Goal: Task Accomplishment & Management: Manage account settings

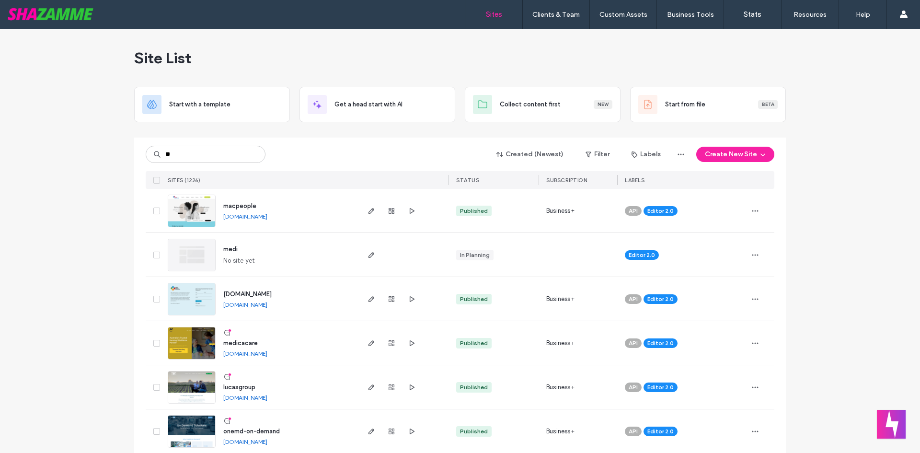
scroll to position [240, 0]
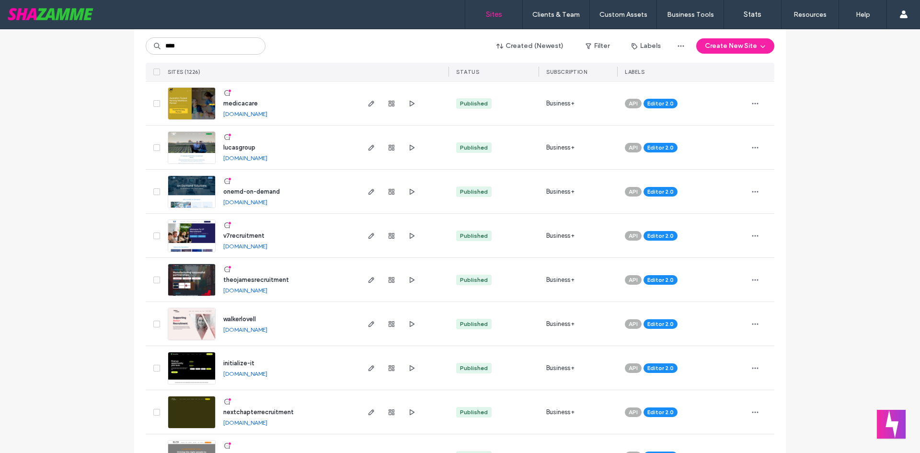
type input "****"
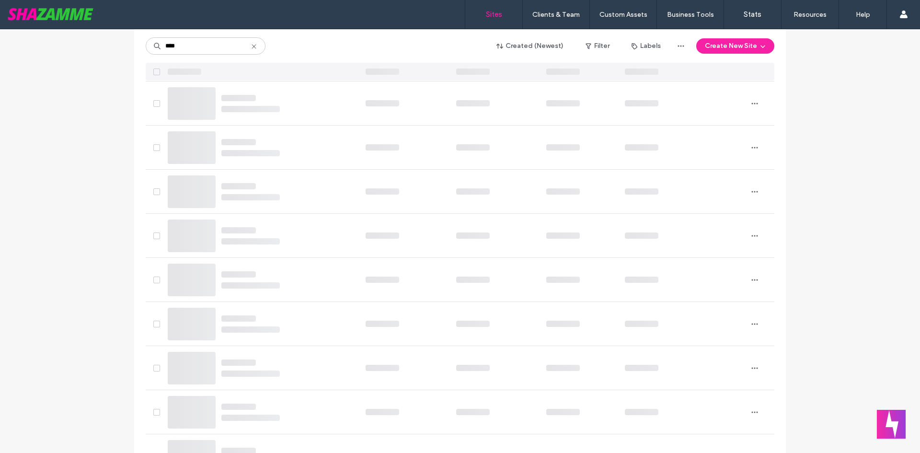
scroll to position [0, 0]
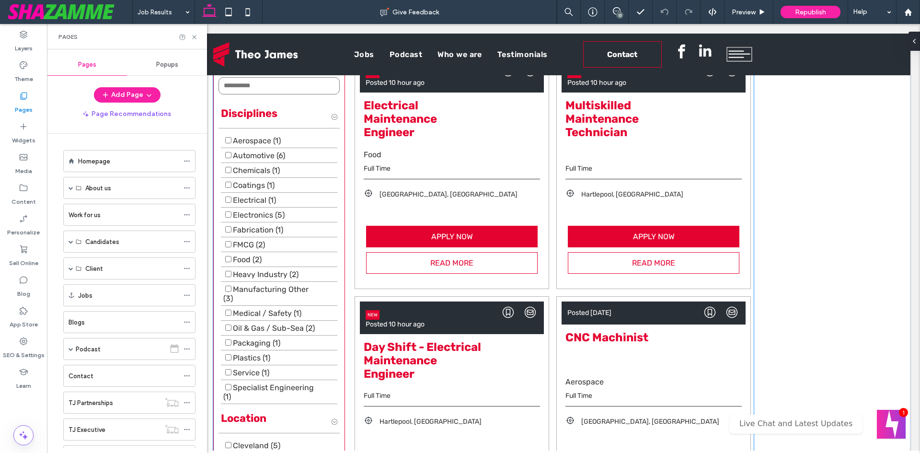
scroll to position [537, 0]
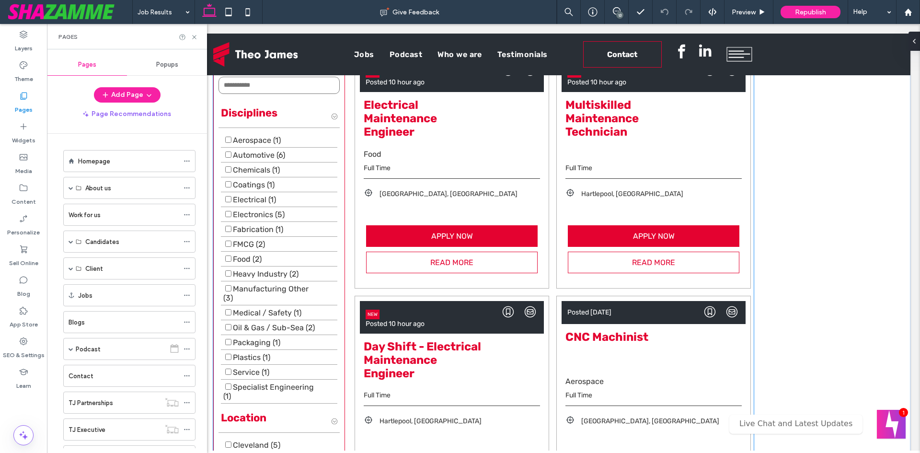
click at [458, 159] on div "Food" at bounding box center [452, 154] width 176 height 12
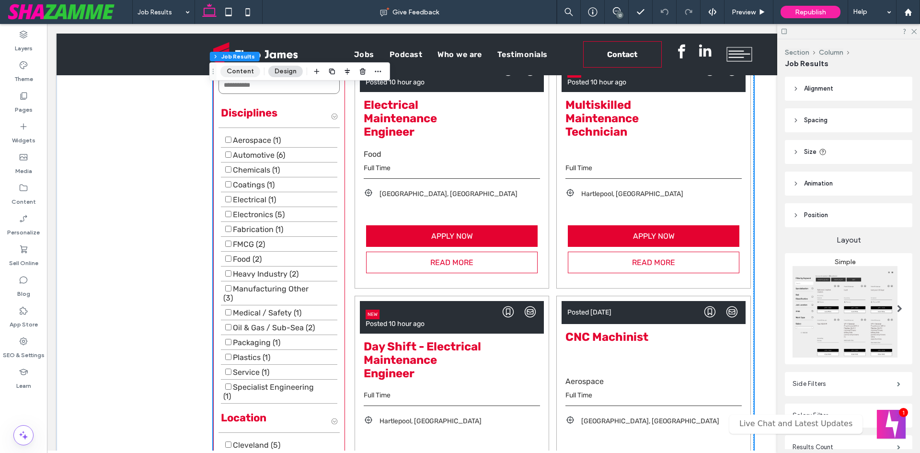
click at [243, 71] on button "Content" at bounding box center [240, 71] width 40 height 11
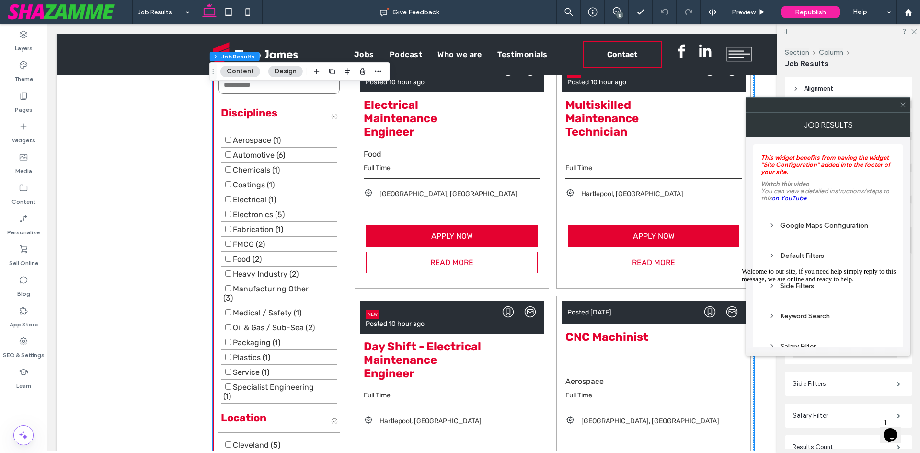
click at [742, 268] on icon "Chat attention grabber" at bounding box center [742, 268] width 0 height 0
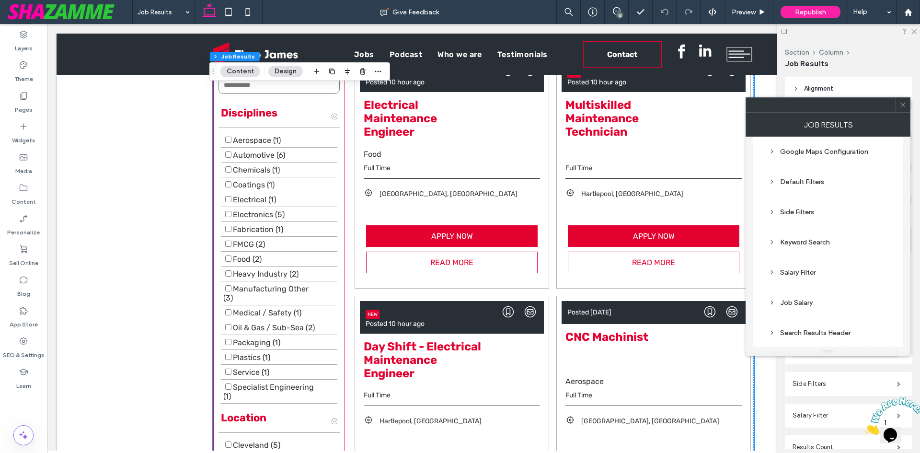
scroll to position [96, 0]
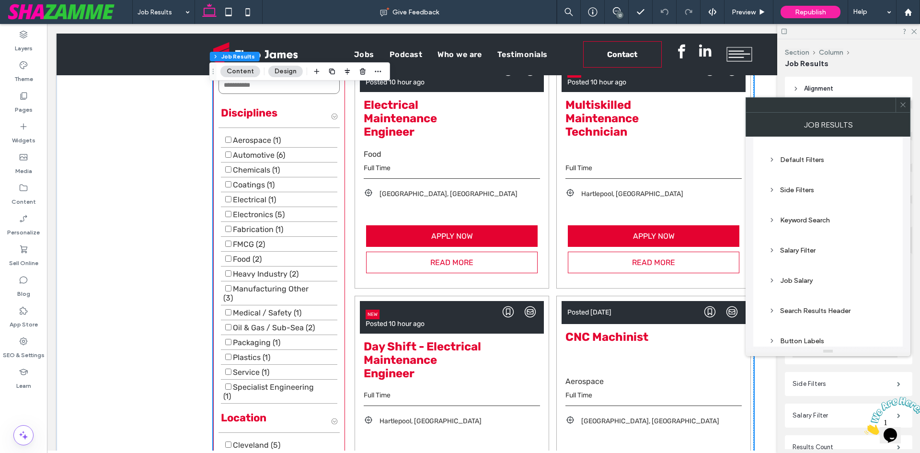
click at [785, 282] on div "Job Salary" at bounding box center [827, 280] width 119 height 8
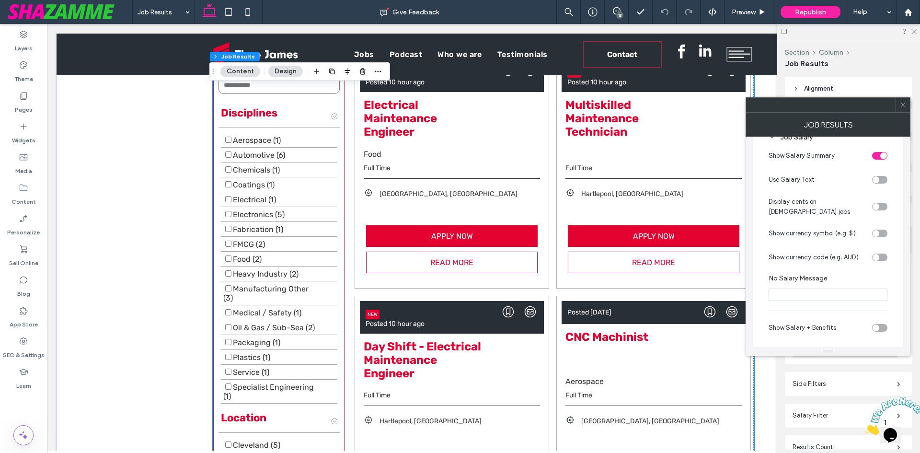
scroll to position [240, 0]
click at [880, 179] on div "toggle" at bounding box center [879, 179] width 15 height 8
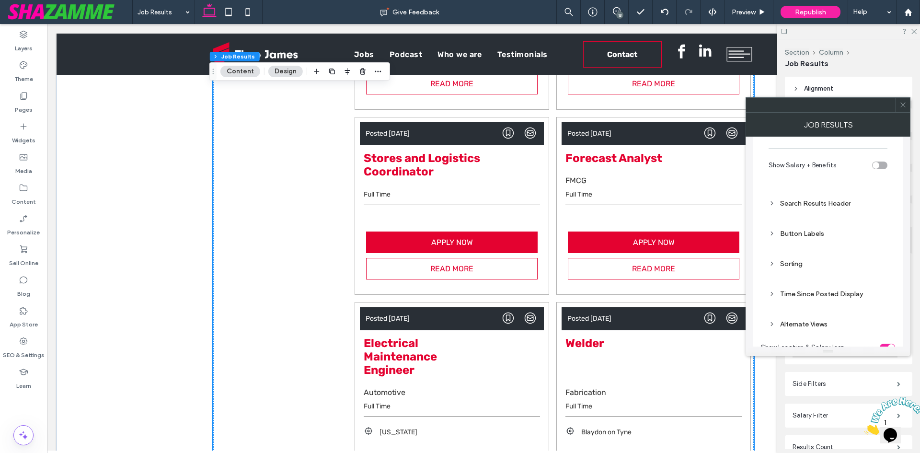
scroll to position [1064, 0]
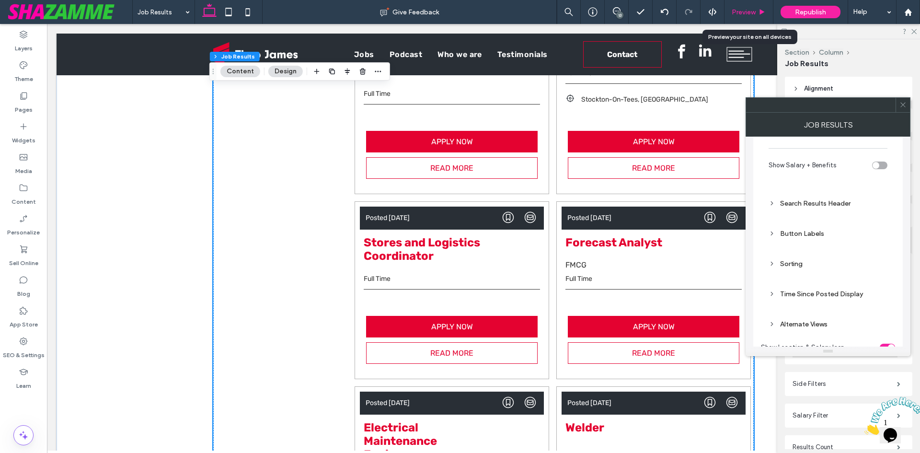
click at [756, 12] on span "Preview" at bounding box center [744, 12] width 24 height 8
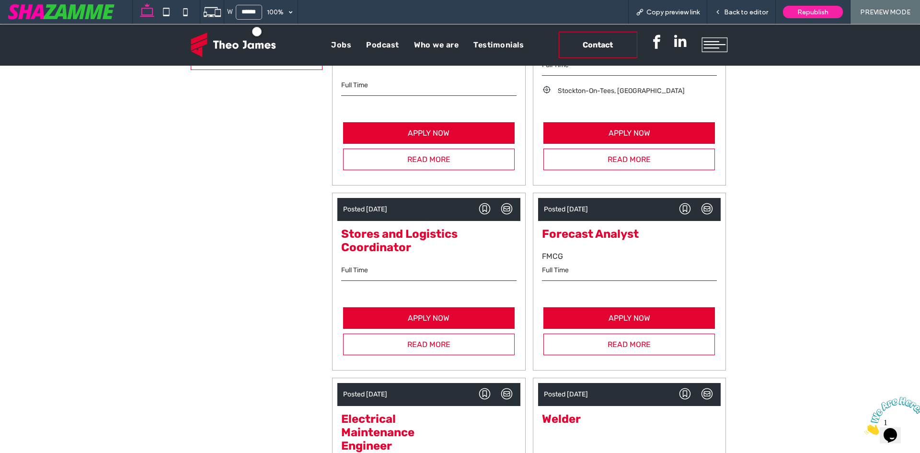
scroll to position [1065, 0]
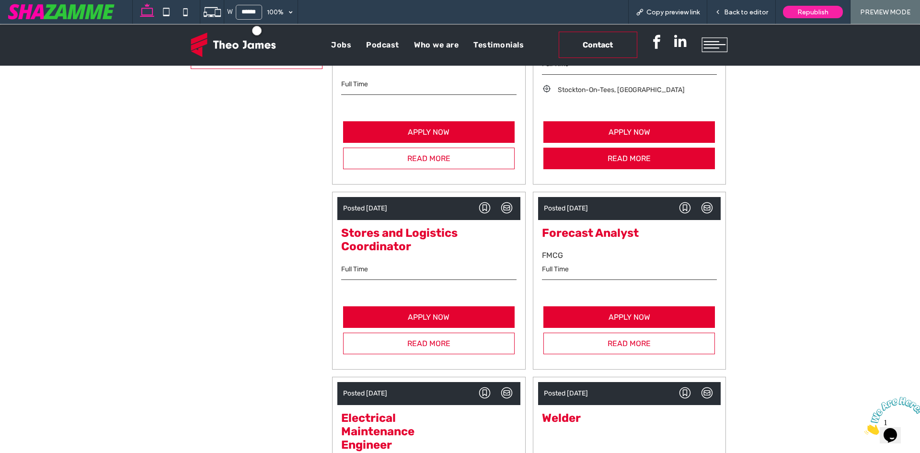
click at [608, 164] on link "READ MORE" at bounding box center [629, 159] width 172 height 22
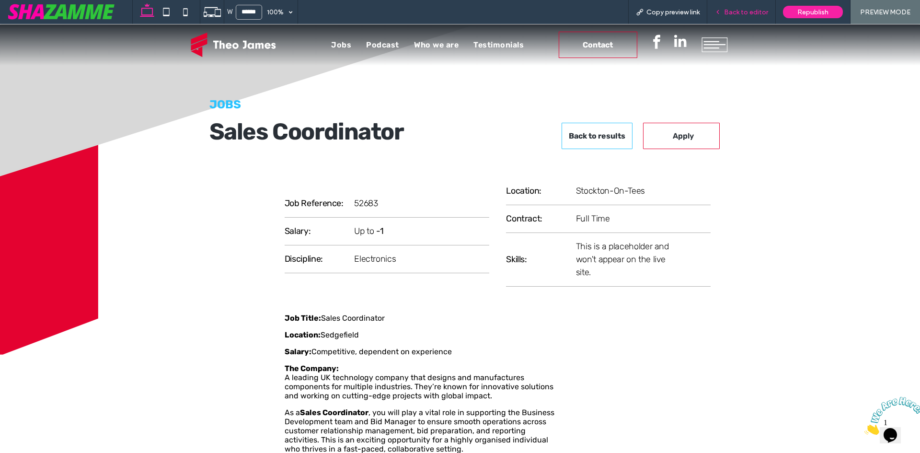
drag, startPoint x: 732, startPoint y: 13, endPoint x: 468, endPoint y: 155, distance: 299.9
click at [732, 13] on span "Back to editor" at bounding box center [746, 12] width 44 height 8
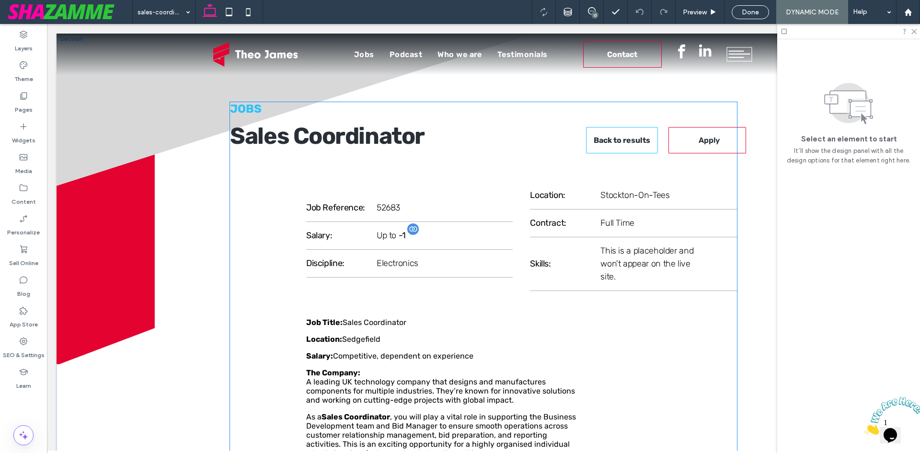
click at [394, 232] on span "Up to" at bounding box center [388, 235] width 22 height 11
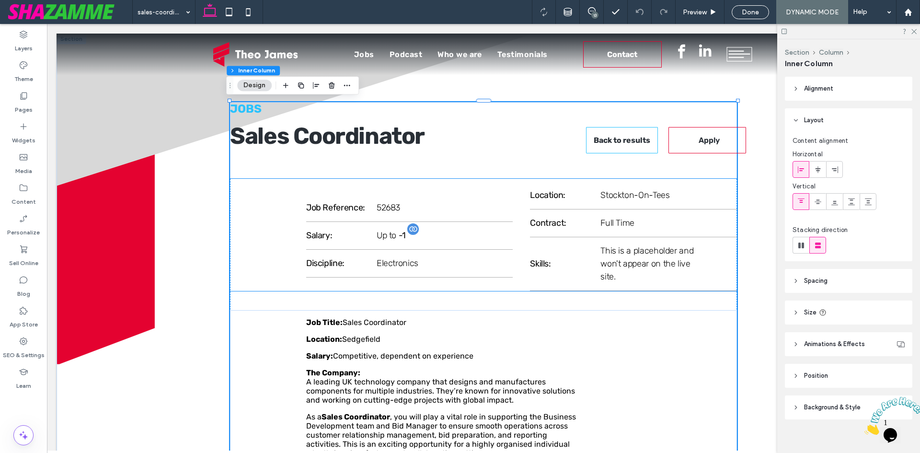
click at [390, 239] on span "Up to" at bounding box center [387, 235] width 20 height 11
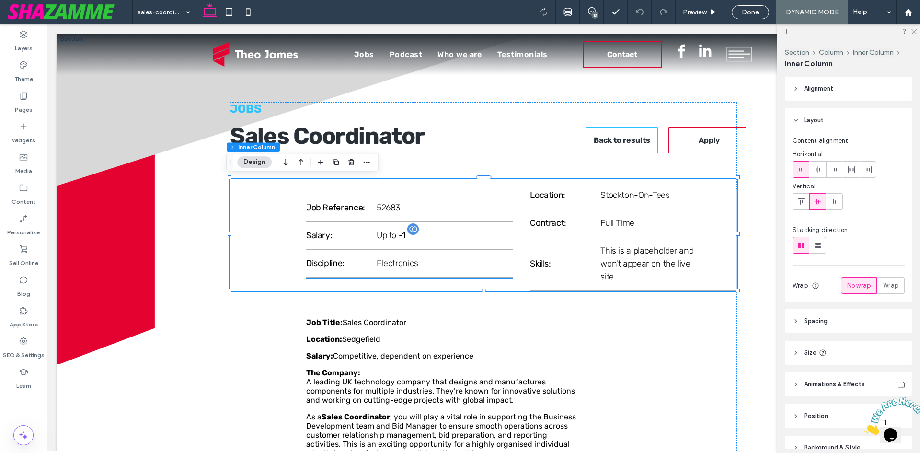
click at [385, 235] on span "Up to" at bounding box center [387, 235] width 20 height 11
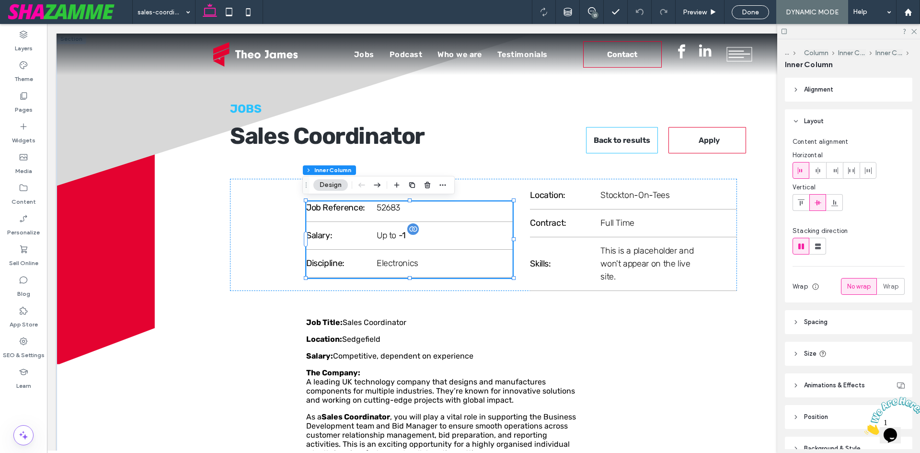
click at [384, 232] on span "Up to" at bounding box center [387, 235] width 20 height 11
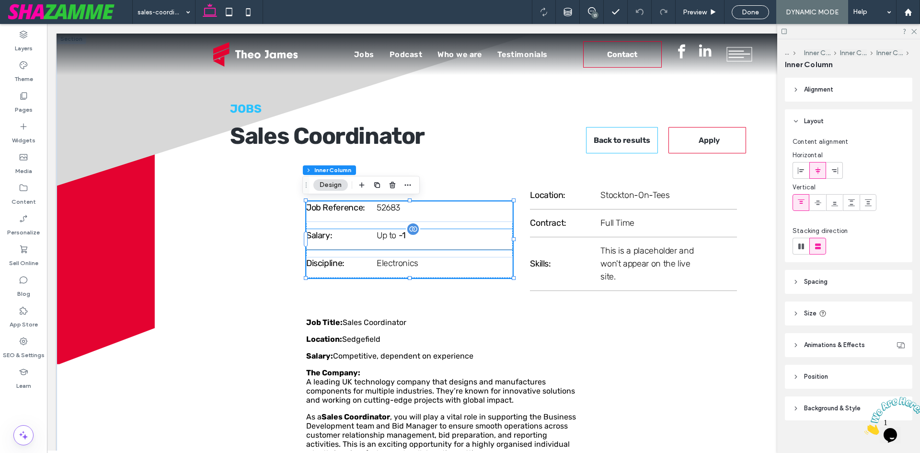
click at [383, 232] on span "Up to" at bounding box center [387, 235] width 20 height 11
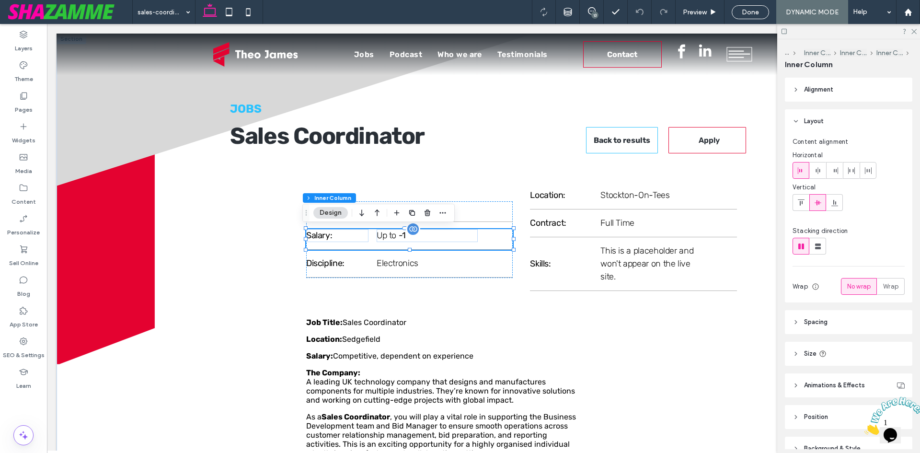
click at [383, 236] on span "Up to" at bounding box center [387, 235] width 20 height 11
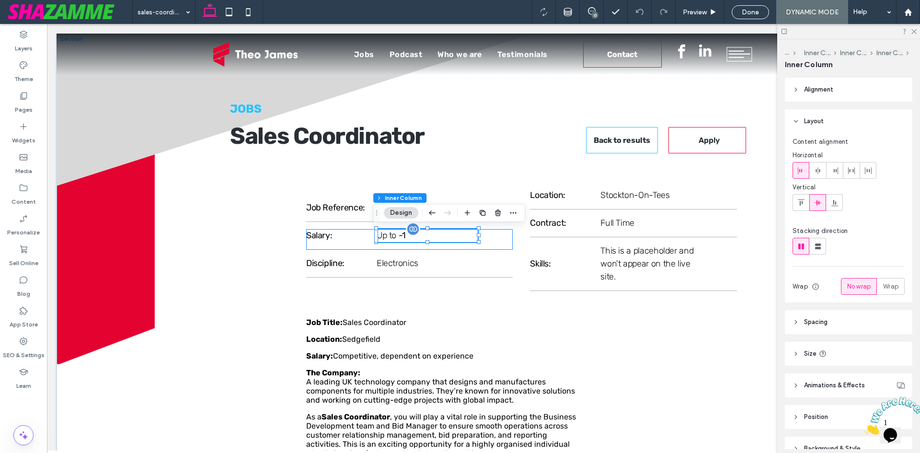
click at [383, 236] on span "Up to" at bounding box center [387, 235] width 20 height 11
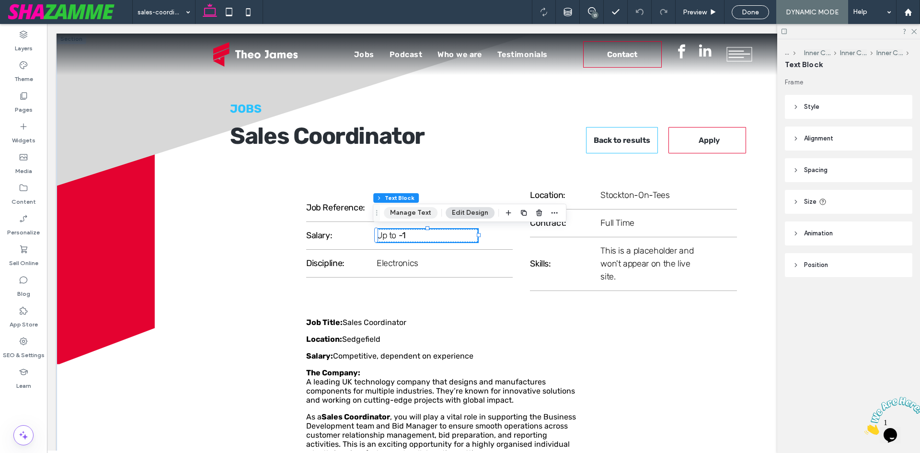
click at [413, 214] on button "Manage Text" at bounding box center [411, 212] width 54 height 11
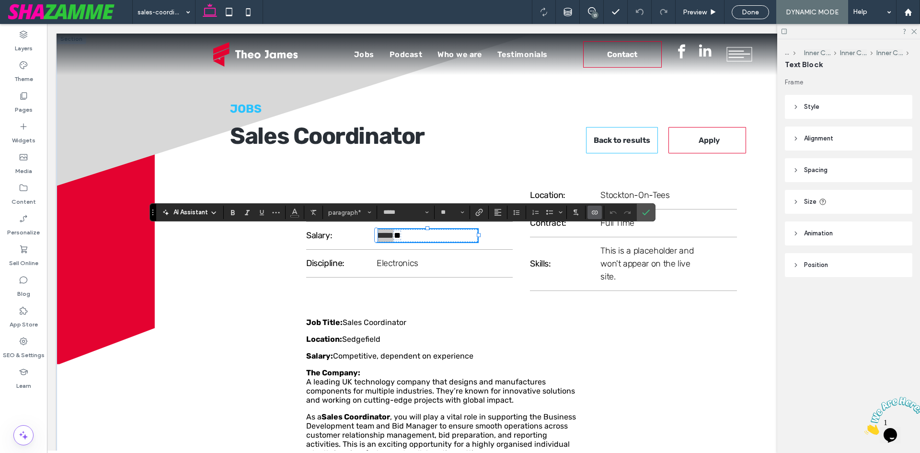
click at [597, 210] on icon "Connect To Data" at bounding box center [595, 212] width 8 height 8
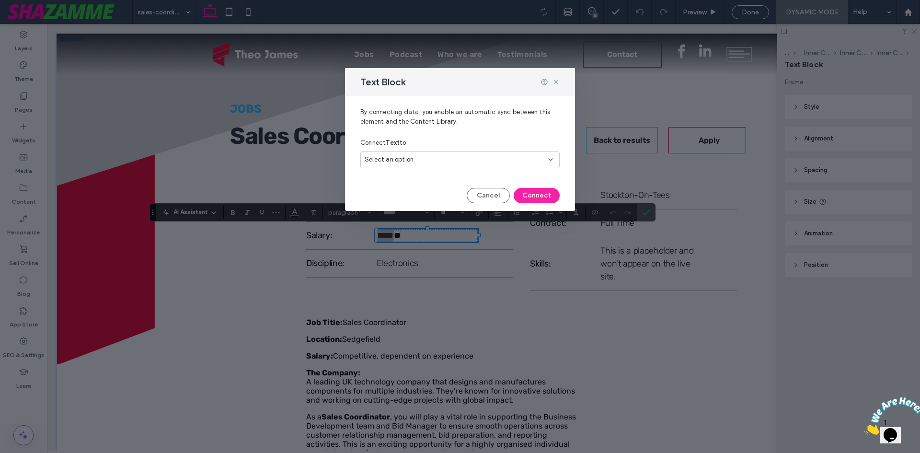
click at [427, 161] on div "Select an option" at bounding box center [454, 160] width 179 height 10
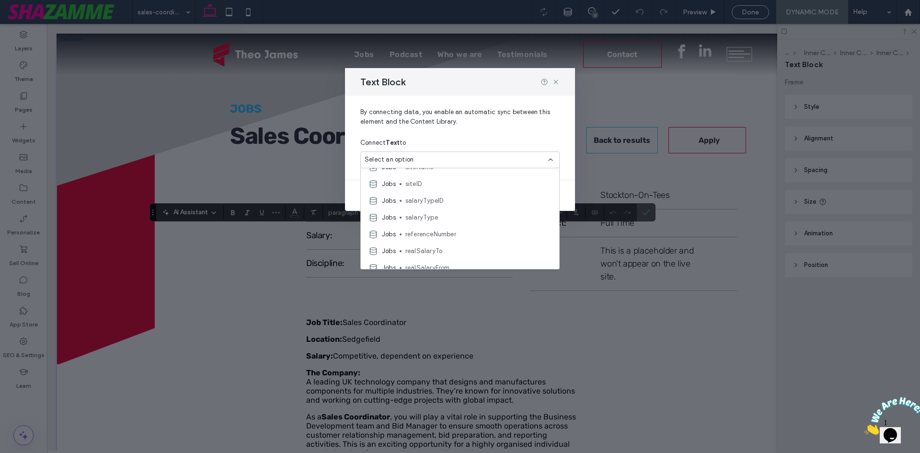
scroll to position [192, 0]
click at [555, 80] on icon at bounding box center [556, 82] width 8 height 8
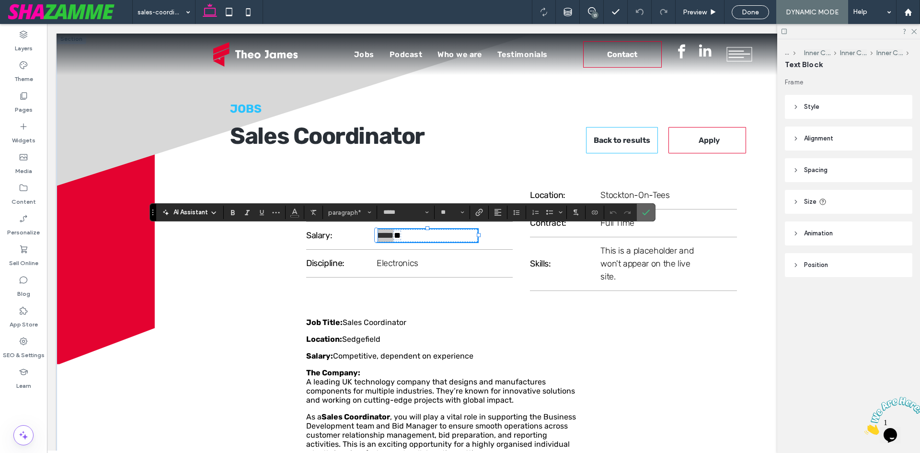
click at [649, 215] on icon "Confirm" at bounding box center [646, 212] width 8 height 8
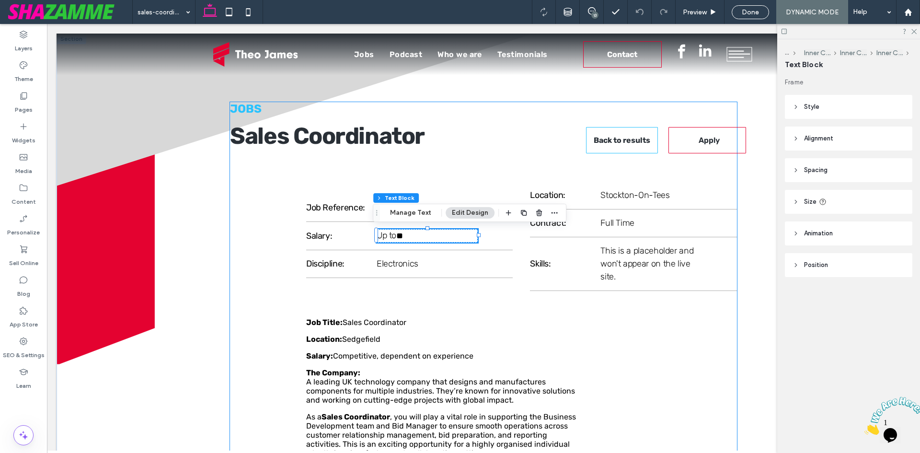
click at [616, 317] on div "Consultant Name: Consultant Email: Read More" at bounding box center [666, 322] width 140 height 24
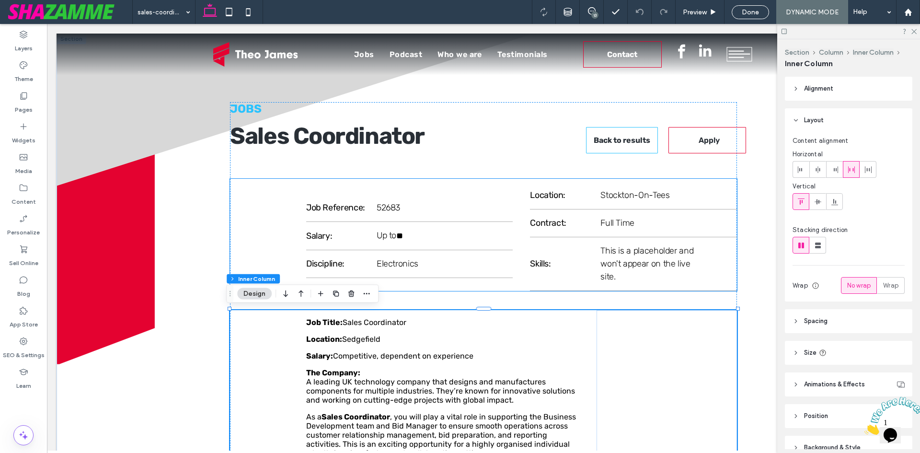
click at [499, 195] on div "Job Reference: 52683 Salary: Up to ﻿ ** ﻿ Discipline: Electronics Location: Sto…" at bounding box center [483, 235] width 506 height 112
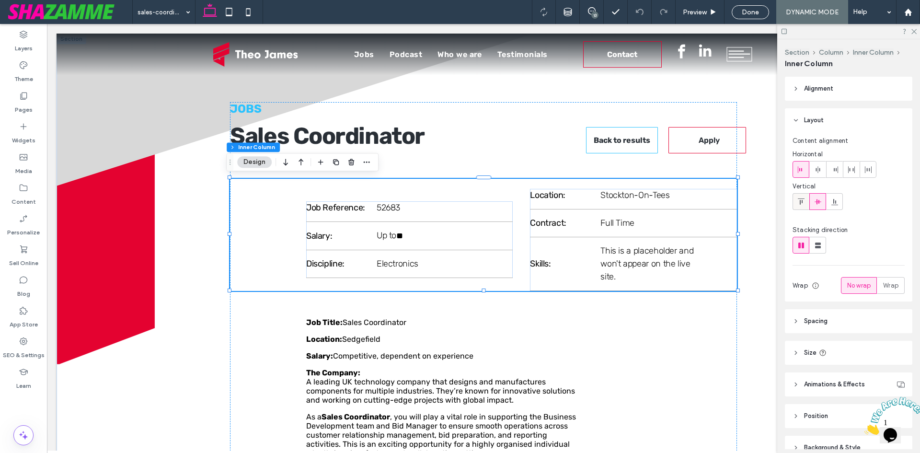
click at [803, 195] on span at bounding box center [801, 202] width 8 height 16
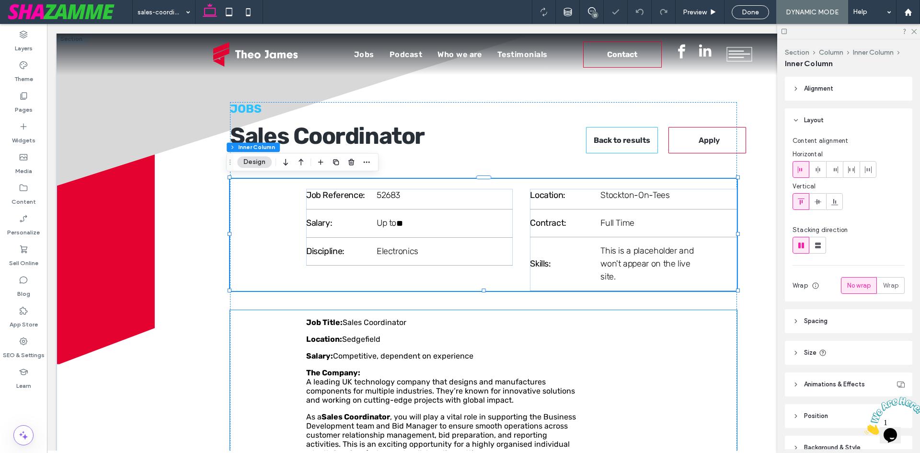
click at [597, 317] on div "Consultant Name: Consultant Email: Read More" at bounding box center [666, 322] width 140 height 24
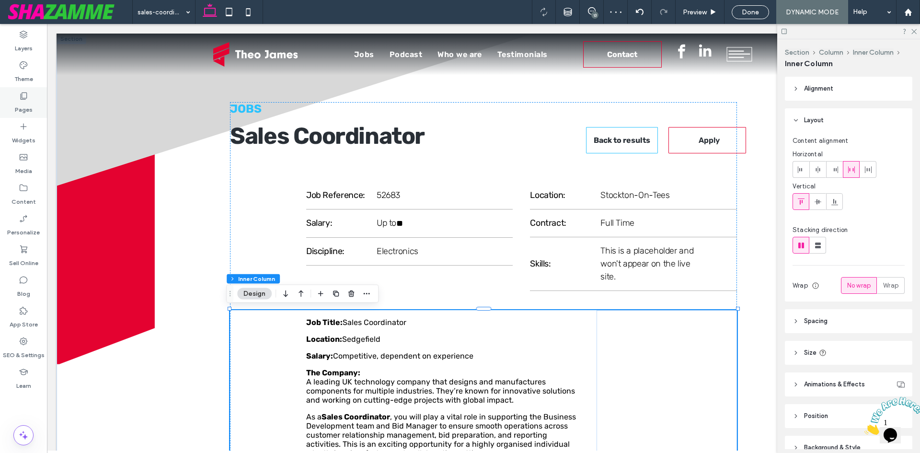
click at [40, 103] on div "Pages" at bounding box center [23, 102] width 47 height 31
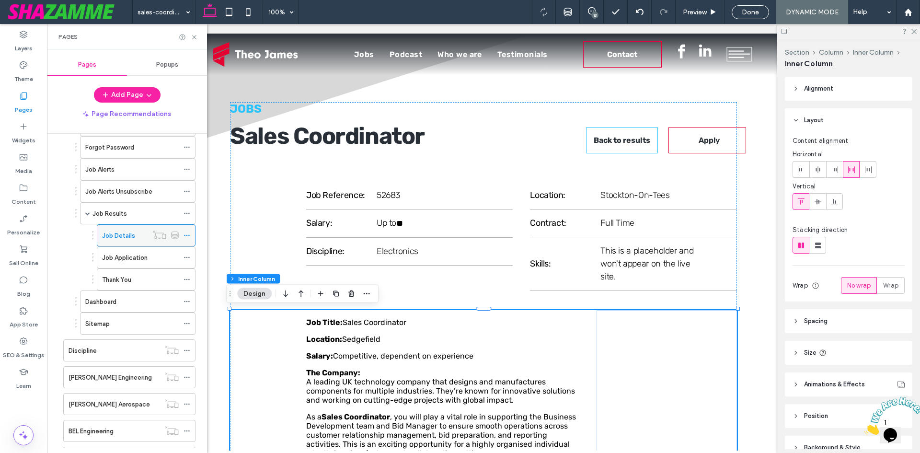
scroll to position [479, 0]
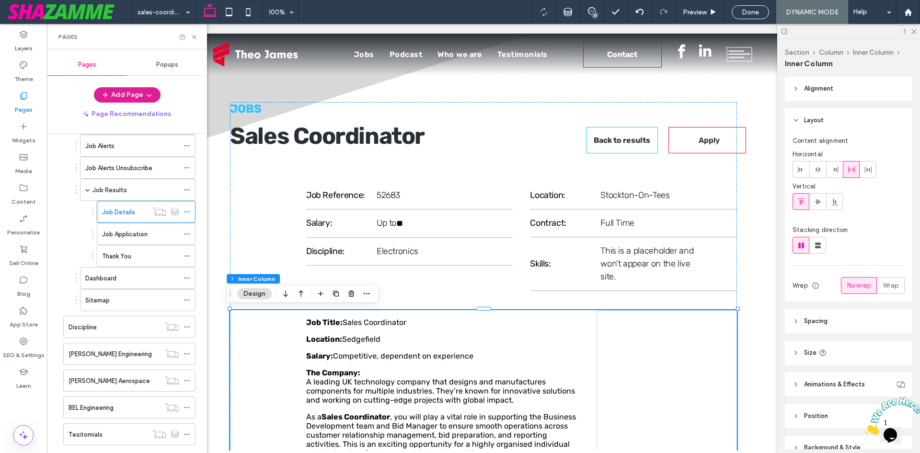
click at [147, 94] on icon "button" at bounding box center [149, 95] width 8 height 8
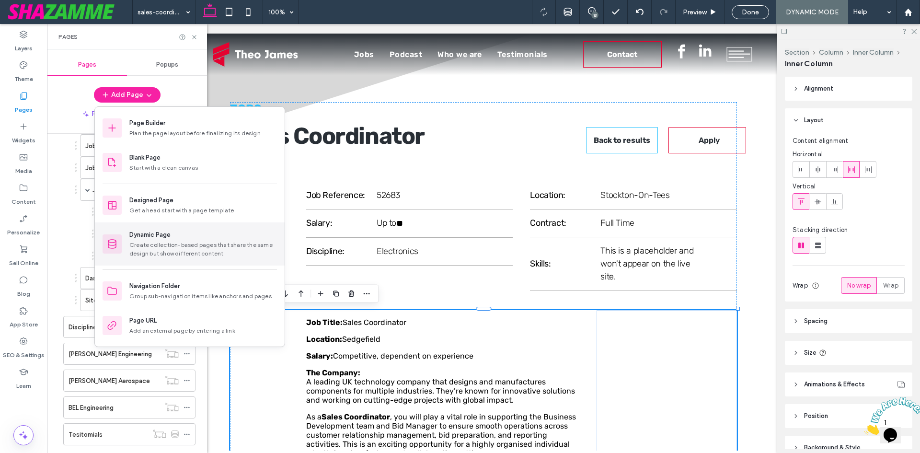
click at [153, 252] on div "Create collection-based pages that share the same design but show different con…" at bounding box center [203, 249] width 148 height 17
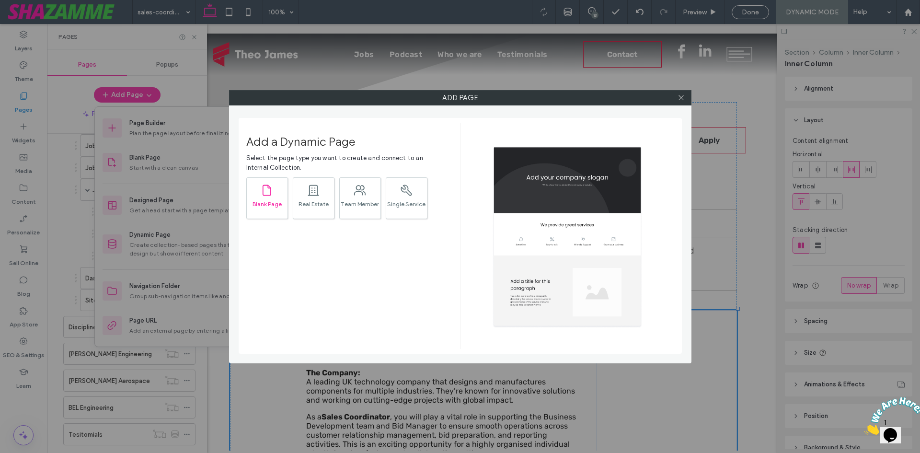
click at [281, 196] on div ".st0{fill:currentColor;} Blank Page" at bounding box center [267, 198] width 42 height 42
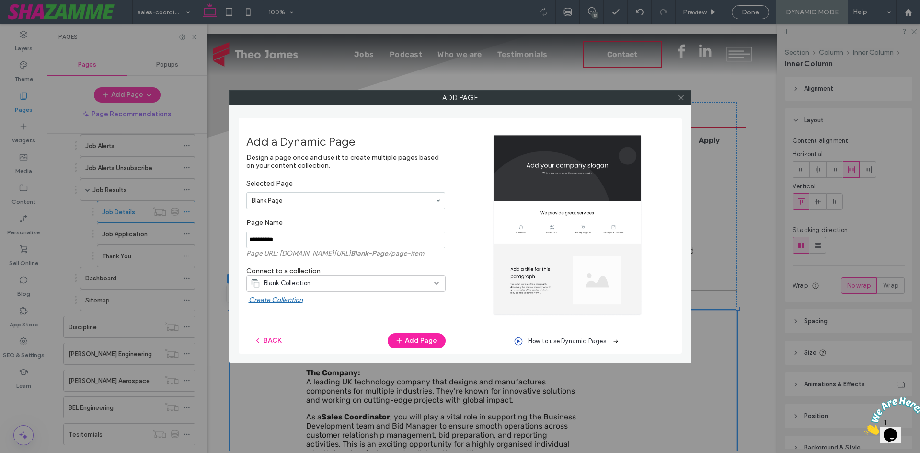
click at [313, 284] on div "Blank Collection" at bounding box center [340, 283] width 179 height 10
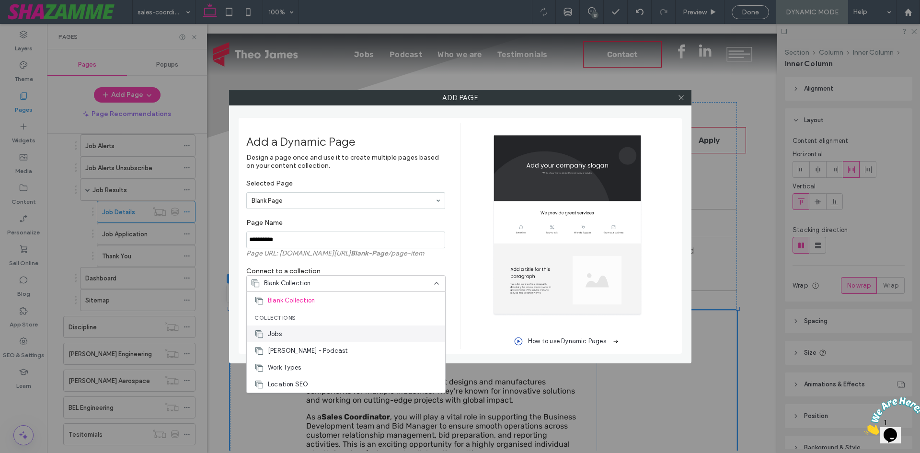
click at [305, 329] on div "Jobs" at bounding box center [346, 333] width 198 height 17
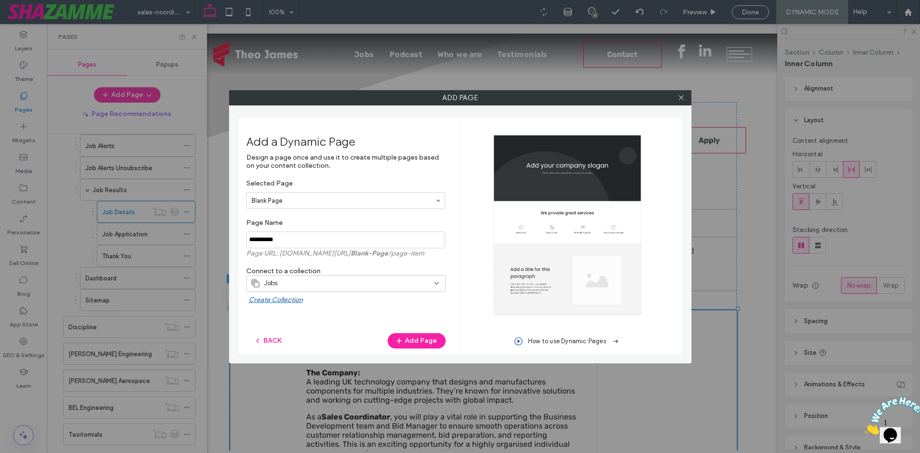
click at [275, 243] on input "notEmpty" at bounding box center [345, 239] width 199 height 17
type input "**********"
click at [414, 336] on button "Add Page" at bounding box center [417, 340] width 58 height 15
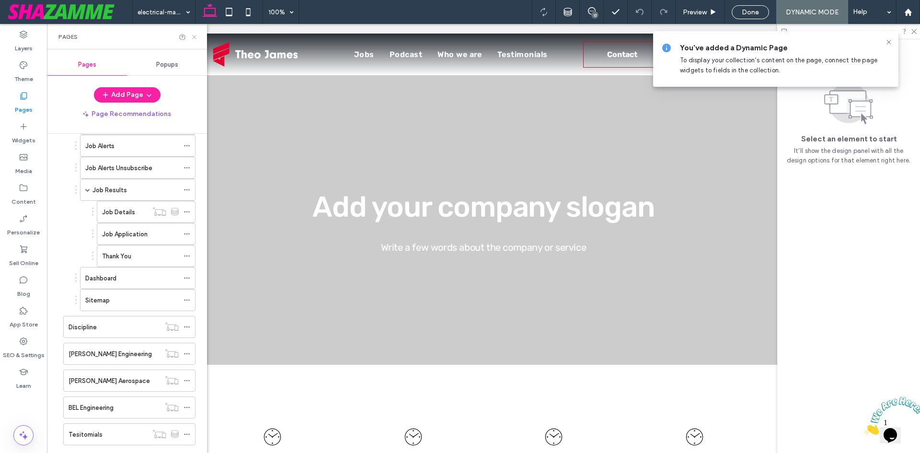
click at [194, 37] on use at bounding box center [194, 37] width 4 height 4
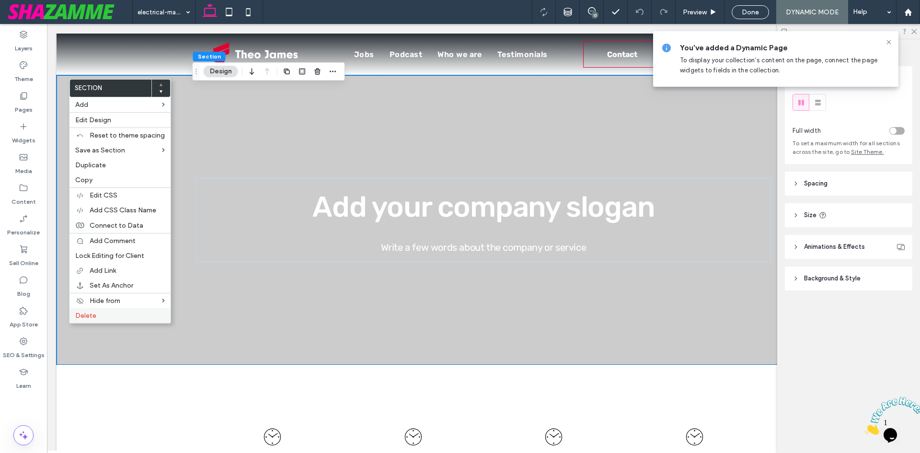
click at [109, 317] on label "Delete" at bounding box center [120, 315] width 90 height 8
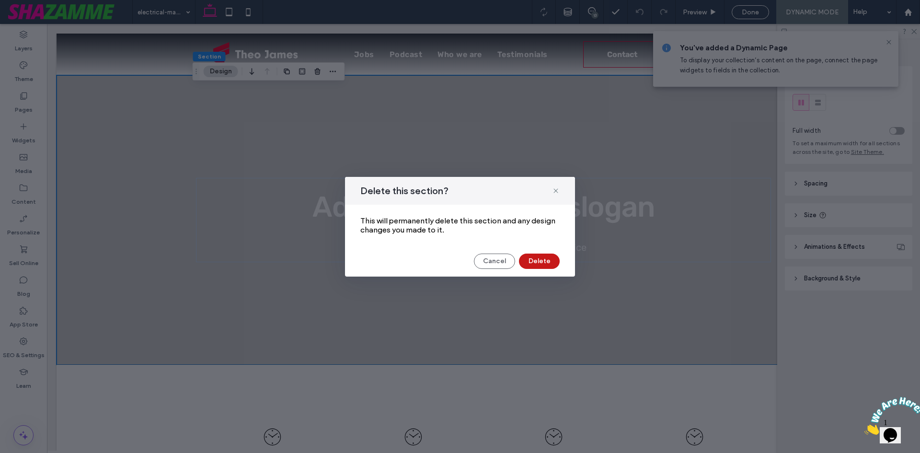
drag, startPoint x: 542, startPoint y: 267, endPoint x: 286, endPoint y: 188, distance: 268.2
click at [542, 267] on button "Delete" at bounding box center [539, 260] width 41 height 15
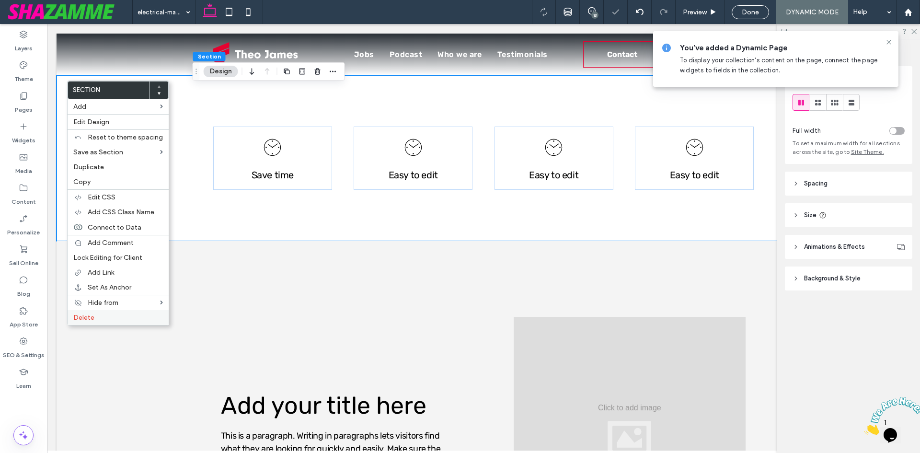
click at [102, 314] on label "Delete" at bounding box center [118, 317] width 90 height 8
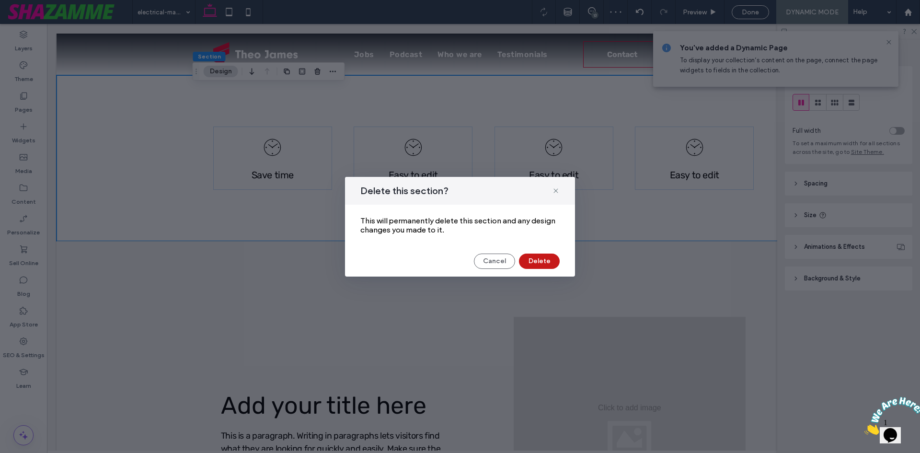
click at [526, 258] on button "Delete" at bounding box center [539, 260] width 41 height 15
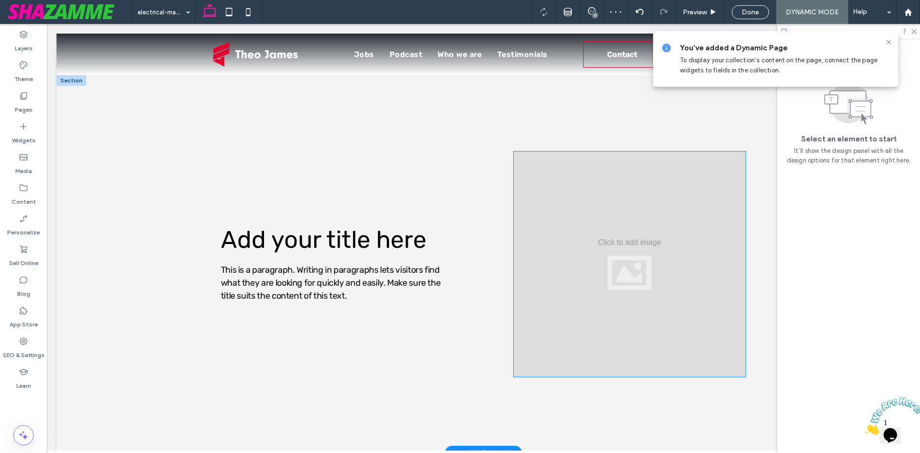
click at [575, 229] on div at bounding box center [630, 263] width 232 height 225
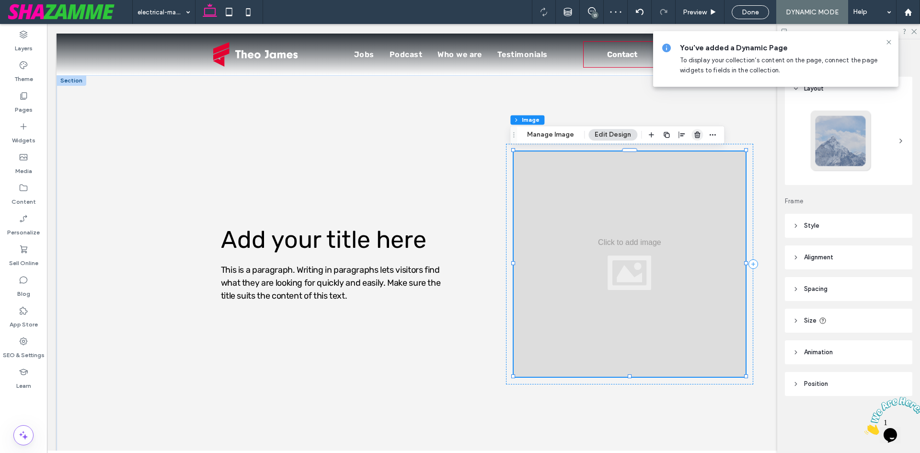
click at [696, 133] on use "button" at bounding box center [697, 135] width 6 height 6
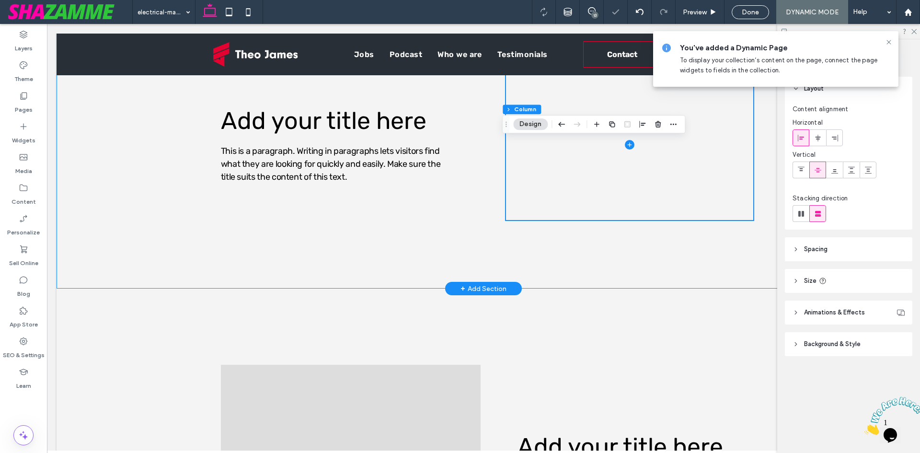
scroll to position [192, 0]
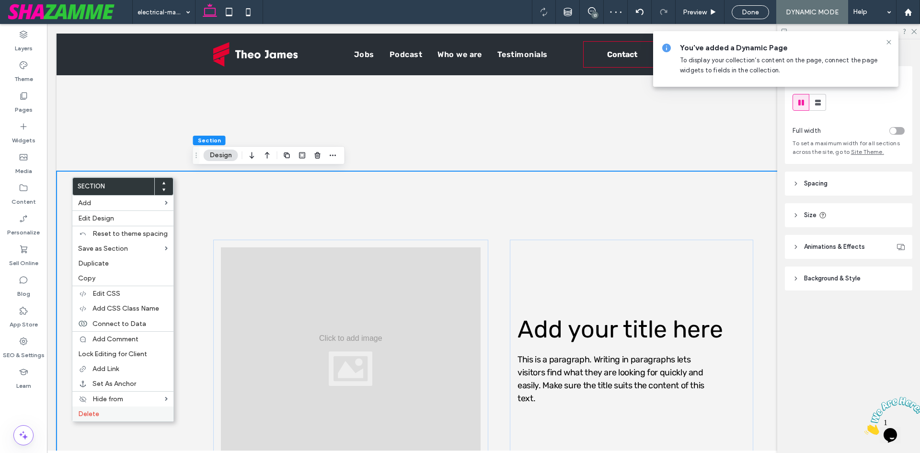
click at [85, 413] on span "Delete" at bounding box center [88, 414] width 21 height 8
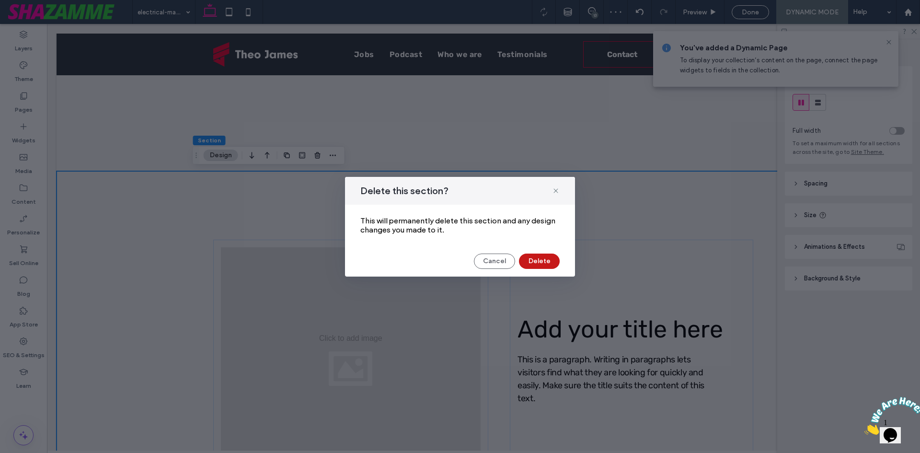
drag, startPoint x: 548, startPoint y: 259, endPoint x: 491, endPoint y: 236, distance: 61.0
click at [548, 259] on button "Delete" at bounding box center [539, 260] width 41 height 15
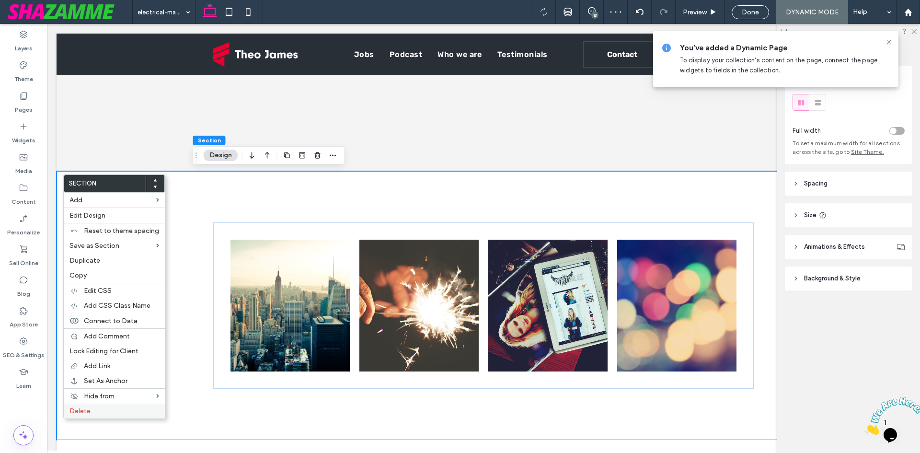
click at [85, 408] on span "Delete" at bounding box center [79, 411] width 21 height 8
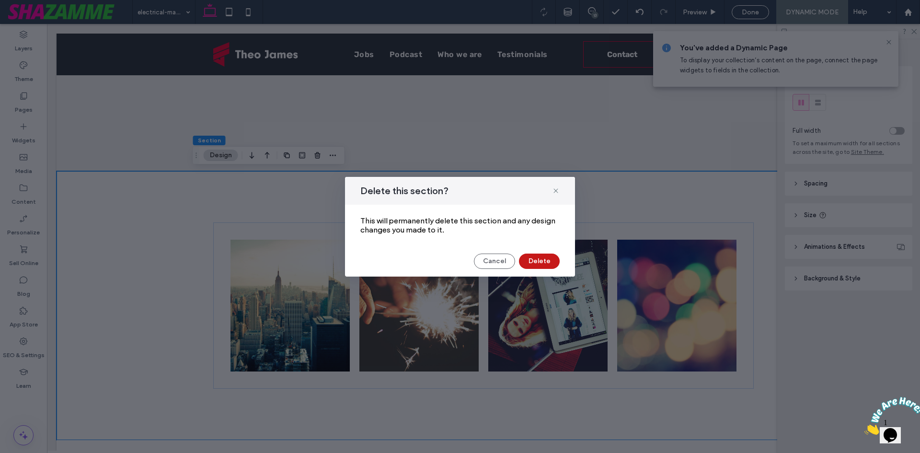
drag, startPoint x: 539, startPoint y: 266, endPoint x: 316, endPoint y: 209, distance: 230.8
click at [539, 266] on button "Delete" at bounding box center [539, 260] width 41 height 15
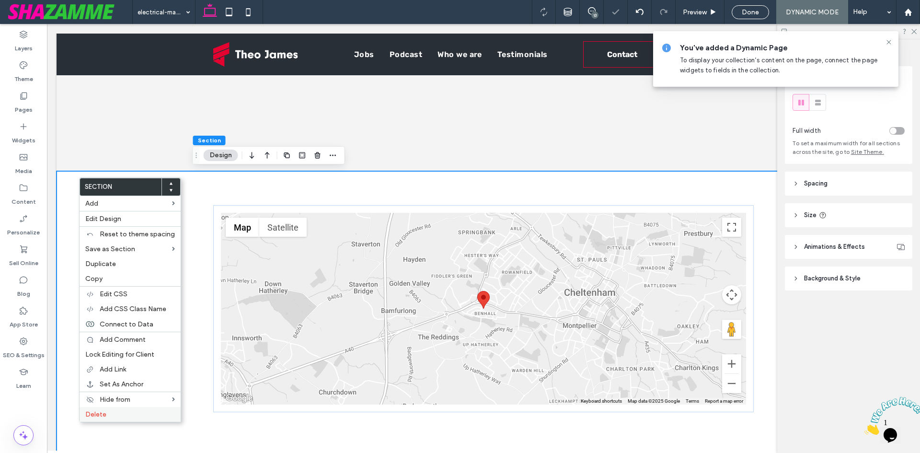
click at [117, 413] on label "Delete" at bounding box center [130, 414] width 90 height 8
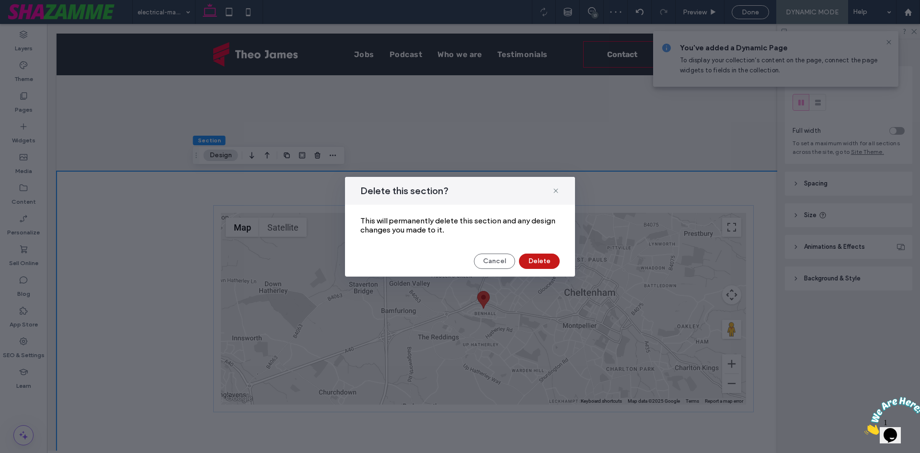
click at [547, 266] on button "Delete" at bounding box center [539, 260] width 41 height 15
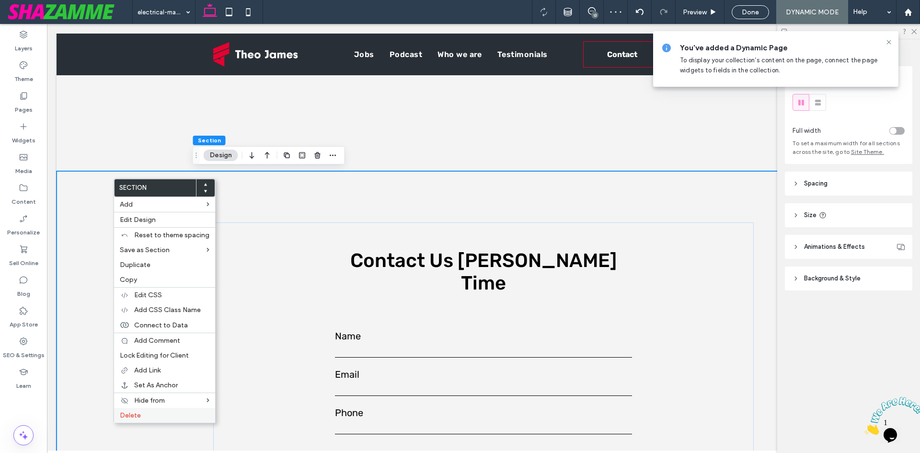
click at [155, 420] on div "Delete" at bounding box center [164, 415] width 101 height 15
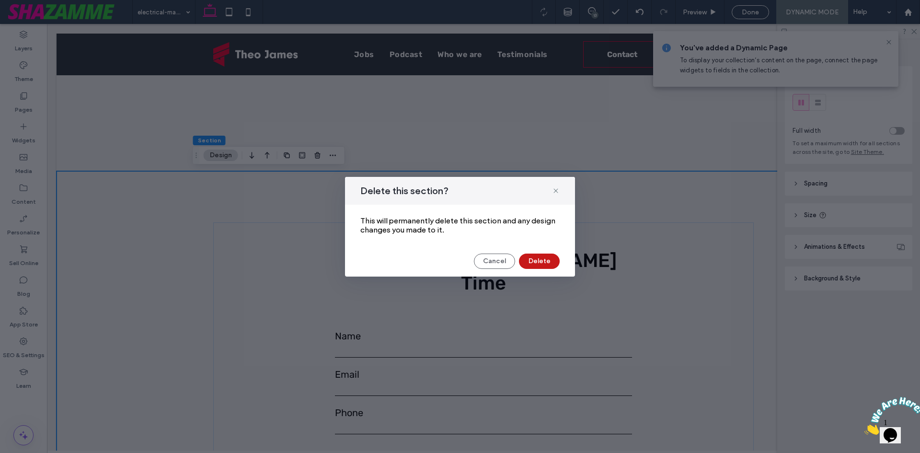
click at [539, 263] on button "Delete" at bounding box center [539, 260] width 41 height 15
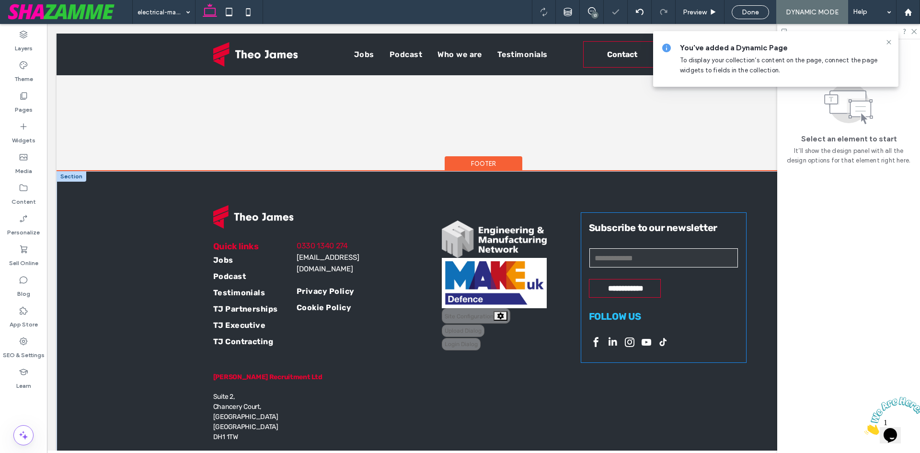
scroll to position [0, 0]
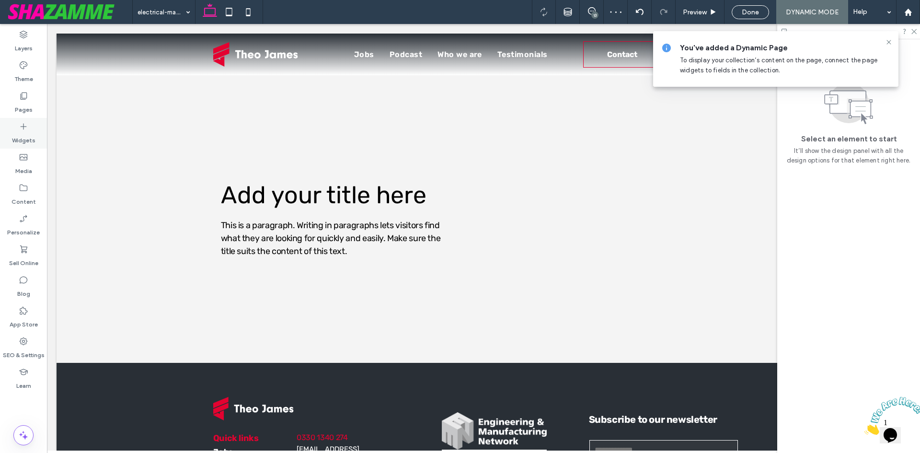
click at [34, 145] on div "Widgets" at bounding box center [23, 133] width 47 height 31
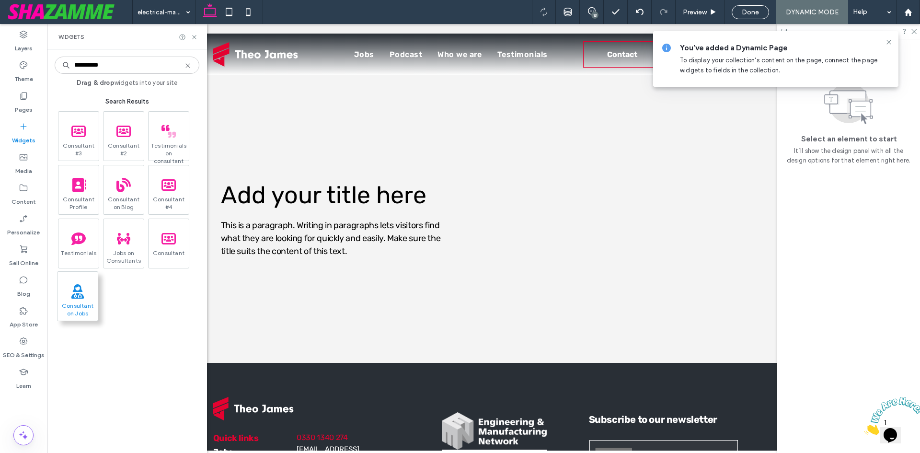
type input "**********"
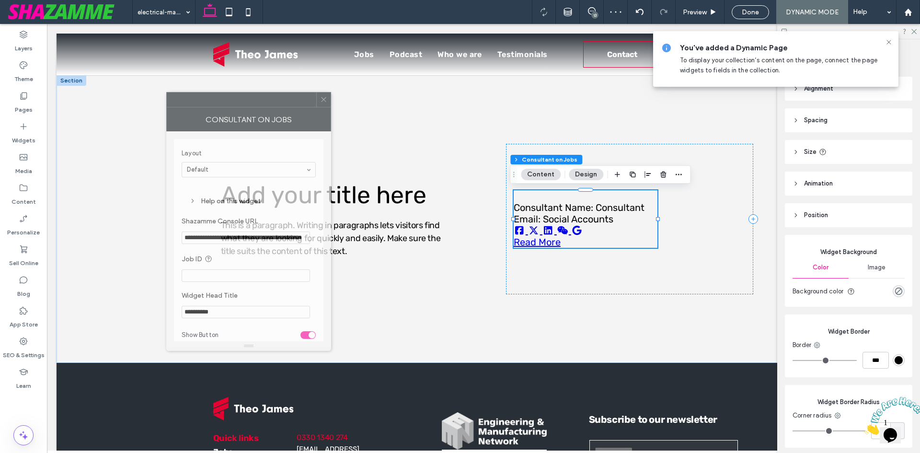
drag, startPoint x: 816, startPoint y: 113, endPoint x: 177, endPoint y: 105, distance: 639.6
click at [181, 107] on div "Consultant on Jobs" at bounding box center [248, 119] width 165 height 24
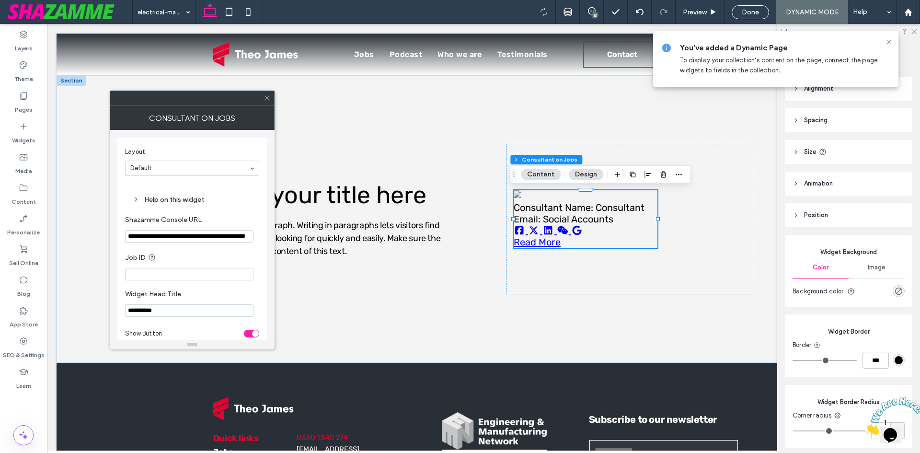
drag, startPoint x: 270, startPoint y: 94, endPoint x: 359, endPoint y: 124, distance: 94.5
click at [270, 94] on span at bounding box center [267, 98] width 7 height 14
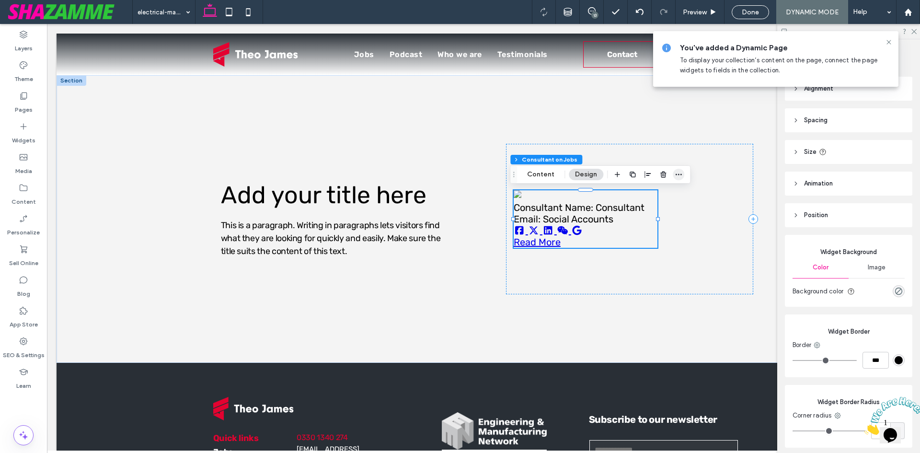
click at [675, 173] on icon "button" at bounding box center [679, 175] width 8 height 8
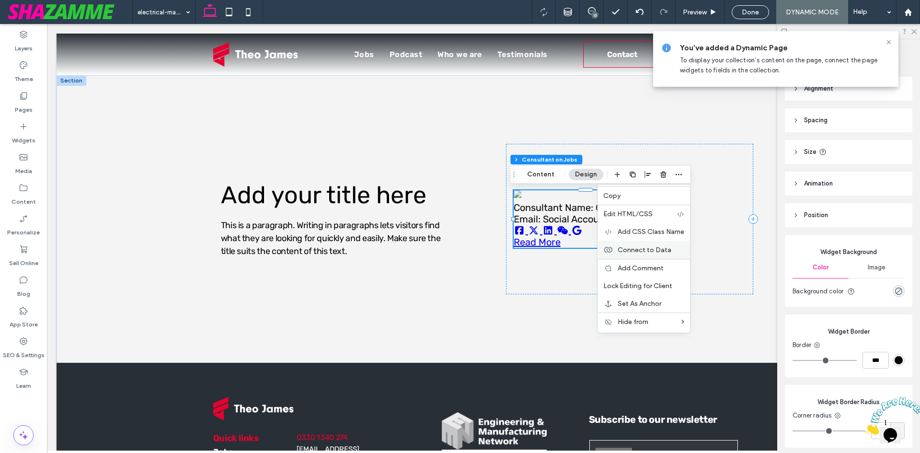
click at [652, 246] on span "Connect to Data" at bounding box center [645, 250] width 54 height 8
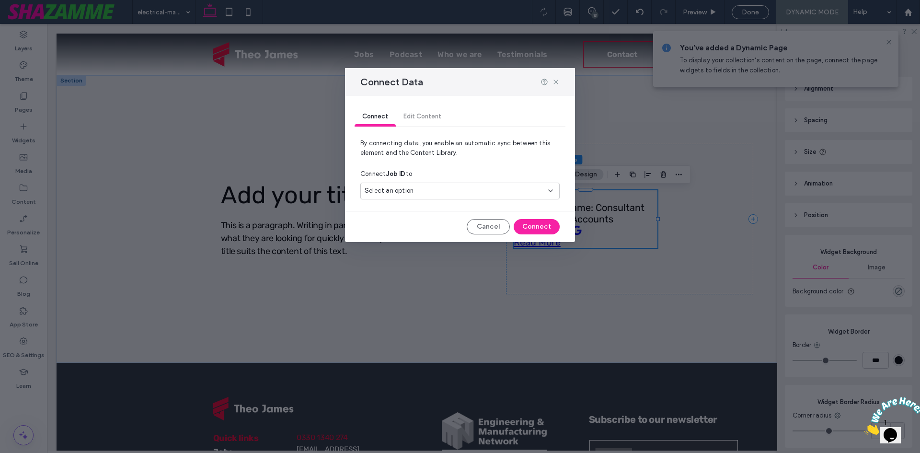
click at [419, 195] on div "Select an option" at bounding box center [454, 191] width 179 height 10
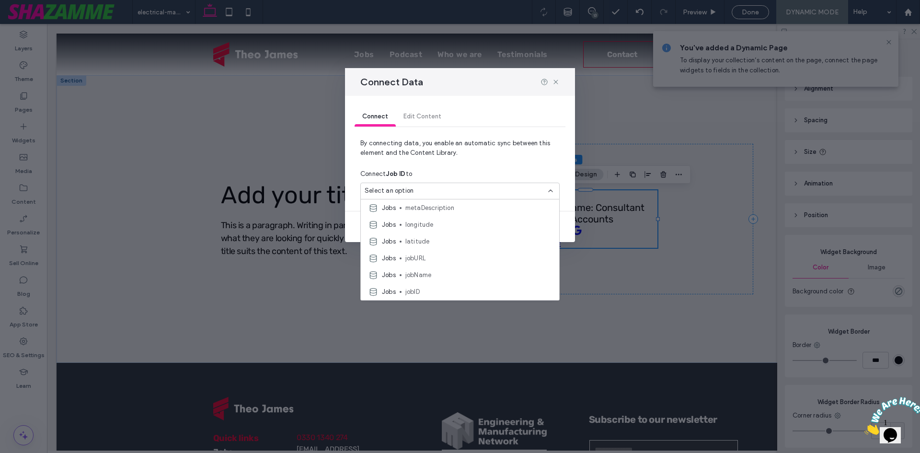
scroll to position [383, 0]
click at [431, 244] on span "jobID" at bounding box center [478, 244] width 146 height 10
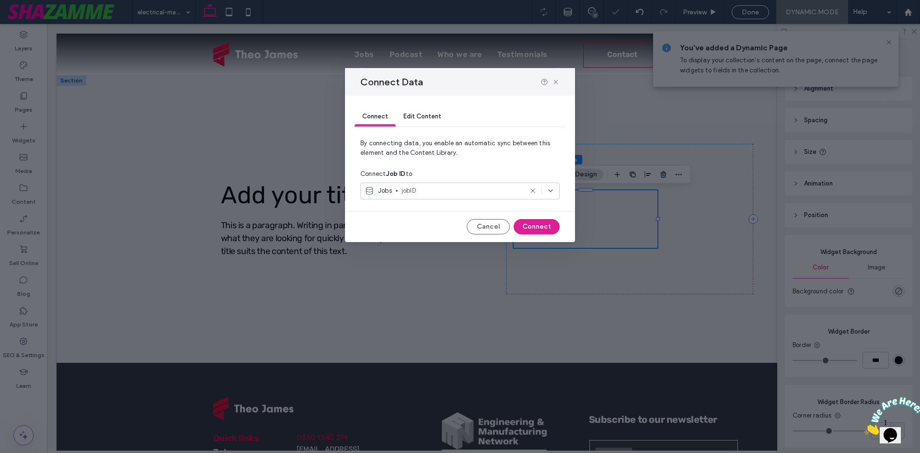
click at [547, 227] on button "Connect" at bounding box center [537, 226] width 46 height 15
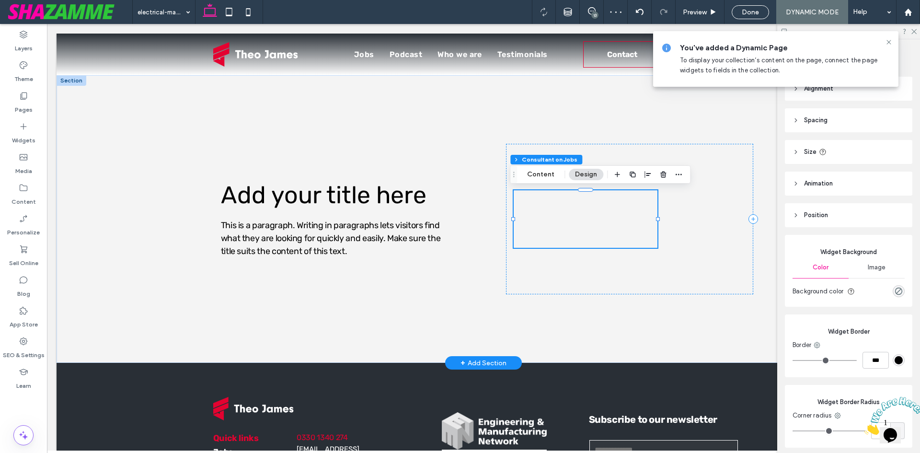
click at [577, 223] on div "Consultant Name: Consultant Email: Social Accounts Read More" at bounding box center [586, 218] width 144 height 57
click at [567, 216] on div "Consultant Name: Consultant Email: Social Accounts Read More" at bounding box center [586, 218] width 144 height 57
click at [544, 169] on button "Content" at bounding box center [541, 174] width 40 height 11
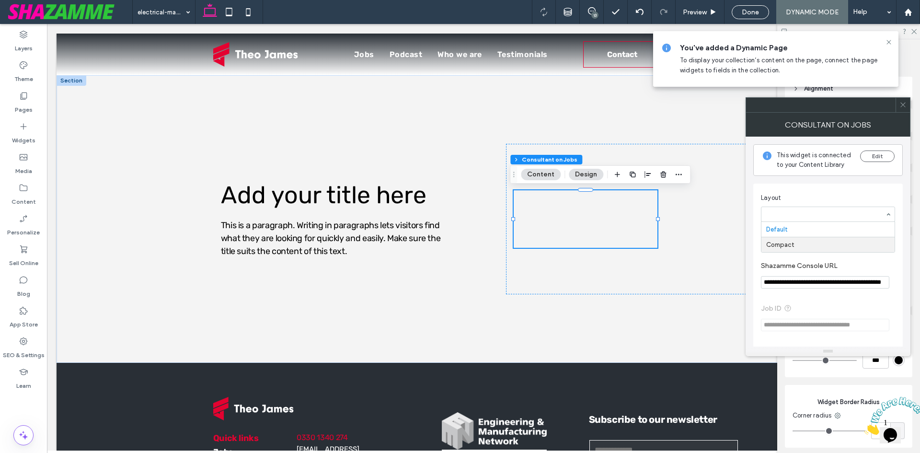
click at [868, 260] on section "**********" at bounding box center [828, 275] width 134 height 36
drag, startPoint x: 817, startPoint y: 273, endPoint x: 825, endPoint y: 275, distance: 8.5
click at [825, 273] on section "**********" at bounding box center [828, 275] width 134 height 36
drag, startPoint x: 824, startPoint y: 277, endPoint x: 912, endPoint y: 276, distance: 88.6
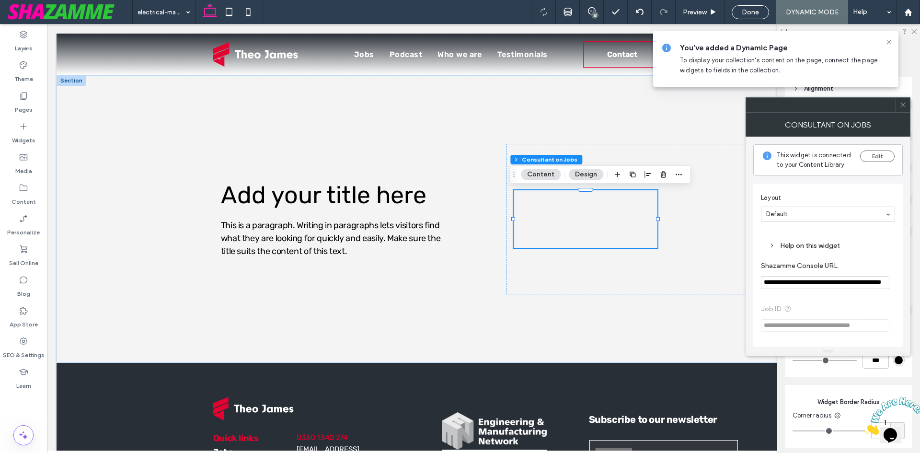
click at [912, 276] on body ".wqwq-1{fill:#231f20;} .cls-1q, .cls-2q { fill-rule: evenodd; } .cls-2q { fill:…" at bounding box center [460, 226] width 920 height 453
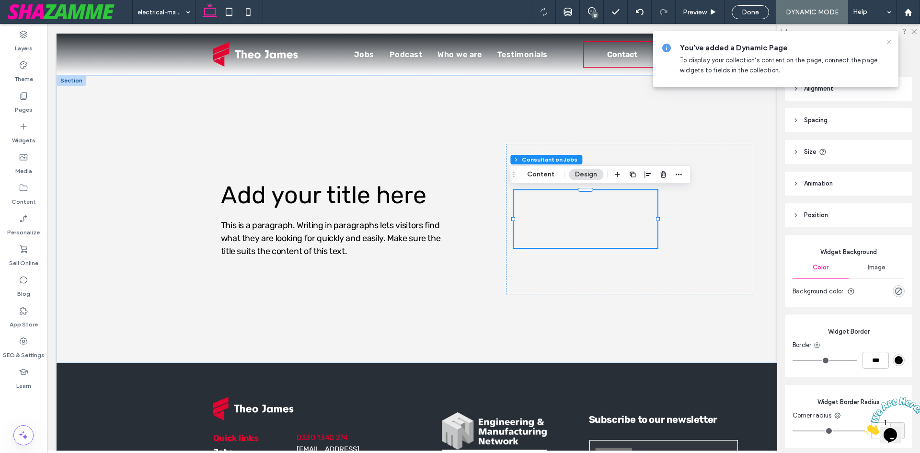
click at [890, 40] on icon at bounding box center [889, 42] width 8 height 8
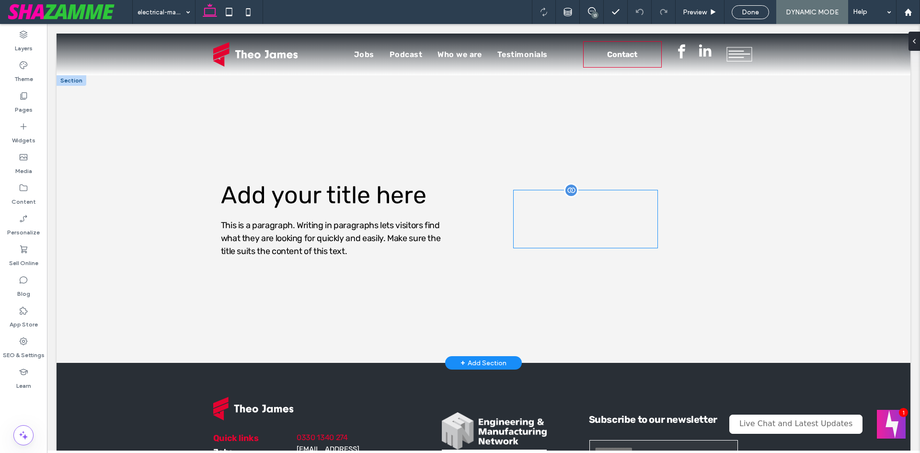
click at [575, 199] on div "Consultant Name: Consultant Email: Social Accounts Read More" at bounding box center [586, 218] width 144 height 57
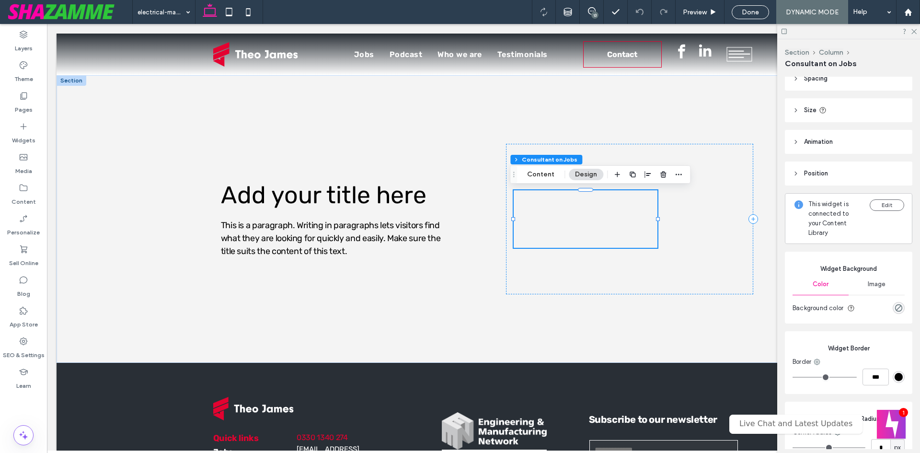
scroll to position [96, 0]
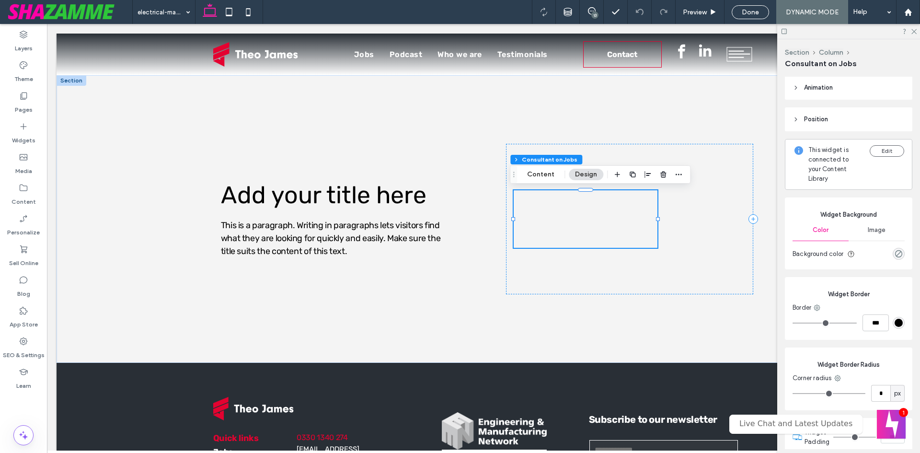
click at [894, 250] on div "rgba(0, 0, 0, 0)" at bounding box center [898, 254] width 8 height 8
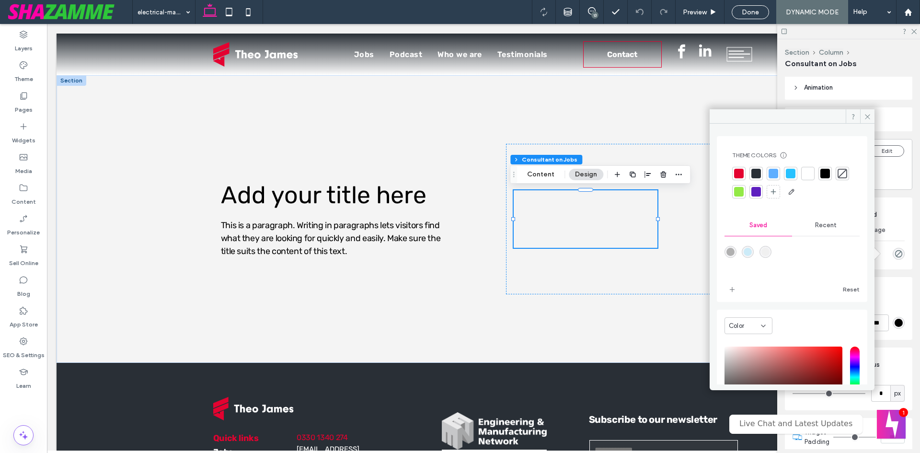
click at [821, 172] on div at bounding box center [825, 174] width 10 height 10
click at [839, 179] on div at bounding box center [844, 175] width 10 height 10
click at [867, 115] on icon at bounding box center [867, 116] width 7 height 7
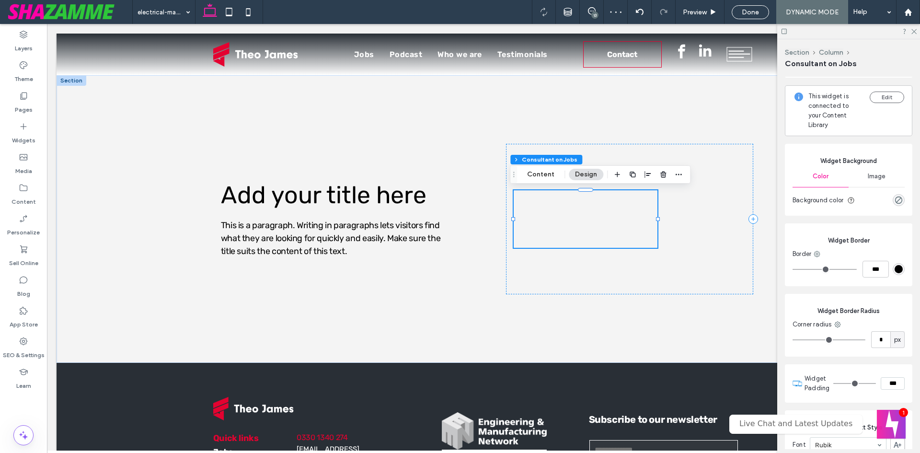
scroll to position [144, 0]
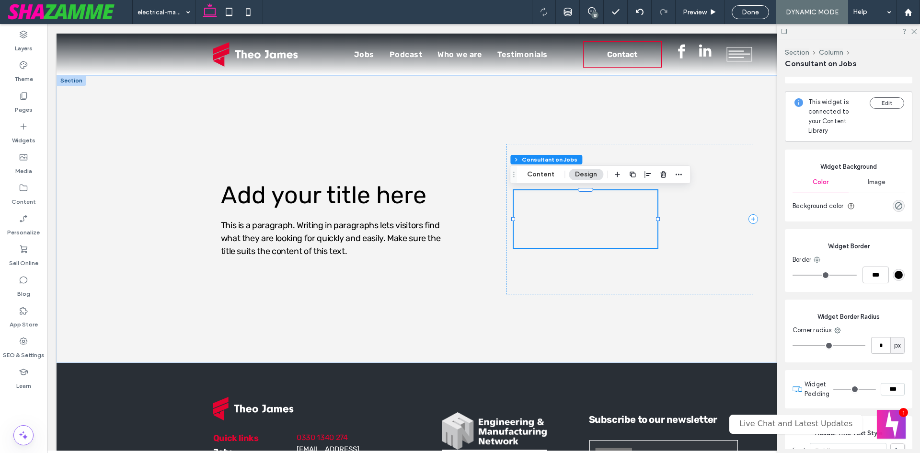
click at [893, 205] on div "rgba(0, 0, 0, 0)" at bounding box center [899, 206] width 12 height 12
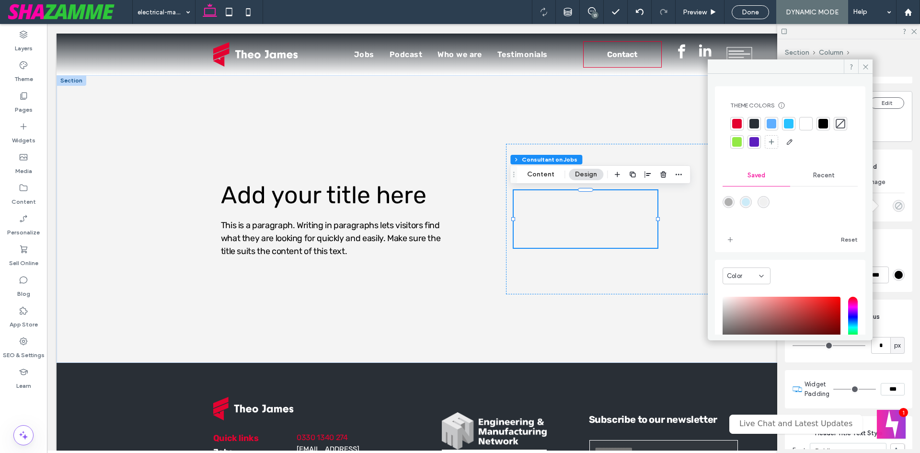
click at [894, 207] on div "rgba(0, 0, 0, 0)" at bounding box center [898, 206] width 8 height 8
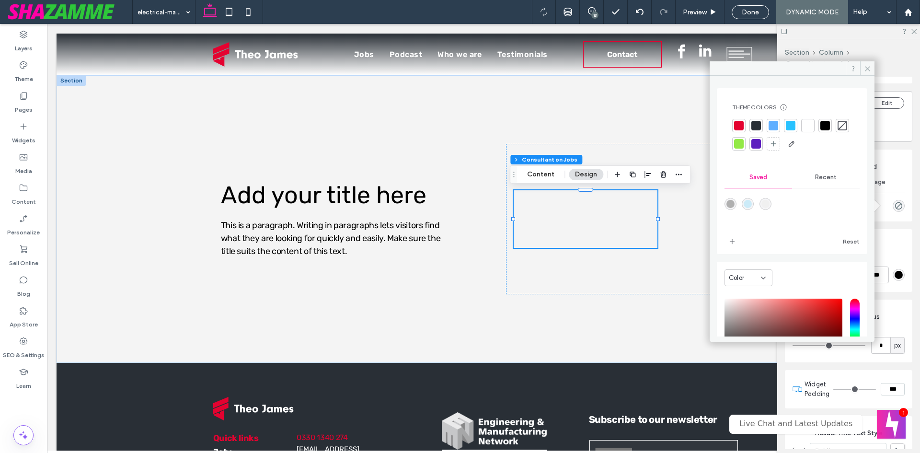
click at [752, 126] on div at bounding box center [756, 126] width 10 height 10
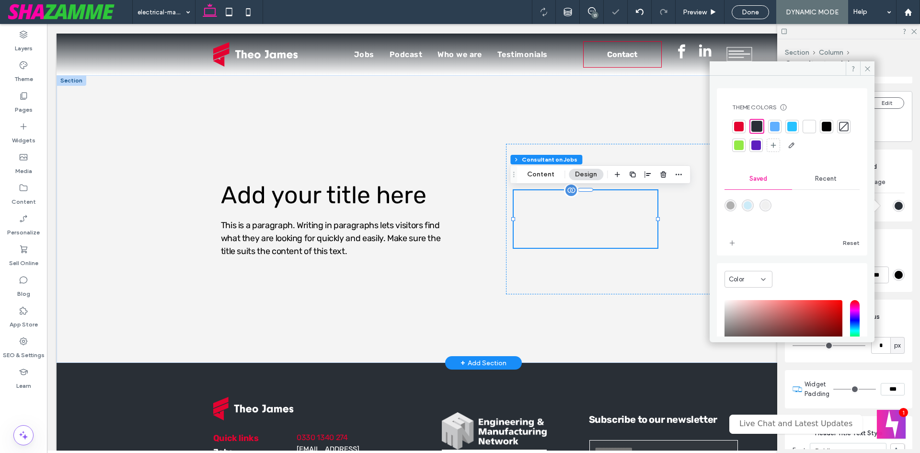
click at [581, 227] on div "Consultant Name: Consultant Email: Social Accounts Read More" at bounding box center [586, 218] width 144 height 57
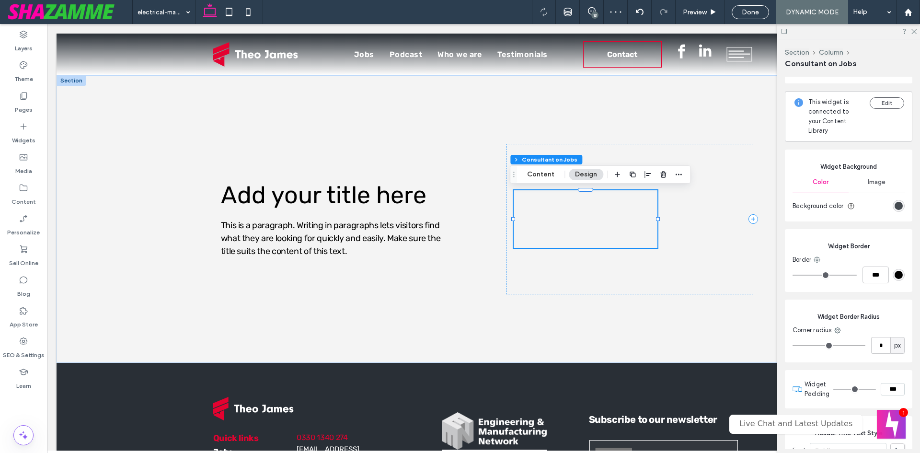
click at [895, 206] on div "rgba(41, 47, 54, 1)" at bounding box center [898, 206] width 8 height 8
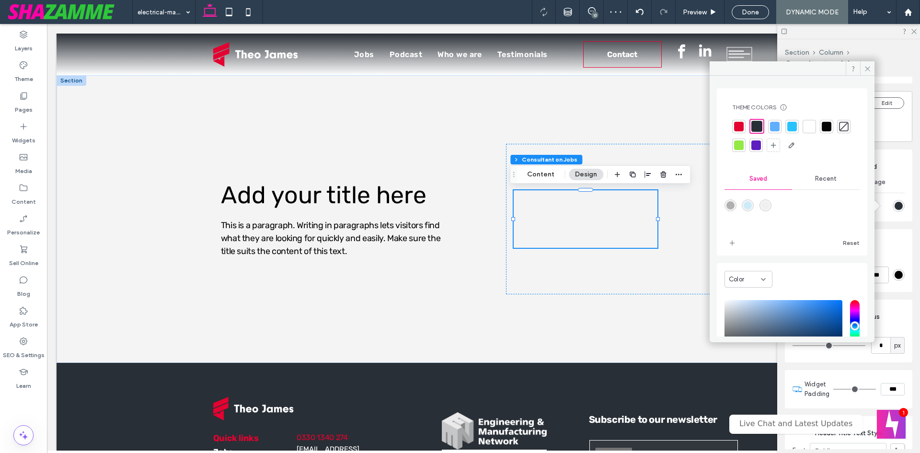
click at [839, 131] on div at bounding box center [844, 127] width 10 height 10
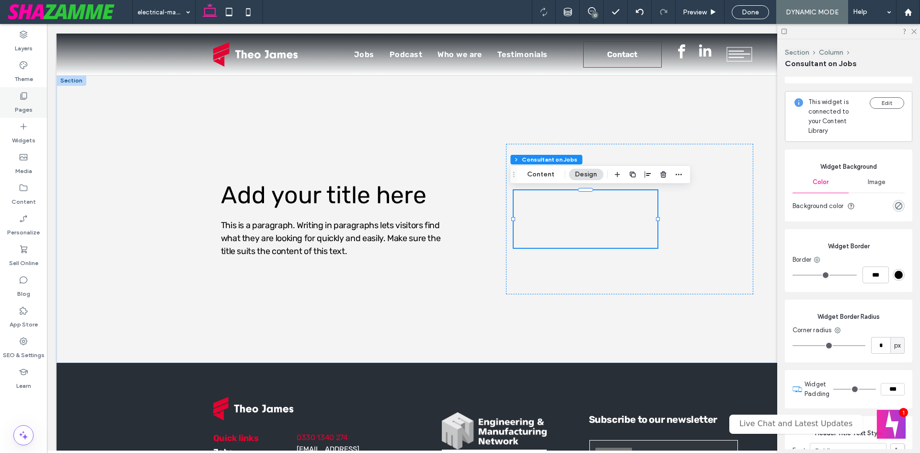
click at [14, 102] on div "Pages" at bounding box center [23, 102] width 47 height 31
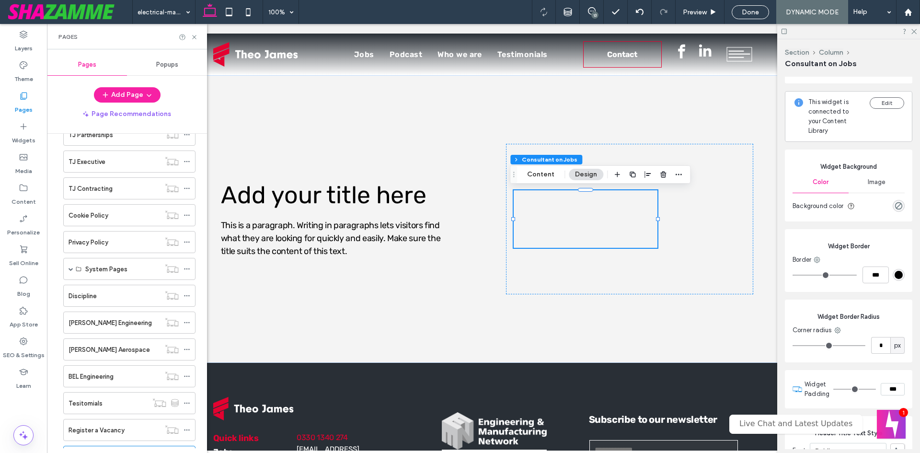
scroll to position [311, 0]
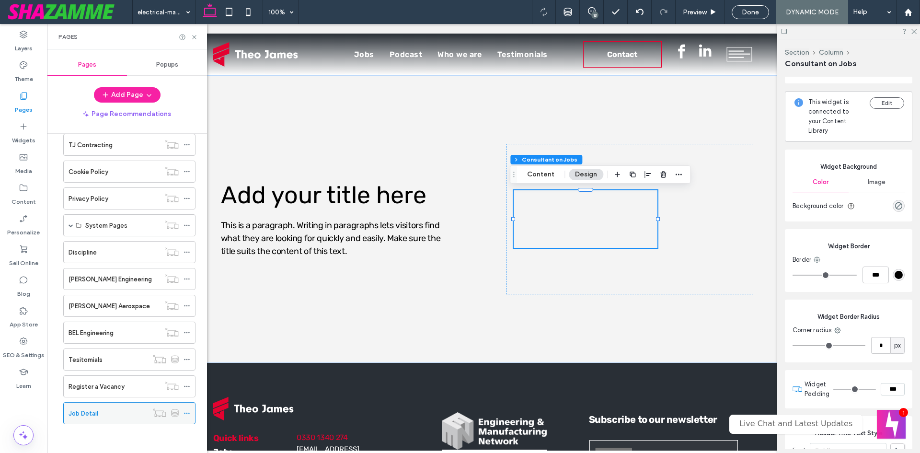
click at [185, 411] on icon at bounding box center [186, 413] width 7 height 7
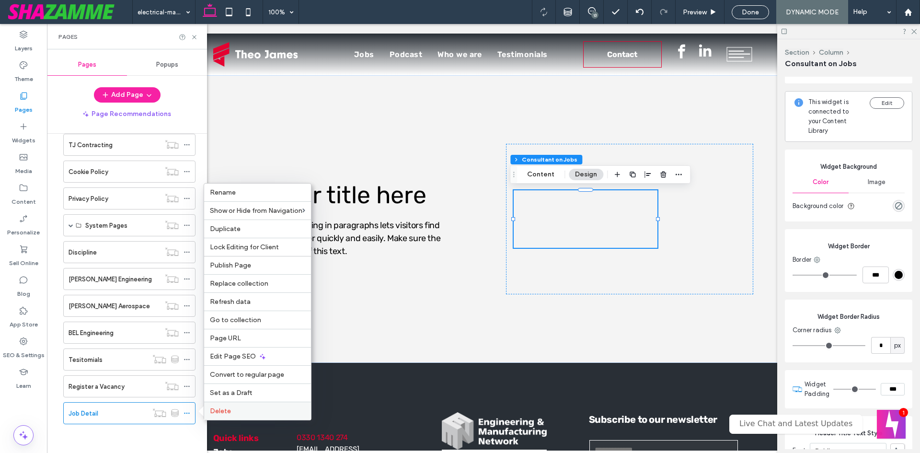
click at [216, 404] on div "Delete" at bounding box center [257, 410] width 107 height 18
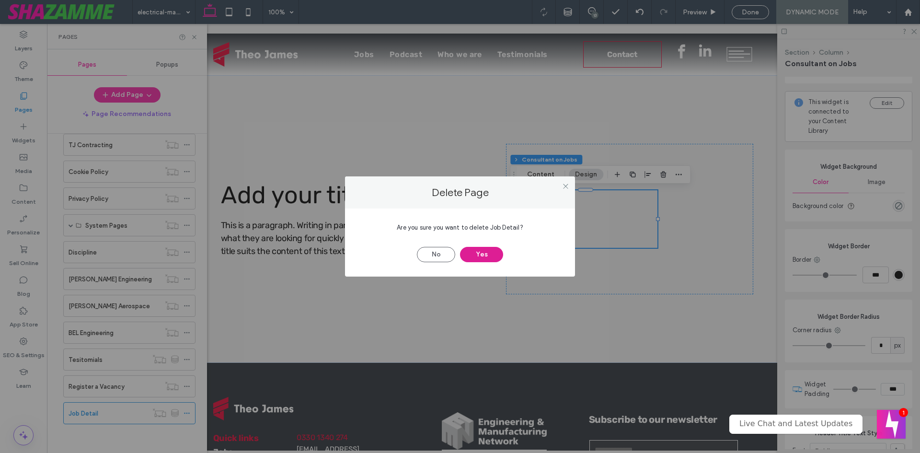
click at [488, 256] on button "Yes" at bounding box center [481, 254] width 43 height 15
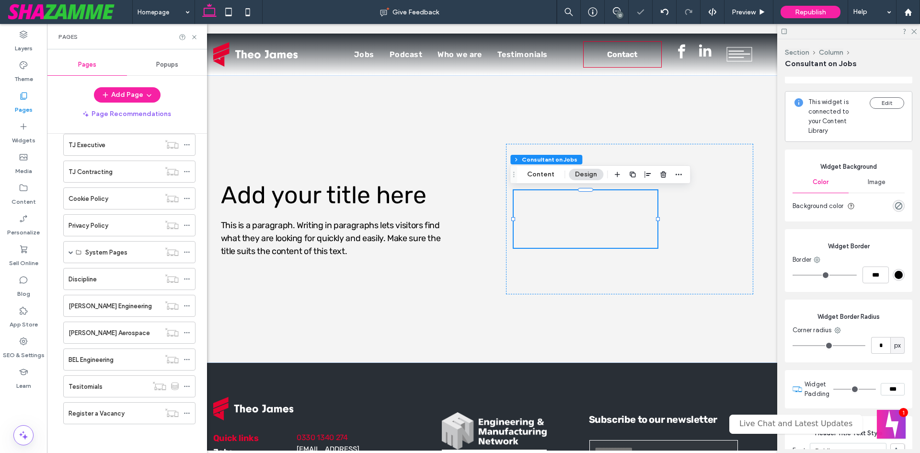
scroll to position [285, 0]
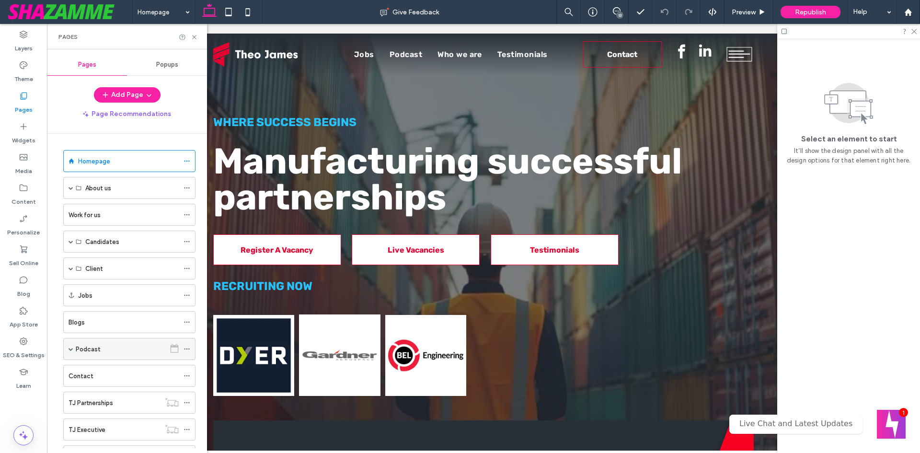
click at [70, 349] on span at bounding box center [71, 348] width 5 height 5
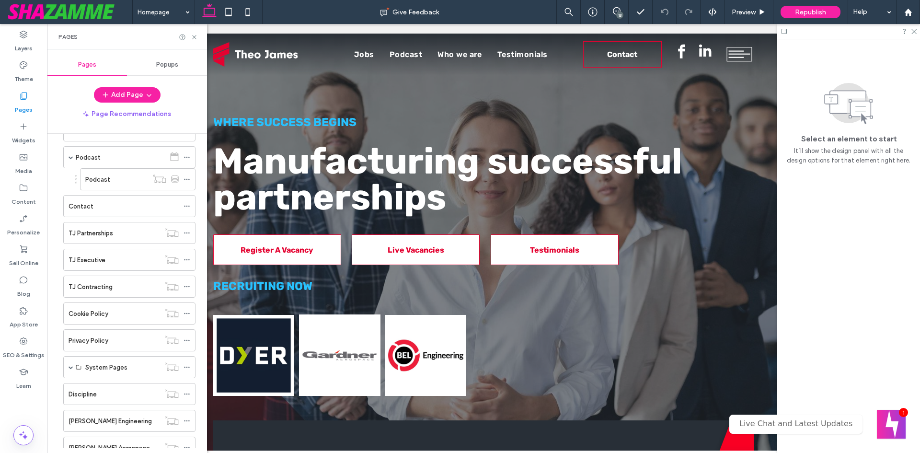
scroll to position [307, 0]
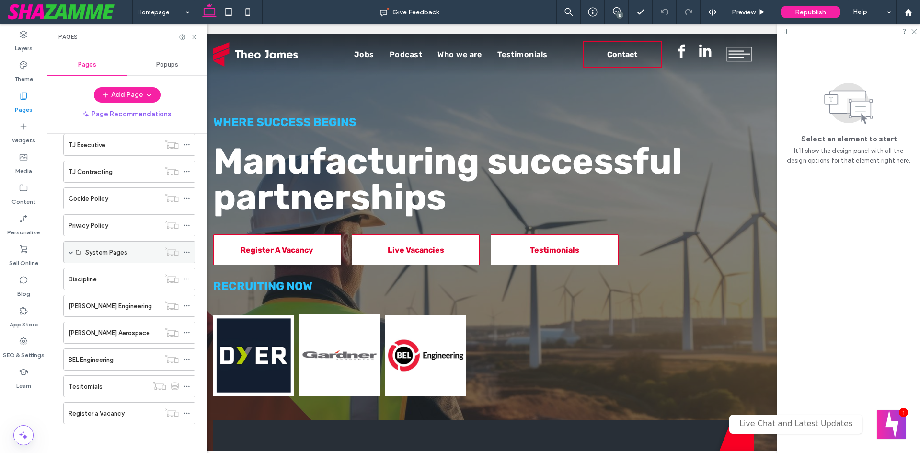
click at [70, 250] on span at bounding box center [71, 252] width 5 height 5
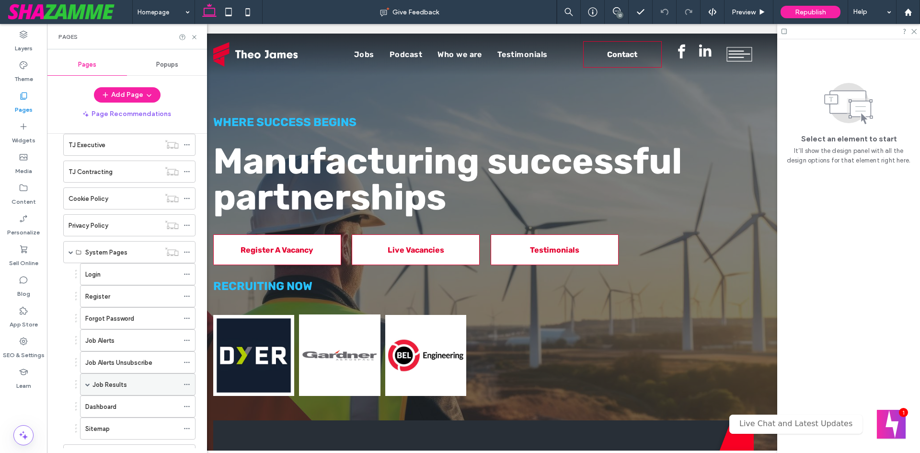
click at [88, 382] on span at bounding box center [87, 384] width 5 height 5
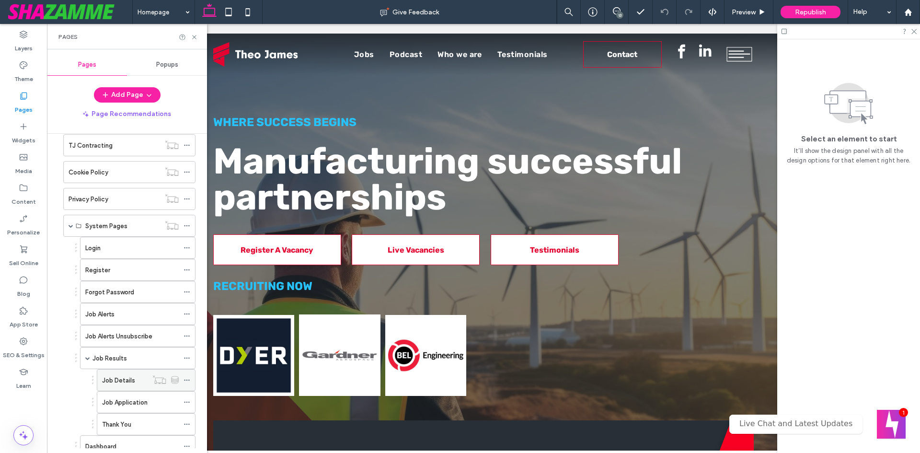
scroll to position [355, 0]
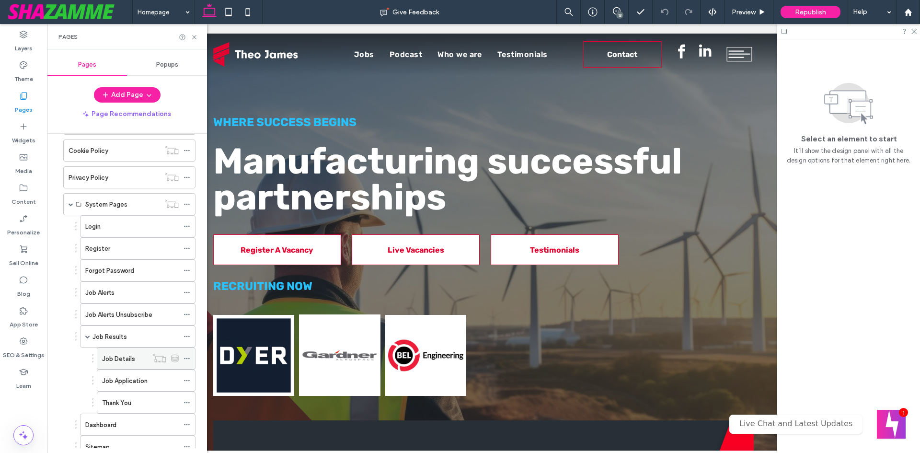
click at [124, 360] on label "Job Details" at bounding box center [118, 358] width 33 height 17
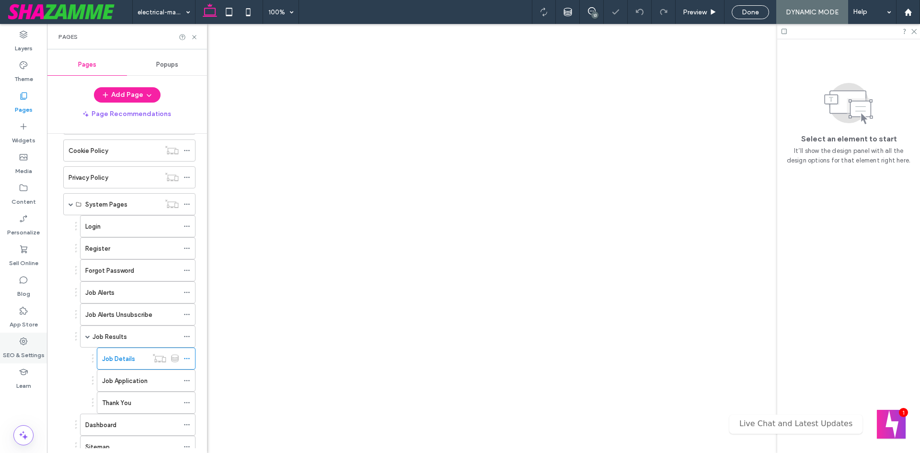
click at [26, 359] on div "SEO & Settings" at bounding box center [23, 347] width 47 height 31
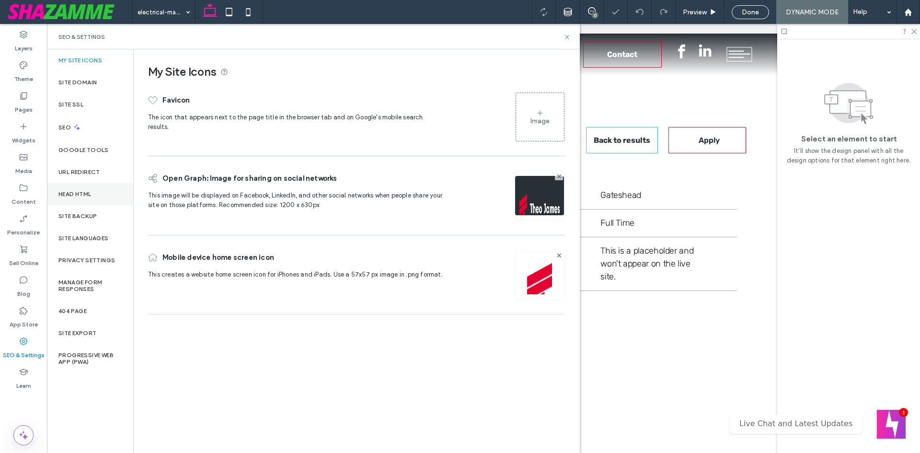
click at [70, 191] on label "Head HTML" at bounding box center [74, 194] width 33 height 7
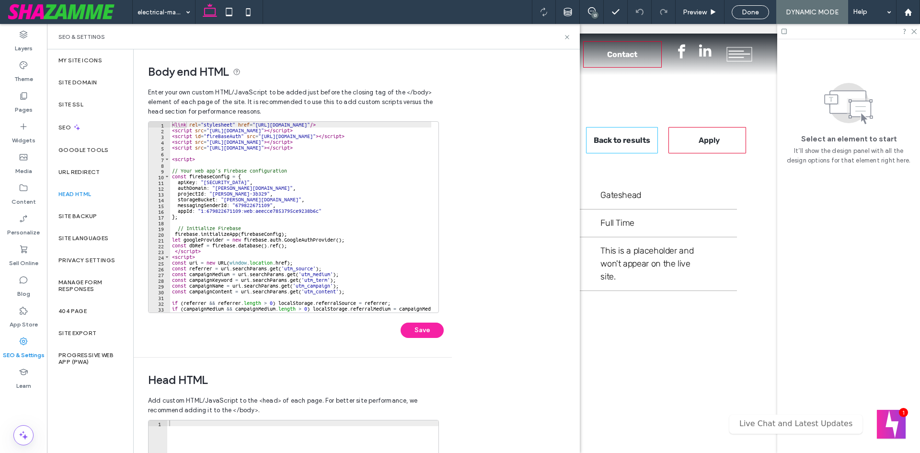
click at [375, 121] on div "1 2 3 4 5 6 7 8 9 10 11 12 13 14 15 16 17 18 19 20 21 22 23 24 25 26 27 28 29 3…" at bounding box center [293, 217] width 291 height 192
click at [375, 126] on div "< link rel = "stylesheet" href = "https://cdnjs.cloudflare.com/ajax/libs/font-a…" at bounding box center [323, 219] width 306 height 195
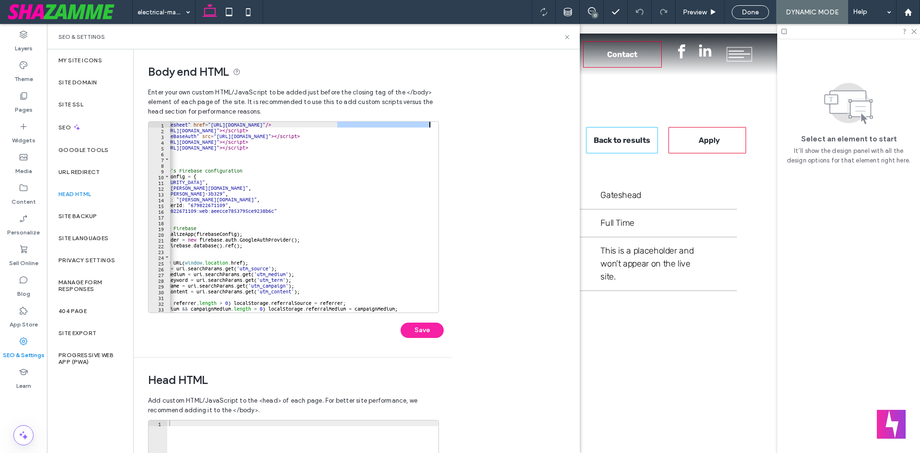
drag, startPoint x: 382, startPoint y: 126, endPoint x: 487, endPoint y: 126, distance: 105.4
click at [487, 126] on div "**********" at bounding box center [357, 250] width 446 height 403
click at [389, 149] on div "< link rel = "stylesheet" href = "https://cdnjs.cloudflare.com/ajax/libs/font-a…" at bounding box center [279, 219] width 306 height 195
type textarea "**********"
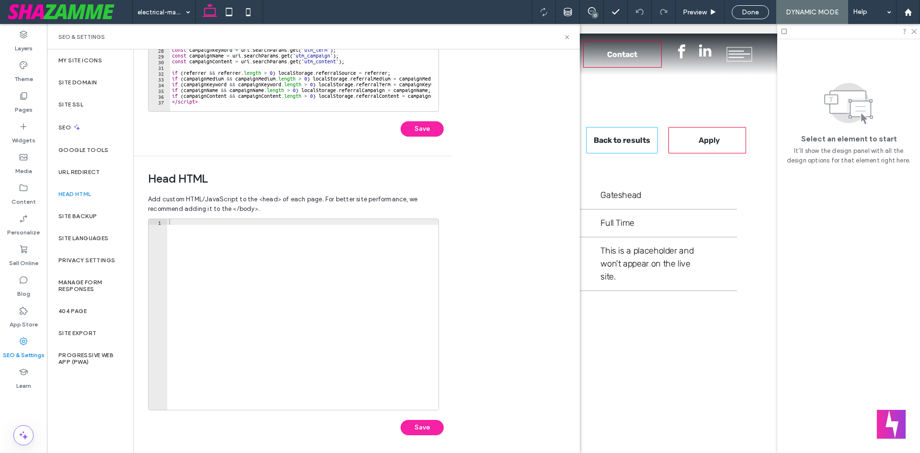
scroll to position [204, 0]
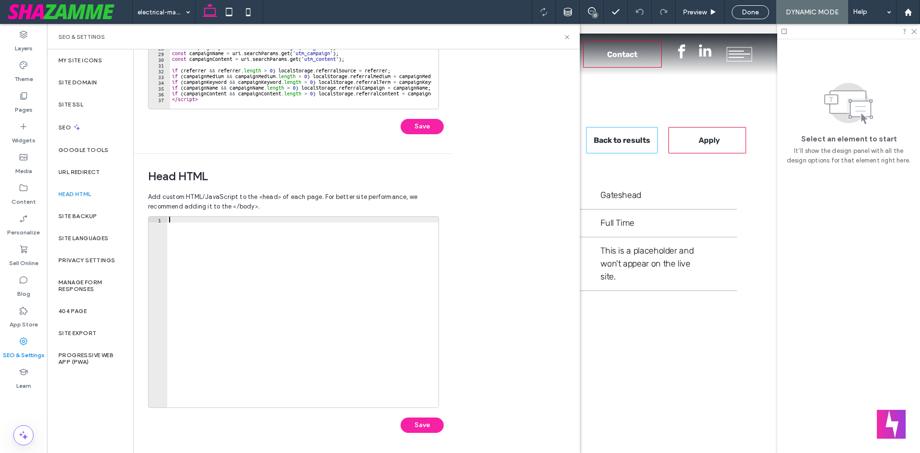
click at [223, 229] on div at bounding box center [302, 318] width 271 height 202
drag, startPoint x: 28, startPoint y: 105, endPoint x: 183, endPoint y: 286, distance: 237.5
click at [28, 106] on label "Pages" at bounding box center [24, 107] width 18 height 13
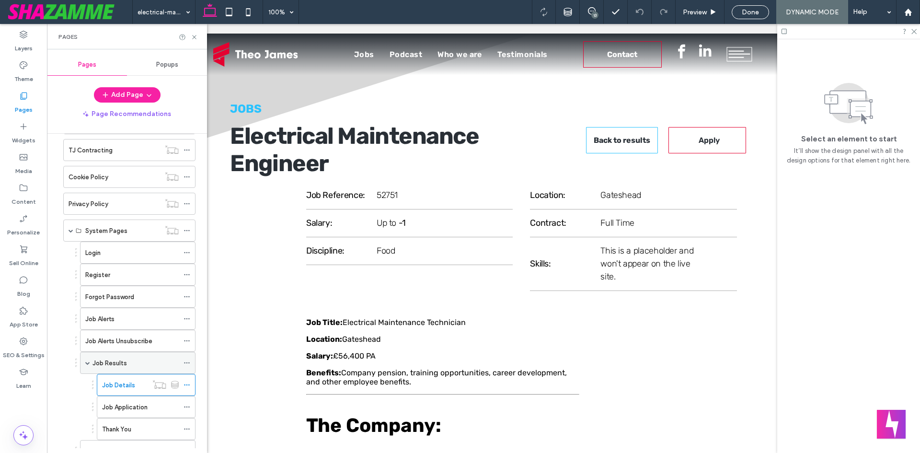
scroll to position [335, 0]
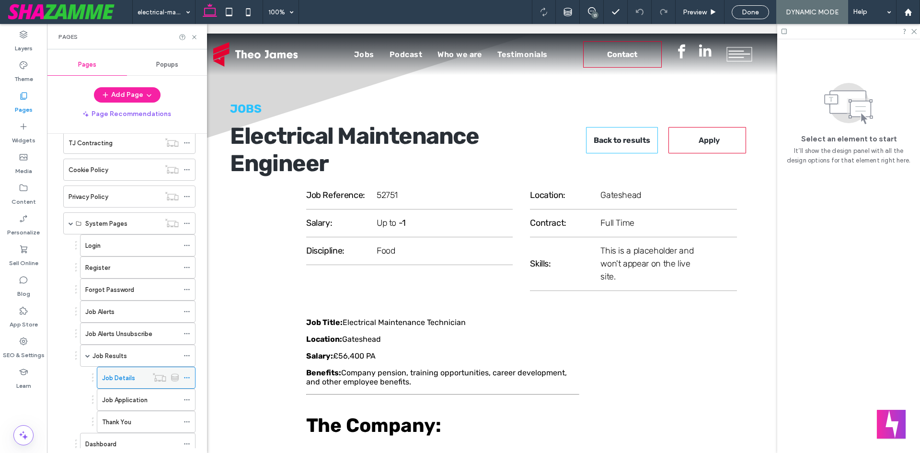
click at [187, 376] on icon at bounding box center [186, 377] width 7 height 7
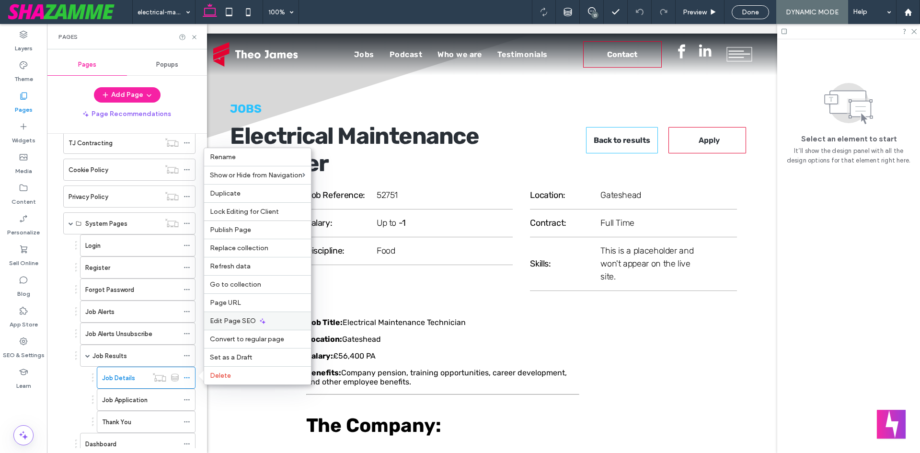
click at [245, 321] on span "Edit Page SEO" at bounding box center [233, 321] width 46 height 8
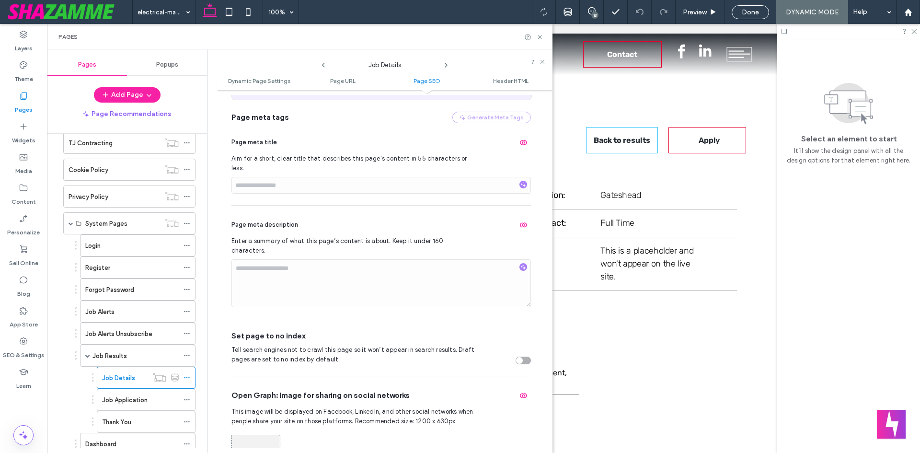
scroll to position [383, 0]
click at [519, 142] on icon "button" at bounding box center [523, 141] width 8 height 8
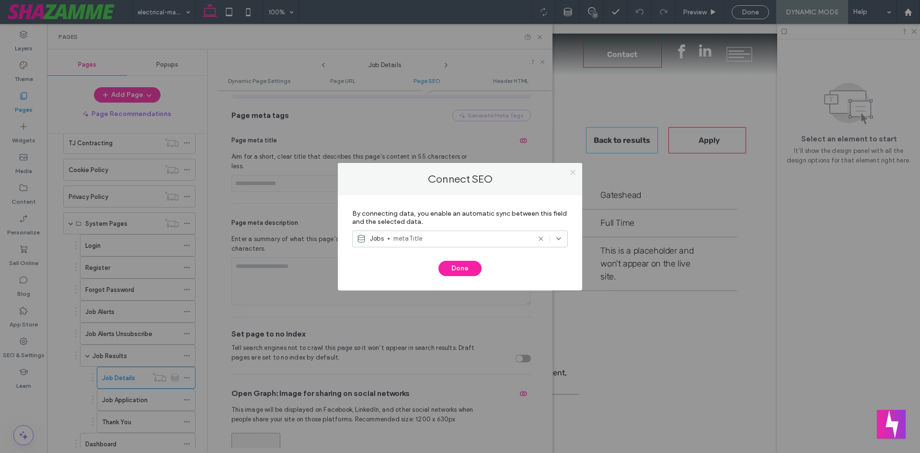
click at [570, 172] on icon at bounding box center [572, 172] width 7 height 7
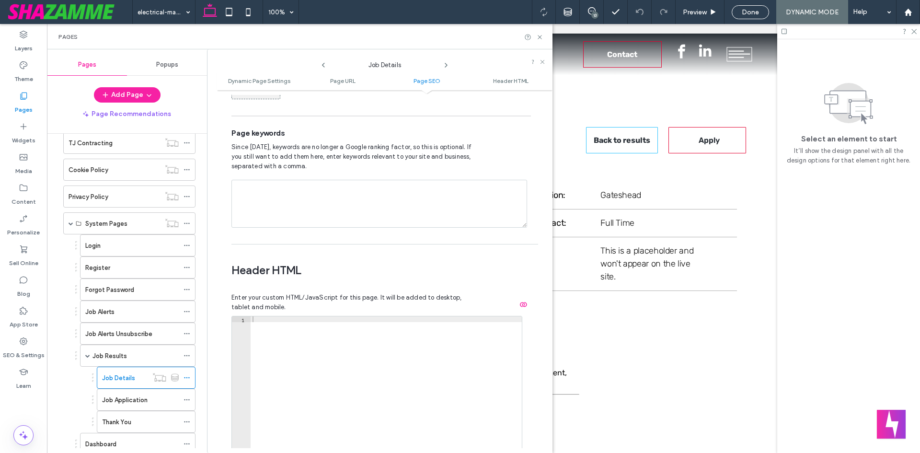
scroll to position [767, 0]
click at [385, 160] on div "Page keywords Since 2009, keywords are no longer a Google ranking factor, so th…" at bounding box center [380, 176] width 299 height 123
click at [355, 315] on div at bounding box center [386, 416] width 271 height 202
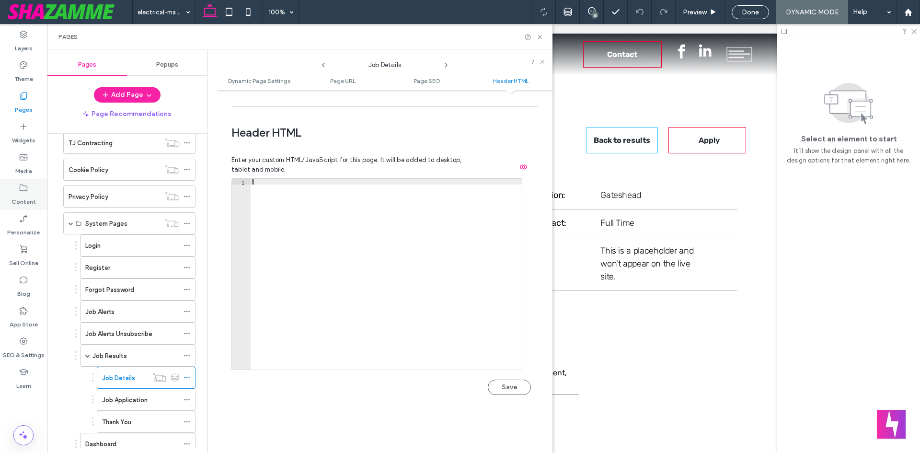
click at [28, 197] on label "Content" at bounding box center [23, 199] width 24 height 13
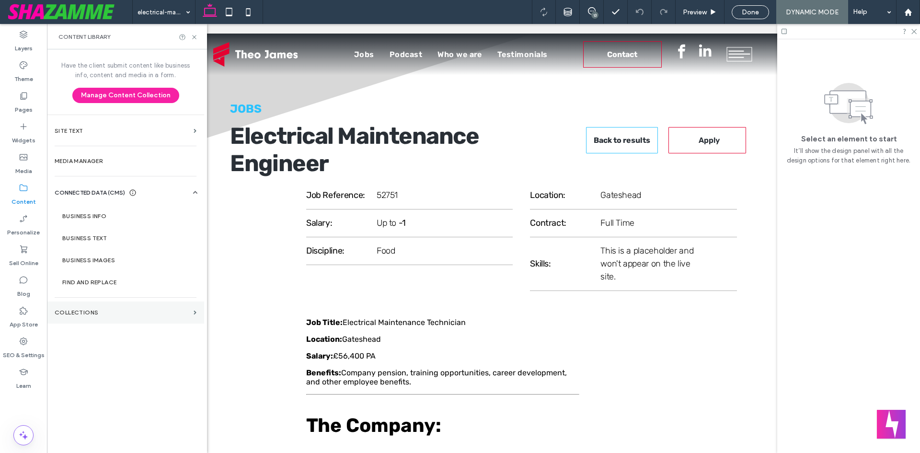
click at [73, 321] on section "Collections" at bounding box center [125, 312] width 157 height 22
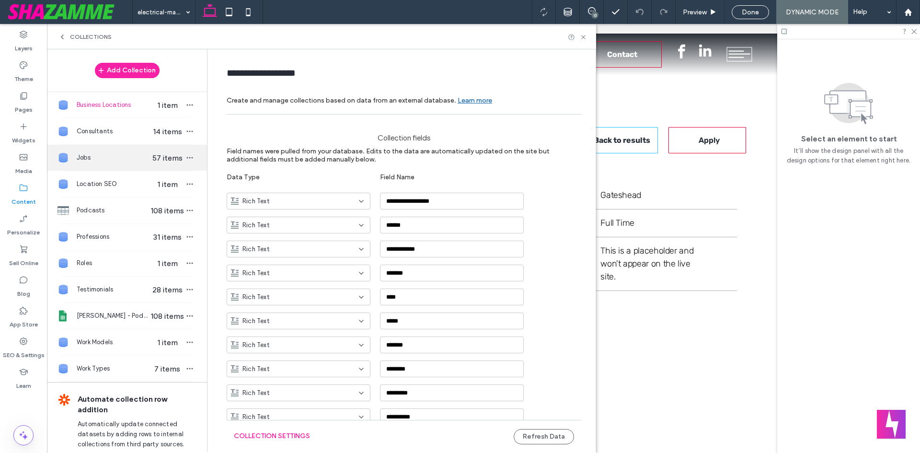
click at [113, 159] on span "Jobs" at bounding box center [114, 158] width 74 height 10
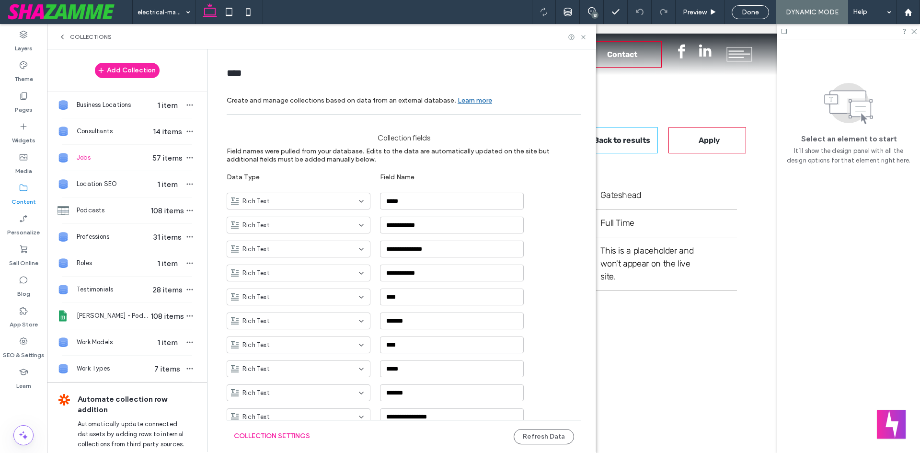
type input "****"
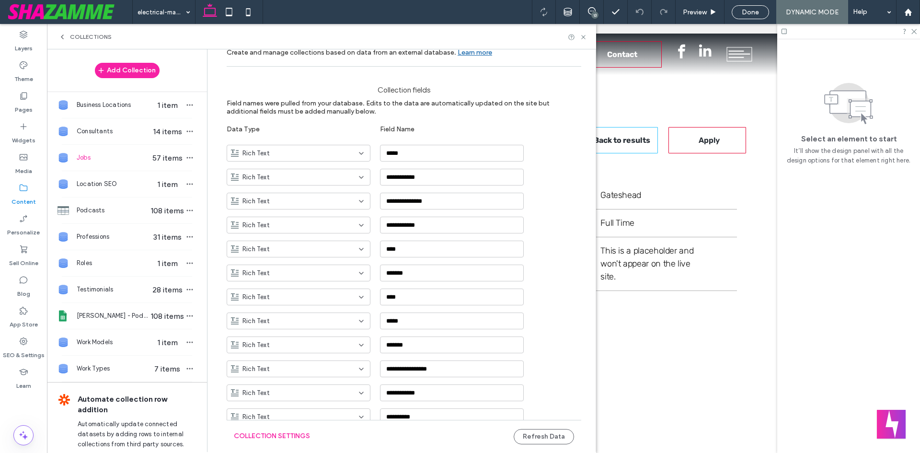
click at [99, 158] on span "Jobs" at bounding box center [114, 158] width 74 height 10
click at [275, 436] on button "Collection Settings" at bounding box center [272, 435] width 76 height 15
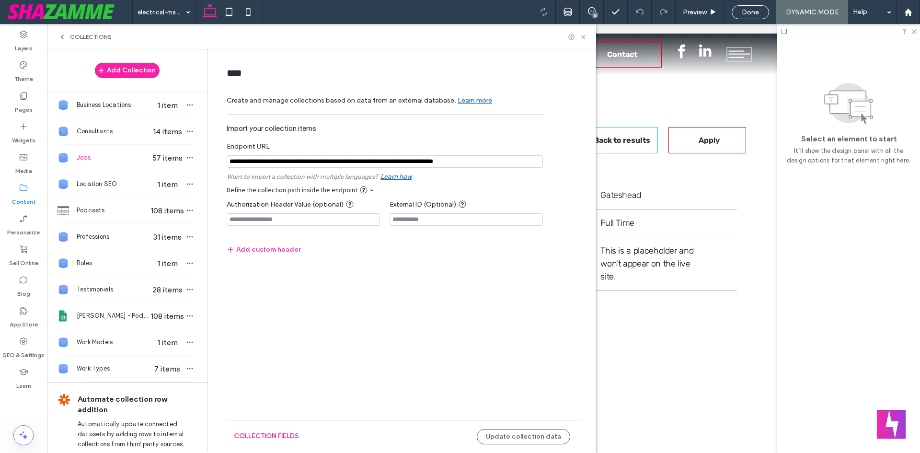
scroll to position [0, 0]
click at [584, 38] on use at bounding box center [583, 37] width 4 height 4
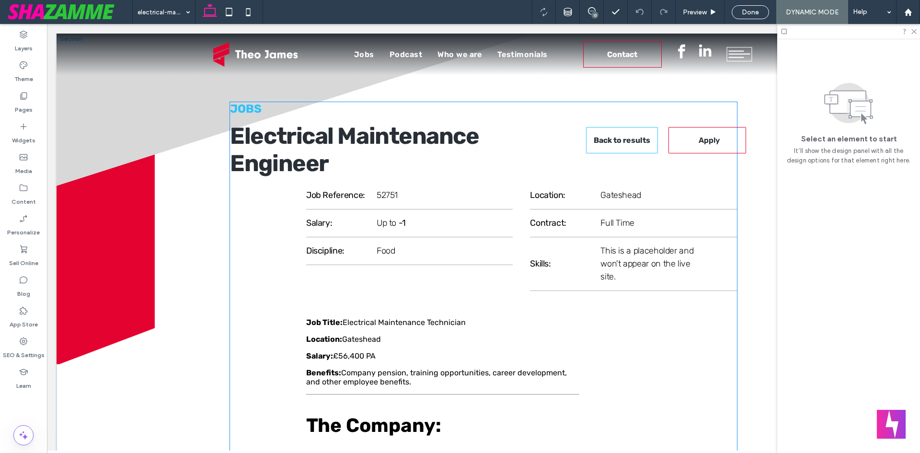
click at [643, 348] on div "Consultant Name: Consultant Email: Read More" at bounding box center [666, 453] width 140 height 287
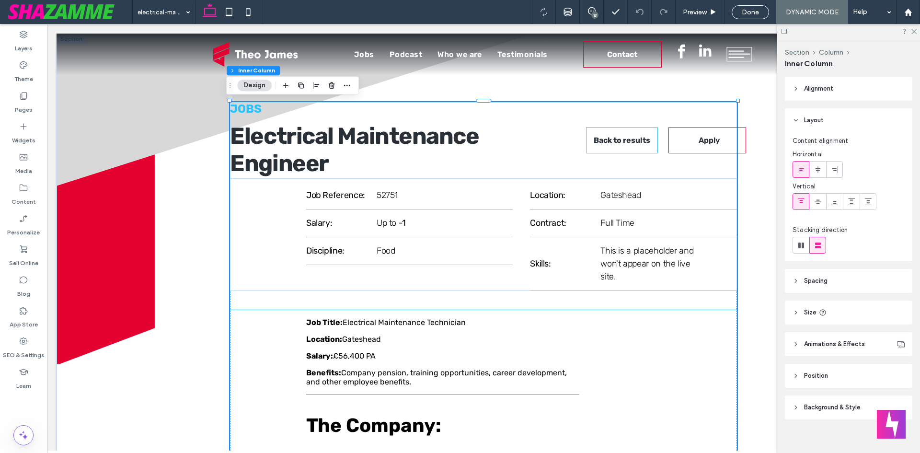
click at [637, 311] on div "Consultant Name: Consultant Email: Read More" at bounding box center [666, 322] width 140 height 24
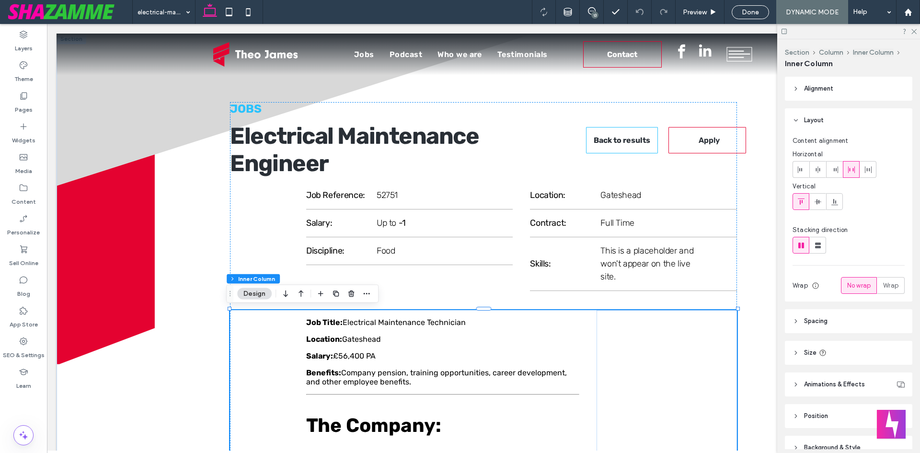
click at [637, 314] on div "Consultant Name: Consultant Email: Read More" at bounding box center [666, 322] width 140 height 24
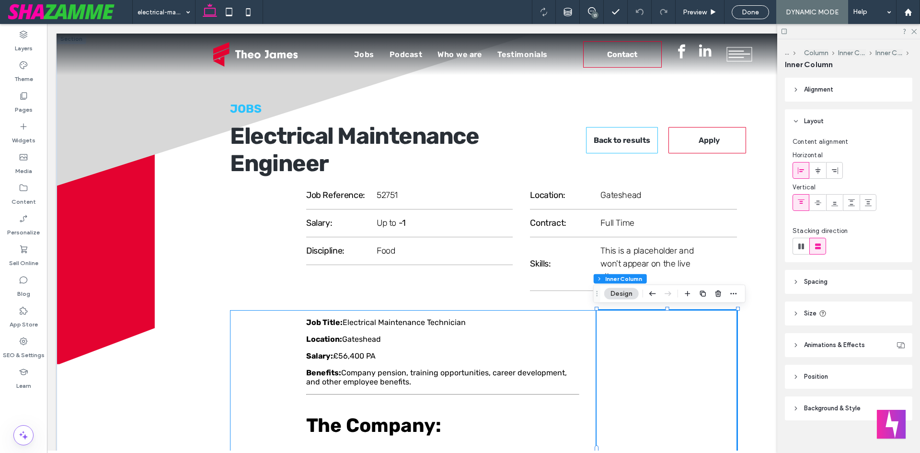
click at [636, 319] on div "Consultant Name: Consultant Email: Read More" at bounding box center [666, 322] width 140 height 24
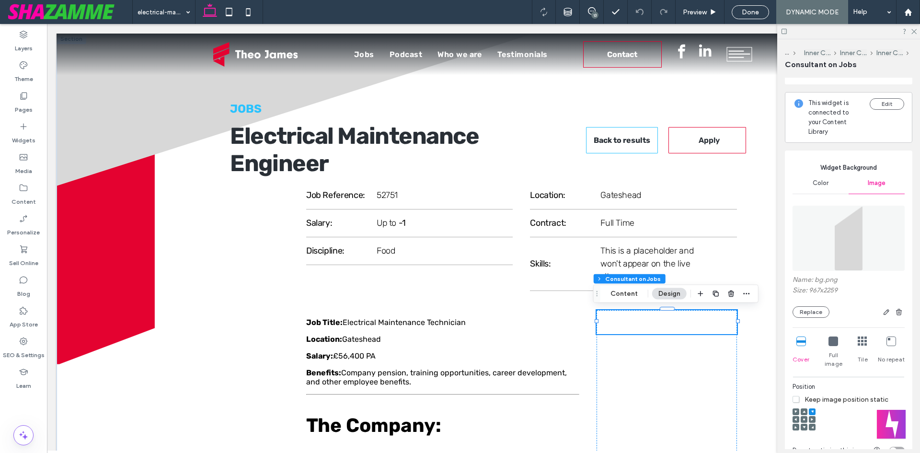
scroll to position [335, 0]
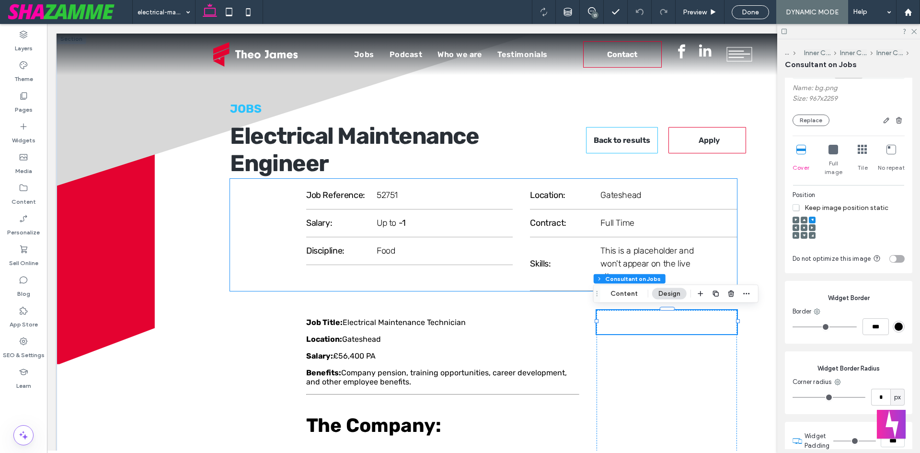
click at [272, 185] on div "Job Reference: 52751 Salary: Up to -1 Discipline: Food Location: Gateshead Cont…" at bounding box center [483, 235] width 506 height 112
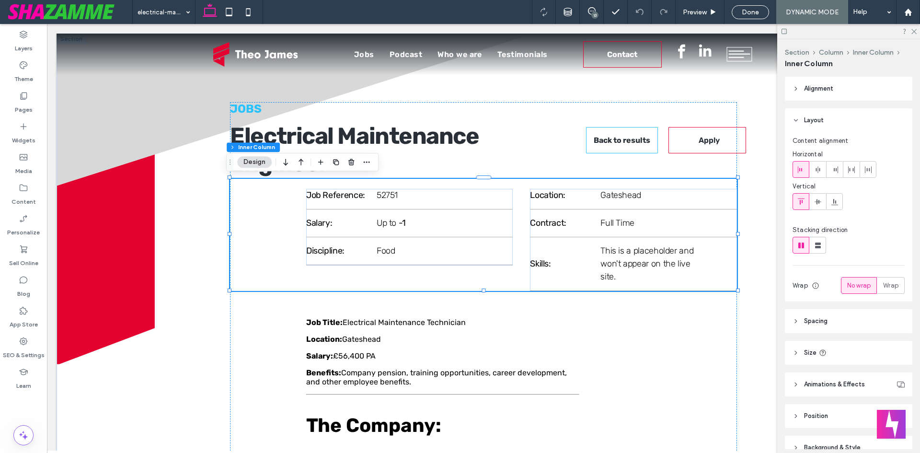
click at [805, 353] on span "Size" at bounding box center [810, 353] width 12 height 10
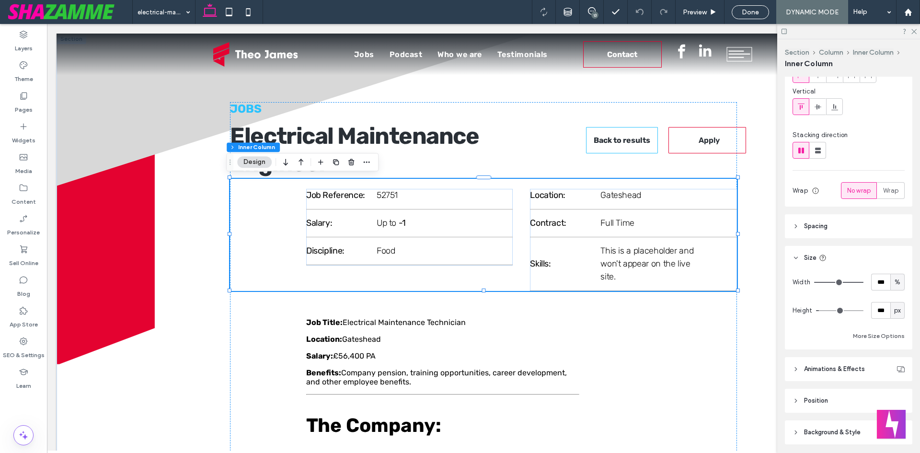
scroll to position [96, 0]
click at [841, 222] on header "Spacing" at bounding box center [848, 225] width 127 height 24
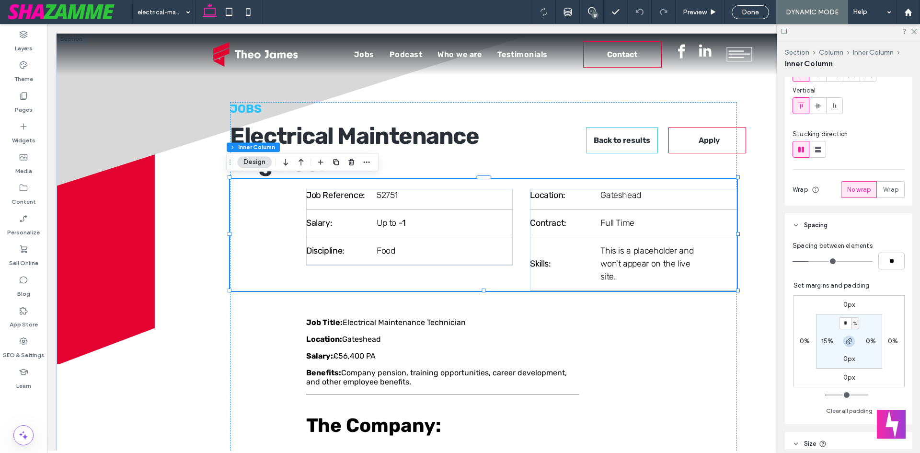
click at [845, 343] on icon "button" at bounding box center [849, 341] width 8 height 8
click at [843, 301] on label "0px" at bounding box center [849, 304] width 12 height 8
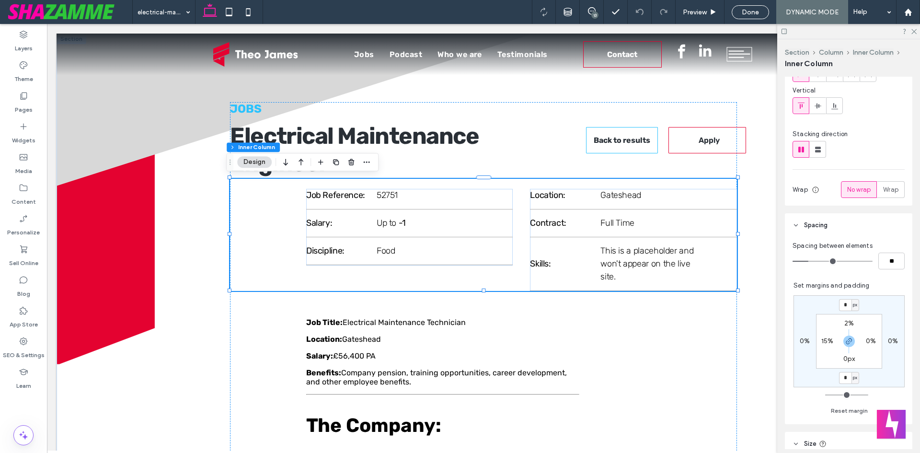
type input "*"
click at [839, 301] on input "*" at bounding box center [845, 305] width 12 height 12
click at [845, 342] on icon "button" at bounding box center [849, 341] width 8 height 8
click at [839, 302] on input "*" at bounding box center [845, 305] width 12 height 12
click at [839, 308] on input "*" at bounding box center [845, 305] width 12 height 12
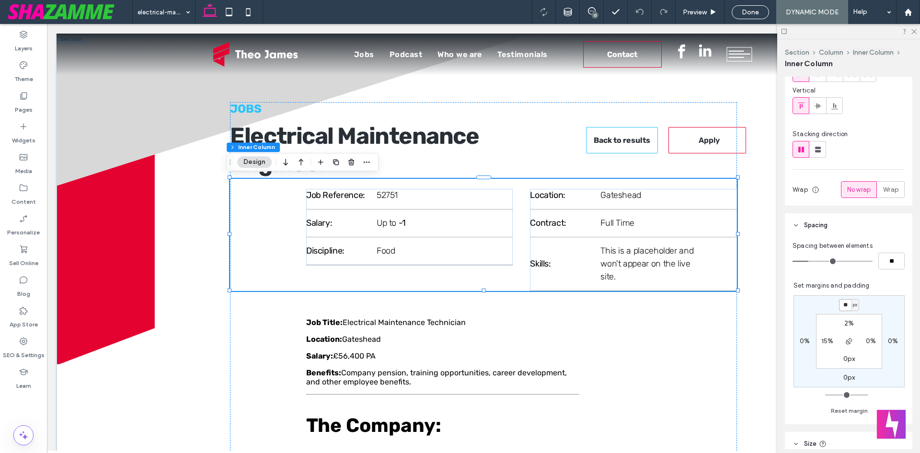
type input "**"
click at [886, 302] on div "** px 0% 0px 0% 2% 0% 0px 15%" at bounding box center [848, 341] width 111 height 92
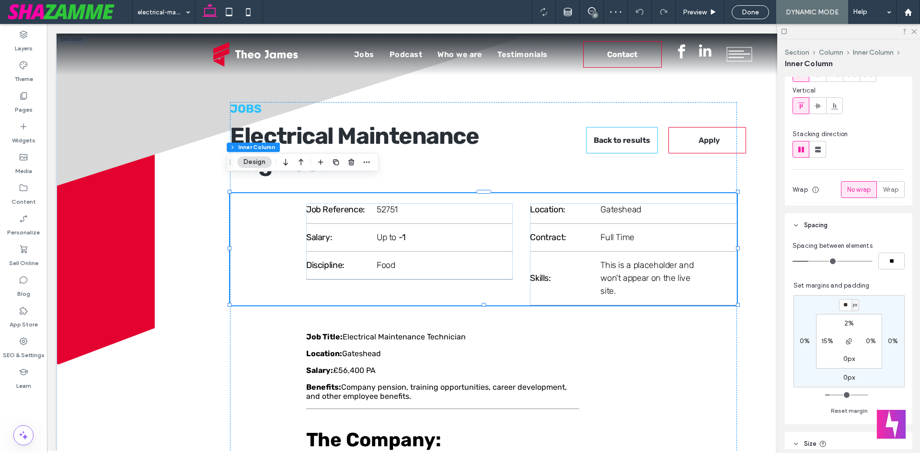
click at [917, 29] on div at bounding box center [848, 31] width 143 height 15
click at [917, 34] on div at bounding box center [848, 31] width 143 height 15
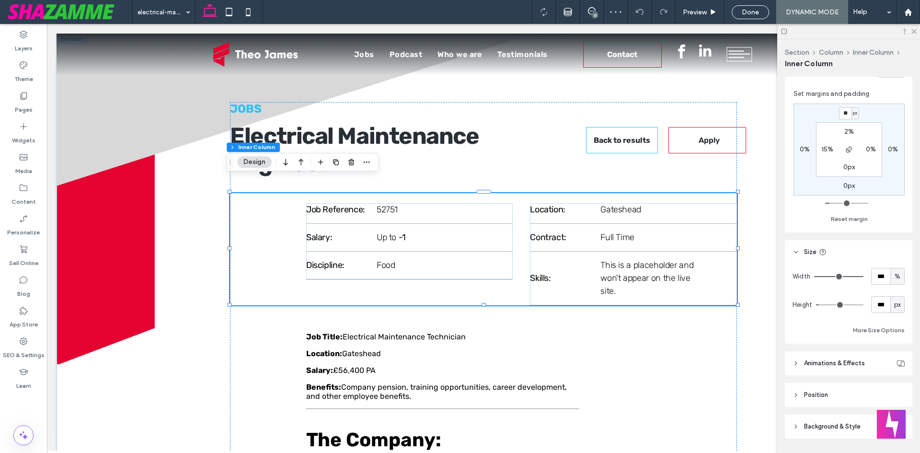
scroll to position [315, 0]
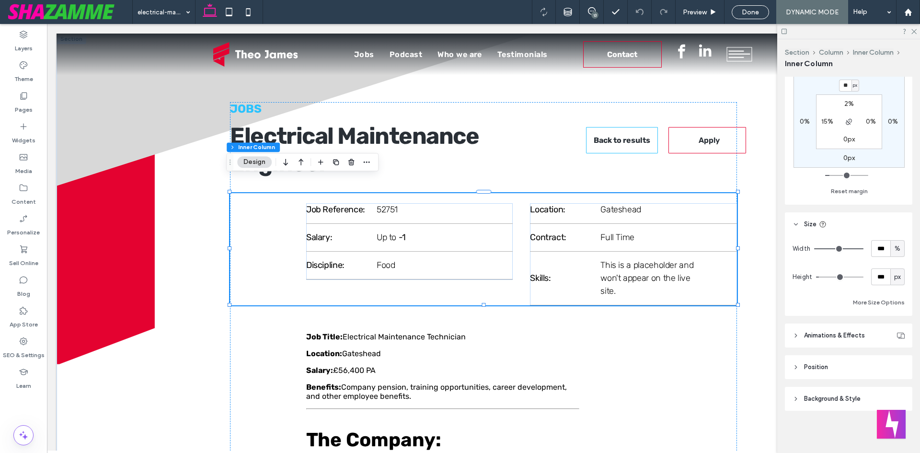
click at [895, 277] on span "px" at bounding box center [897, 277] width 7 height 10
click at [893, 363] on span "A" at bounding box center [893, 361] width 4 height 10
type input "*"
click at [33, 93] on div "Pages" at bounding box center [23, 102] width 47 height 31
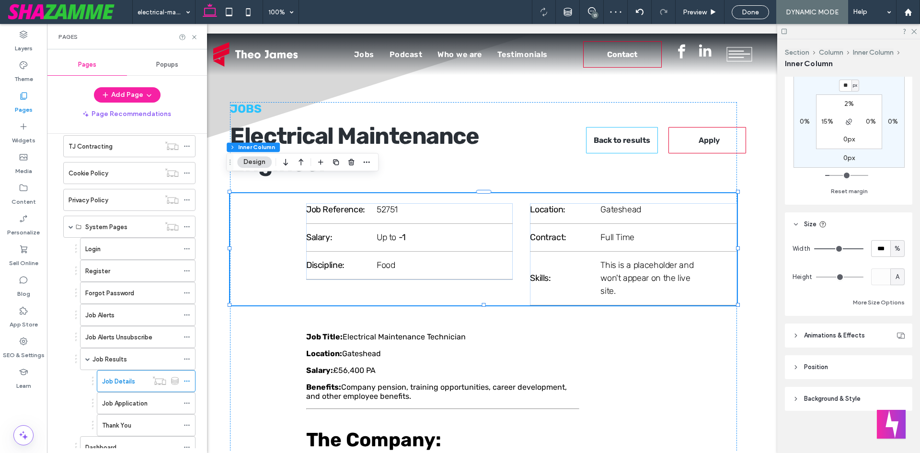
scroll to position [335, 0]
click at [186, 377] on icon at bounding box center [186, 377] width 7 height 7
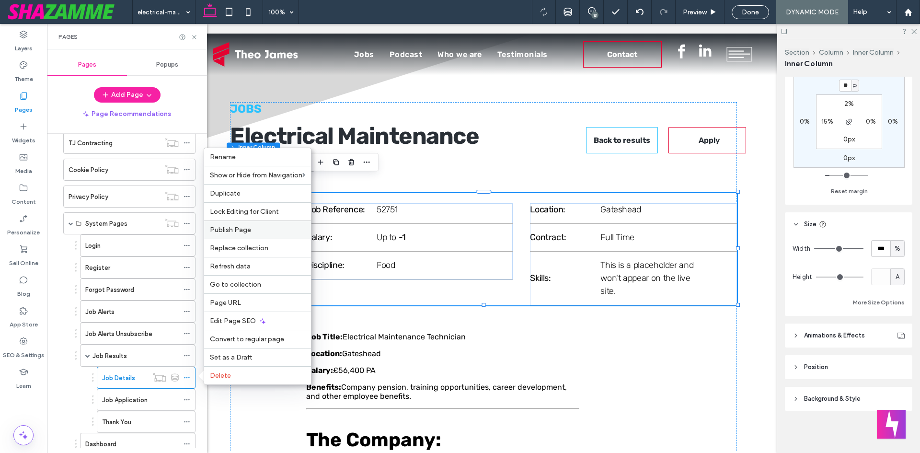
click at [235, 231] on span "Publish Page" at bounding box center [230, 230] width 41 height 8
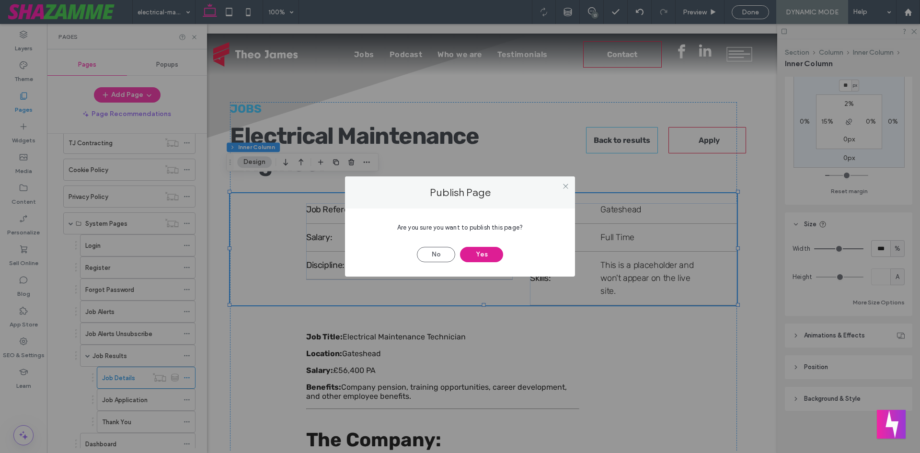
click at [484, 252] on button "Yes" at bounding box center [481, 254] width 43 height 15
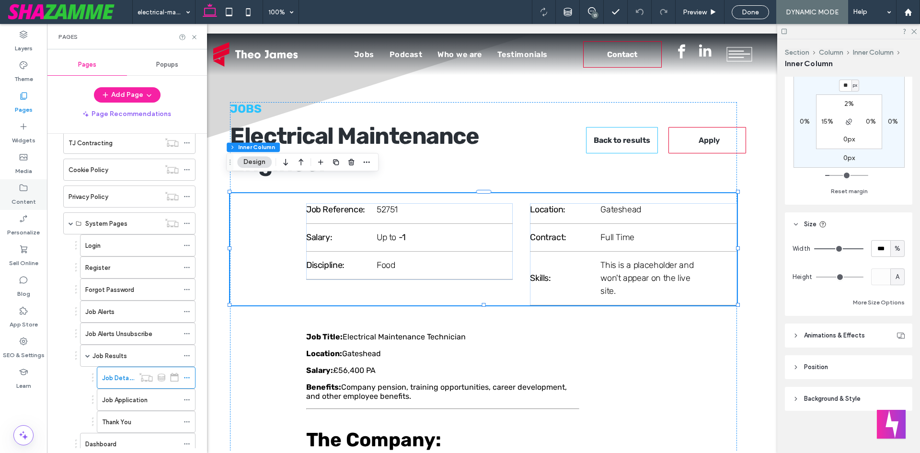
click at [25, 192] on icon at bounding box center [24, 188] width 10 height 10
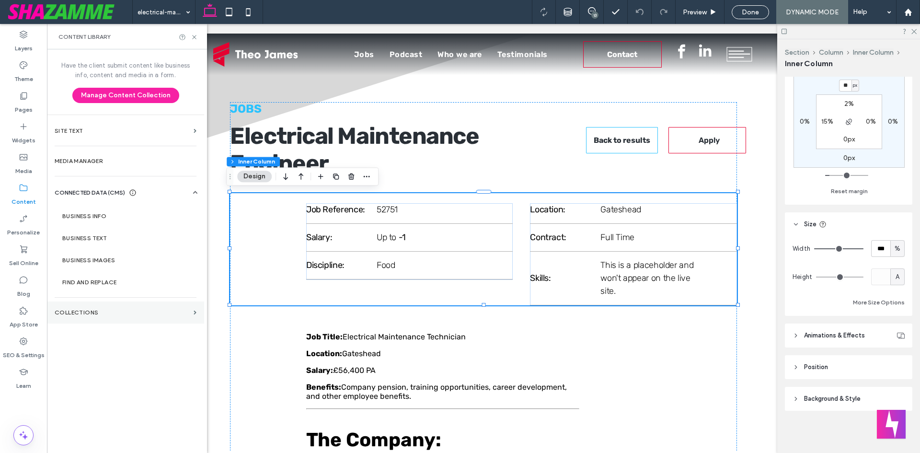
click at [109, 315] on label "Collections" at bounding box center [122, 312] width 135 height 7
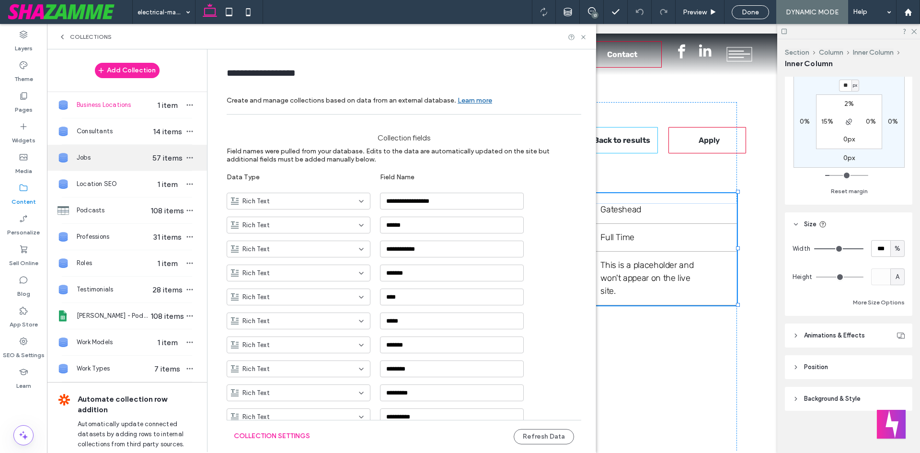
click at [81, 156] on span "Jobs" at bounding box center [114, 158] width 74 height 10
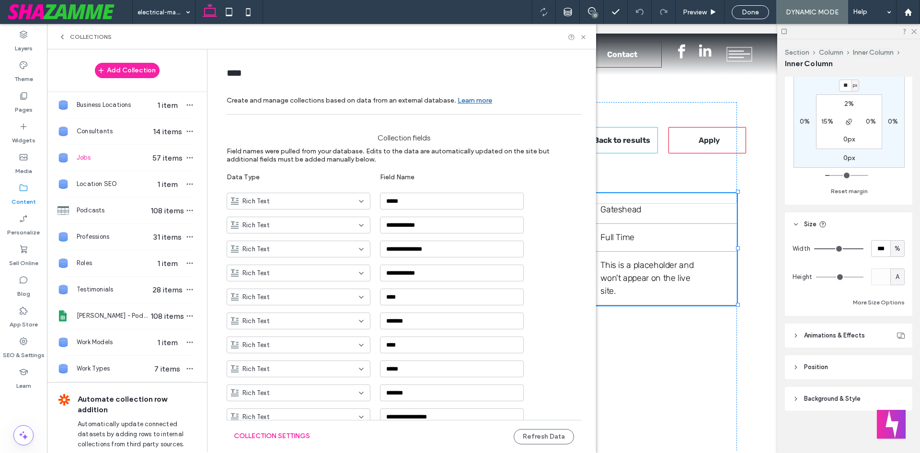
type input "****"
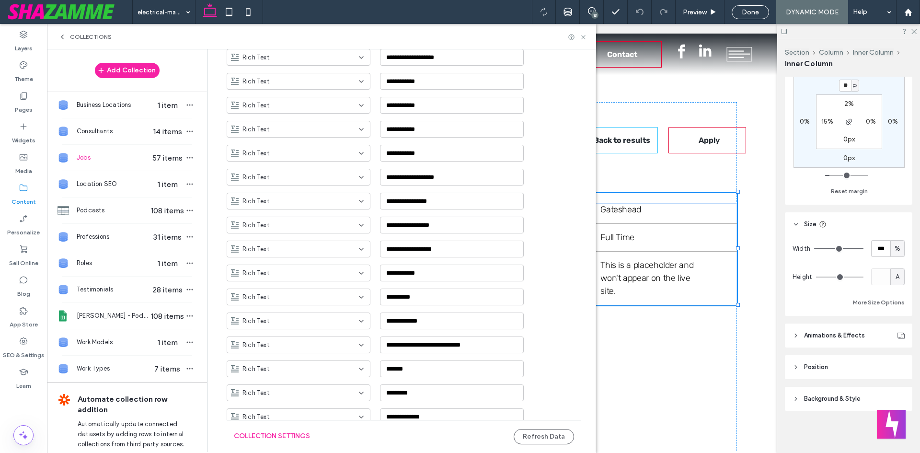
scroll to position [2210, 0]
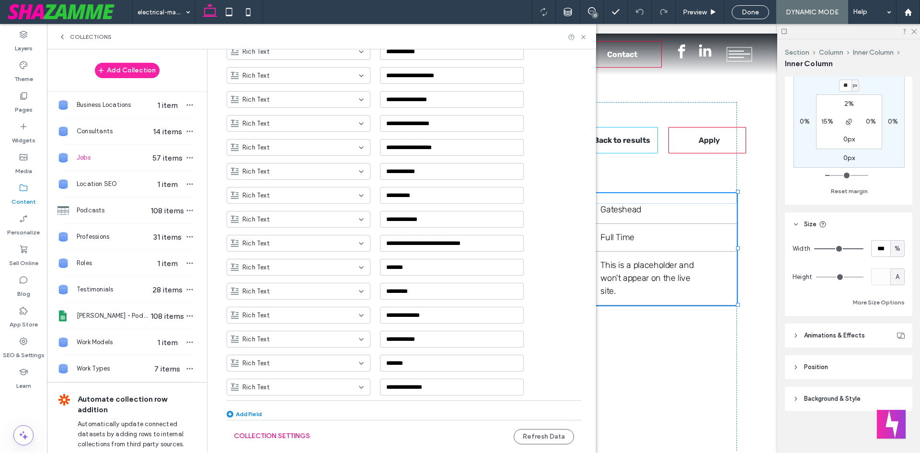
click at [252, 431] on button "Collection Settings" at bounding box center [272, 435] width 76 height 15
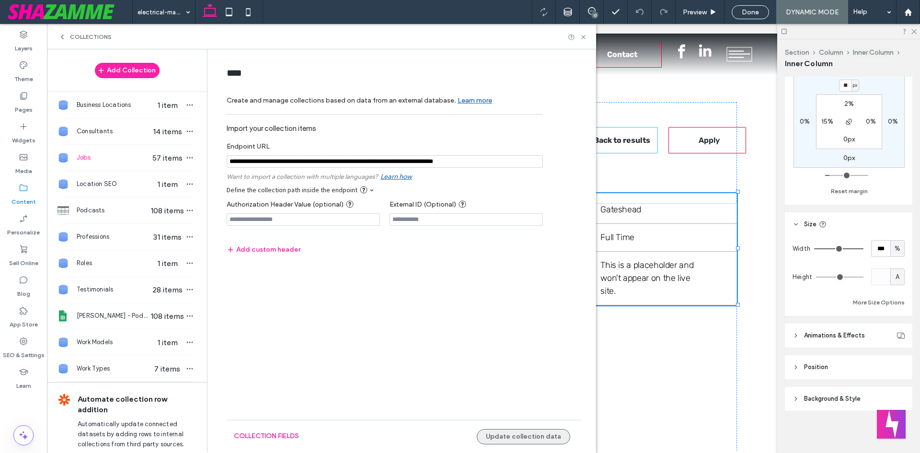
click at [506, 435] on button "Update collection data" at bounding box center [523, 436] width 93 height 15
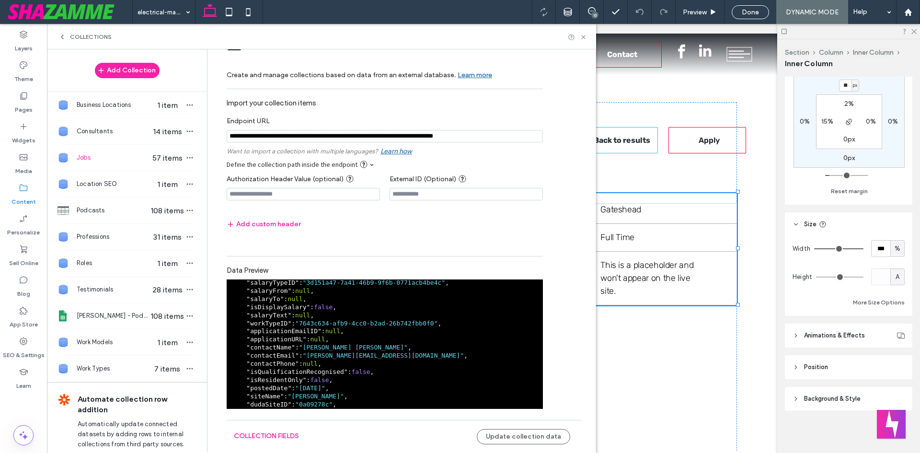
scroll to position [144, 0]
click at [311, 355] on span ""brogan@theojamesrecruitment.com"" at bounding box center [383, 354] width 161 height 7
click at [186, 127] on icon "button" at bounding box center [190, 131] width 8 height 8
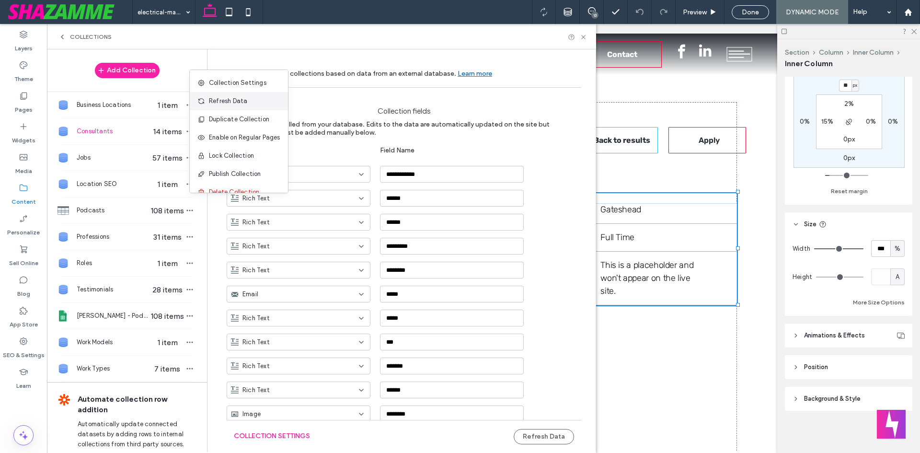
click at [218, 104] on span "Refresh Data" at bounding box center [228, 101] width 38 height 10
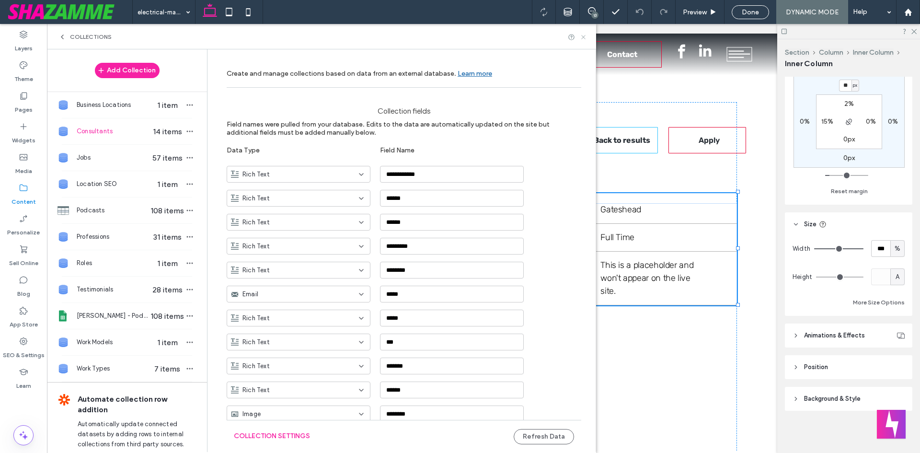
click at [582, 36] on icon at bounding box center [583, 37] width 7 height 7
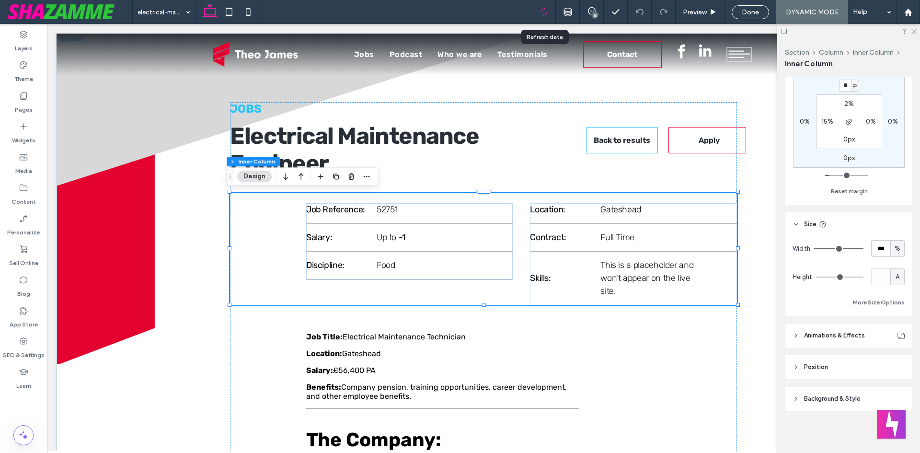
click at [541, 13] on icon at bounding box center [543, 12] width 9 height 9
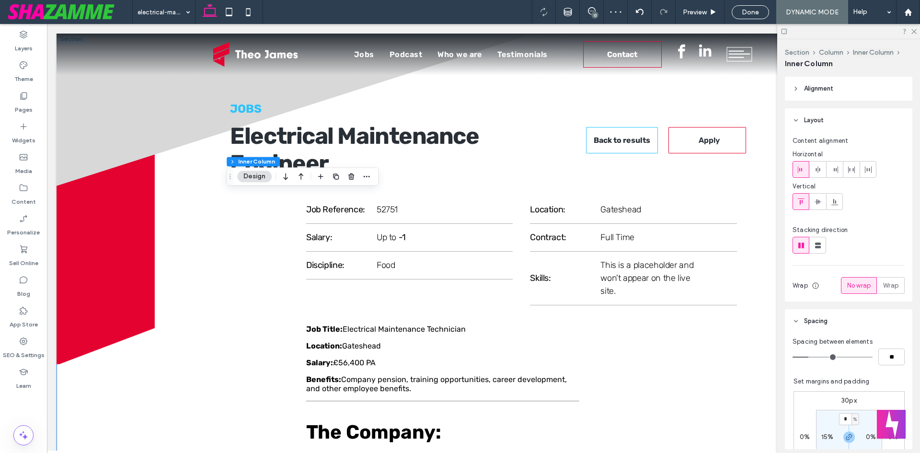
scroll to position [0, 0]
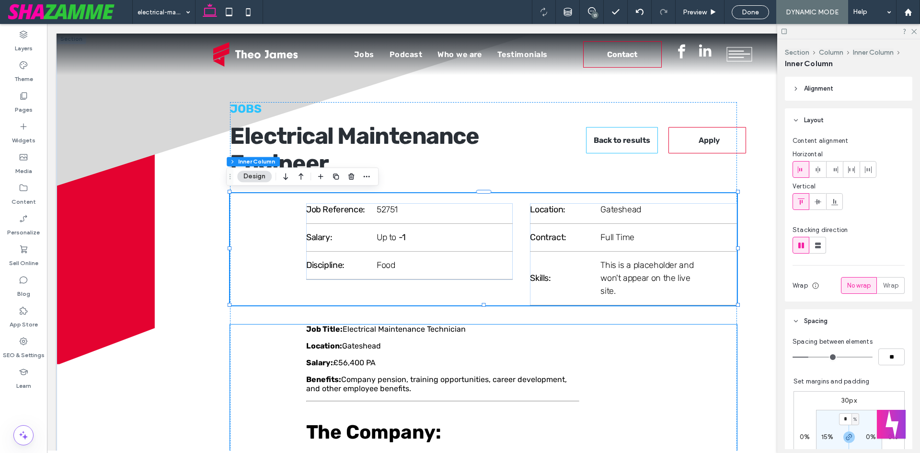
click at [619, 343] on div "Consultant Name: Consultant Email: Read More" at bounding box center [666, 336] width 140 height 24
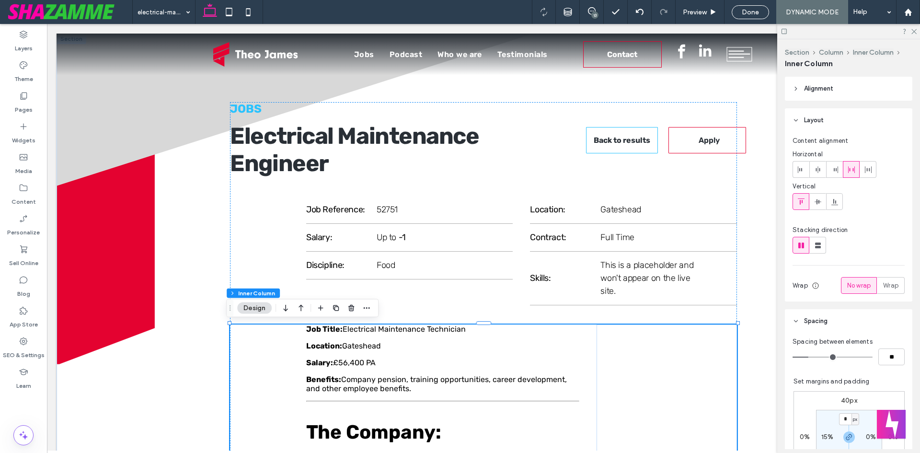
click at [626, 337] on div "Consultant Name: Consultant Email: Read More" at bounding box center [666, 336] width 140 height 24
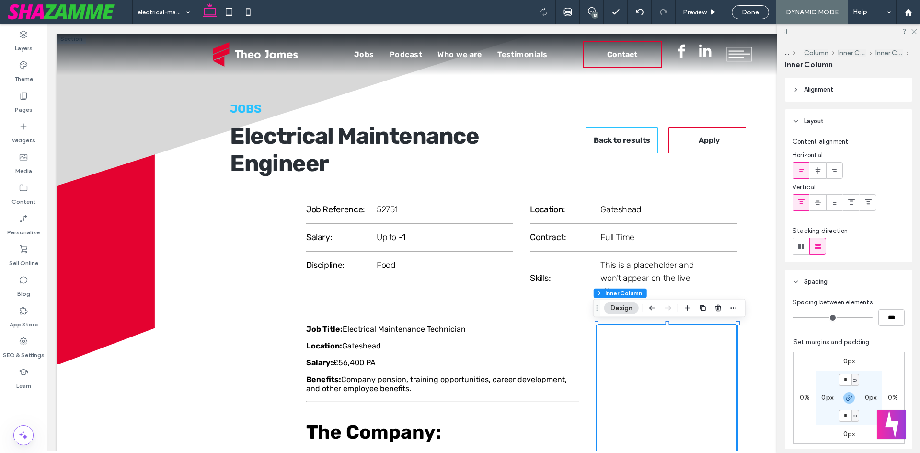
click at [633, 335] on div "Consultant Name: Consultant Email: Read More" at bounding box center [666, 336] width 140 height 24
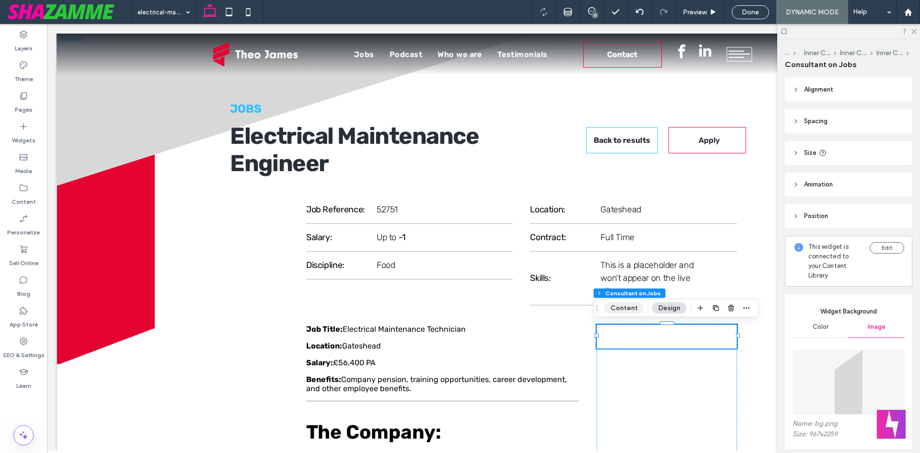
click at [626, 309] on button "Content" at bounding box center [624, 307] width 40 height 11
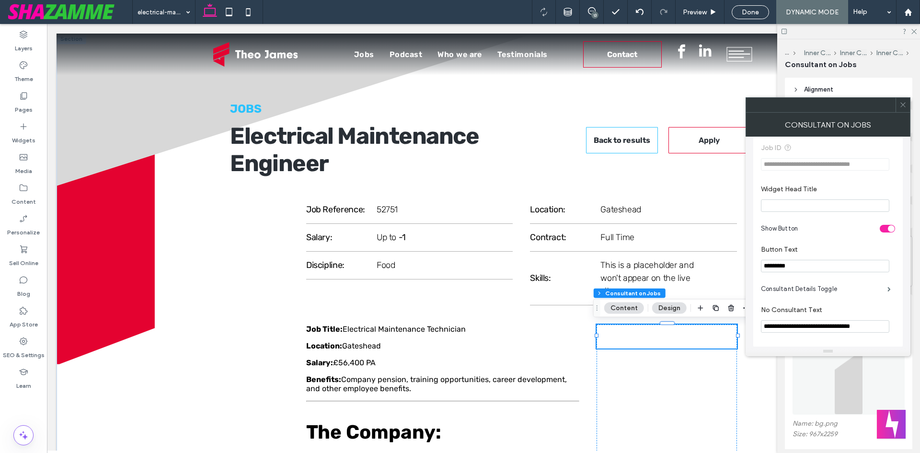
scroll to position [168, 0]
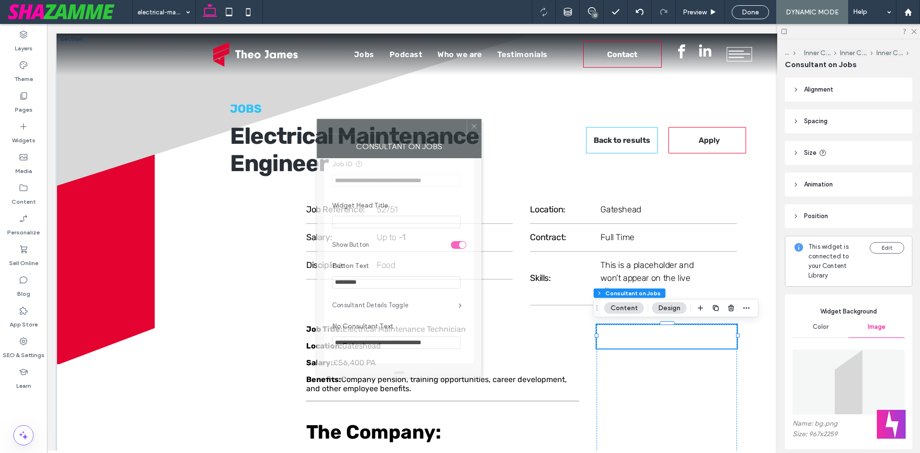
drag, startPoint x: 822, startPoint y: 102, endPoint x: 286, endPoint y: 132, distance: 536.5
click at [317, 132] on div at bounding box center [391, 126] width 149 height 14
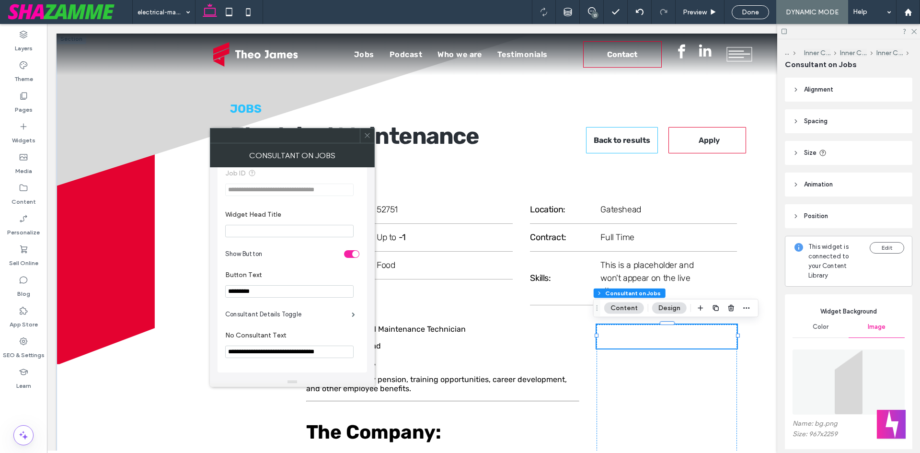
drag, startPoint x: 366, startPoint y: 135, endPoint x: 429, endPoint y: 280, distance: 157.9
click at [366, 135] on icon at bounding box center [367, 135] width 7 height 7
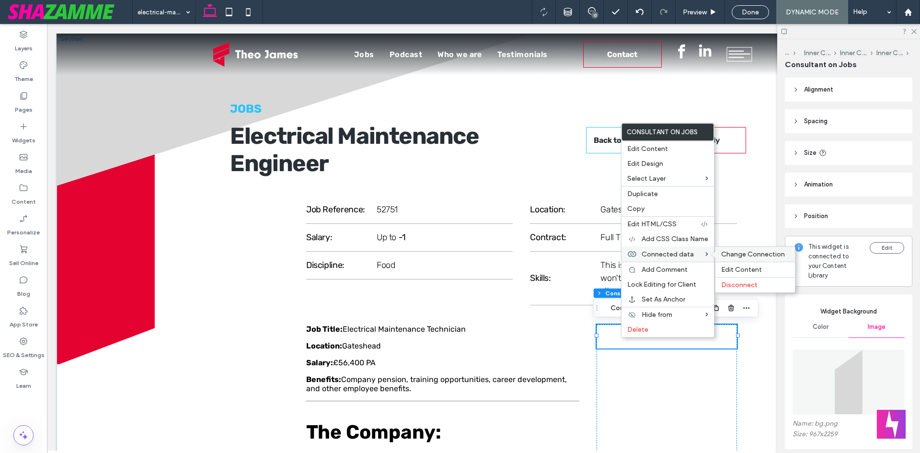
click at [738, 259] on div "Change Connection" at bounding box center [755, 254] width 80 height 15
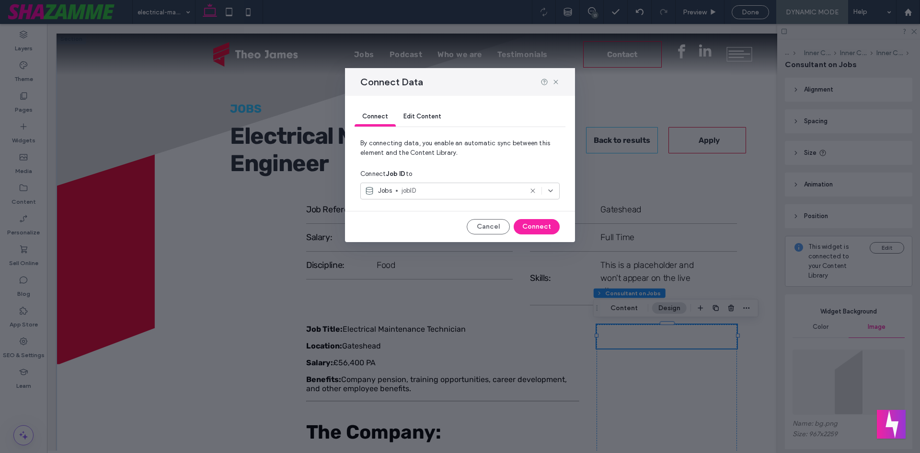
click at [446, 195] on span "jobID" at bounding box center [461, 191] width 121 height 10
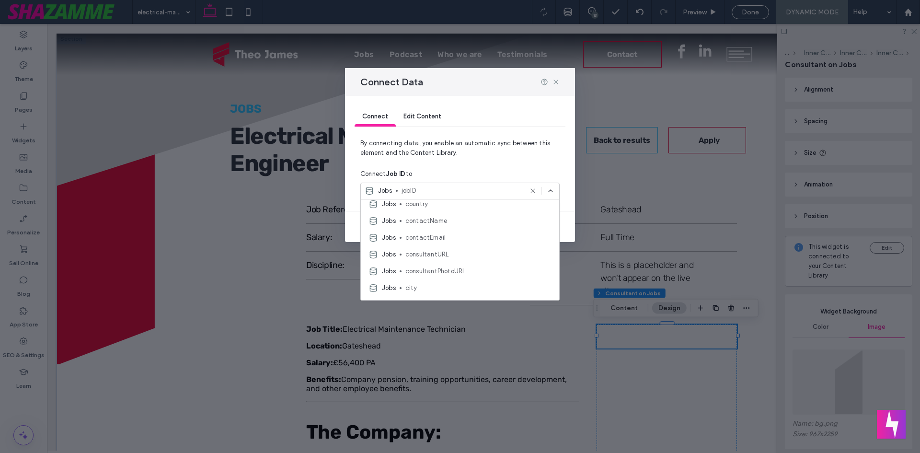
scroll to position [585, 0]
click at [427, 244] on span "contactEmail" at bounding box center [478, 244] width 146 height 10
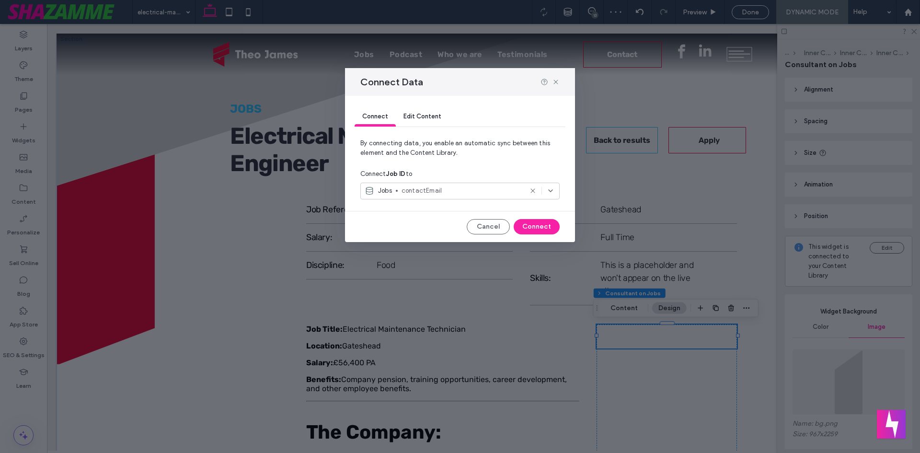
click at [442, 190] on span "contactEmail" at bounding box center [461, 191] width 121 height 10
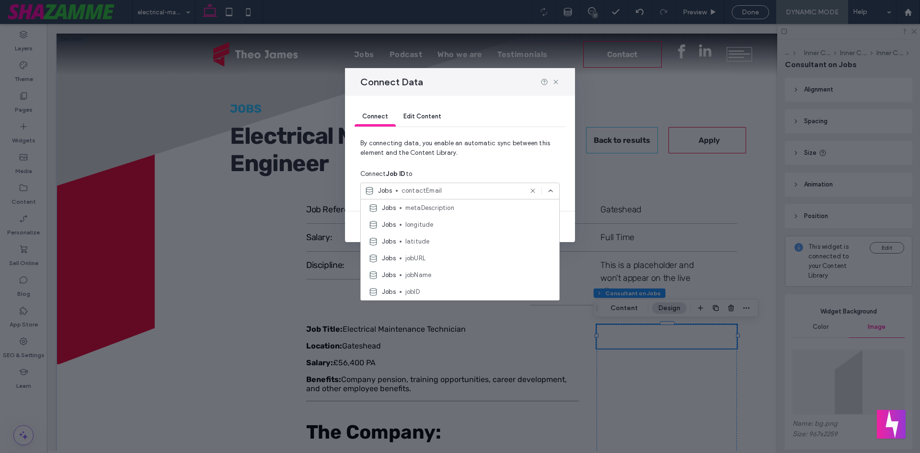
scroll to position [383, 0]
click at [437, 243] on span "jobID" at bounding box center [478, 244] width 146 height 10
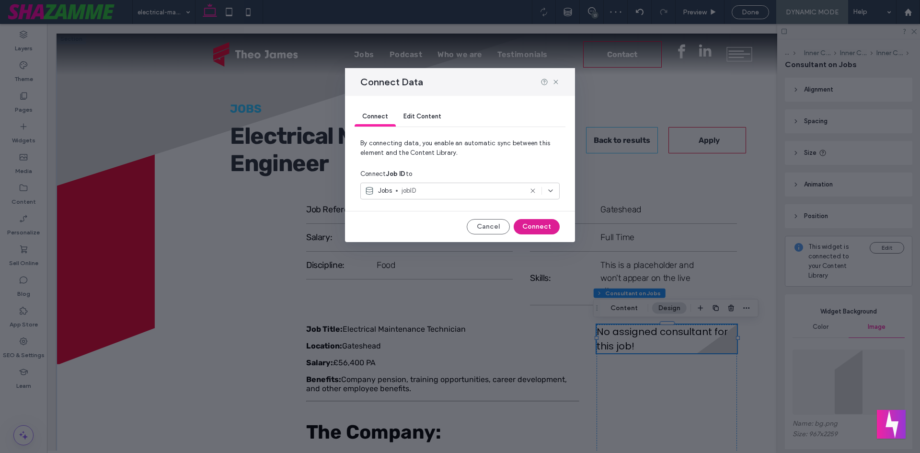
click at [532, 225] on button "Connect" at bounding box center [537, 226] width 46 height 15
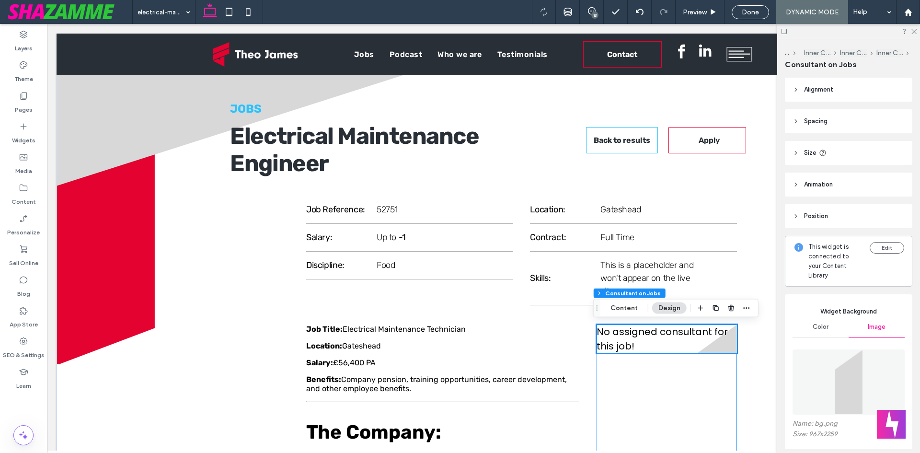
scroll to position [96, 0]
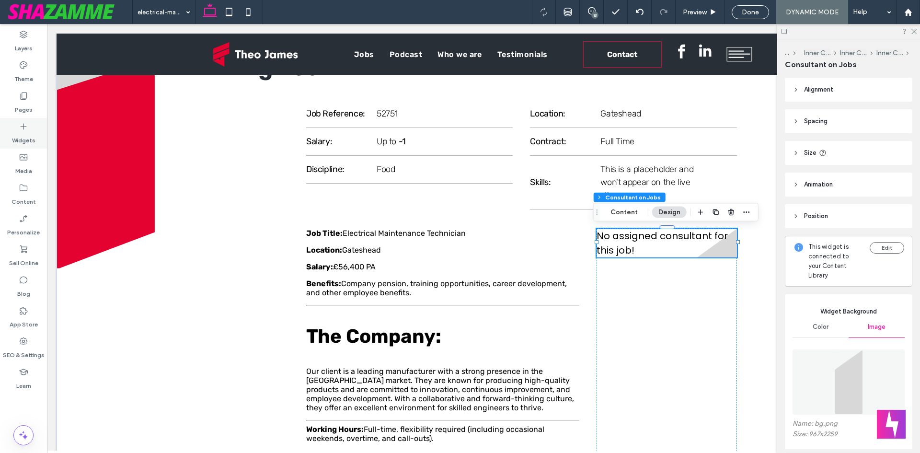
click at [20, 129] on icon at bounding box center [24, 127] width 10 height 10
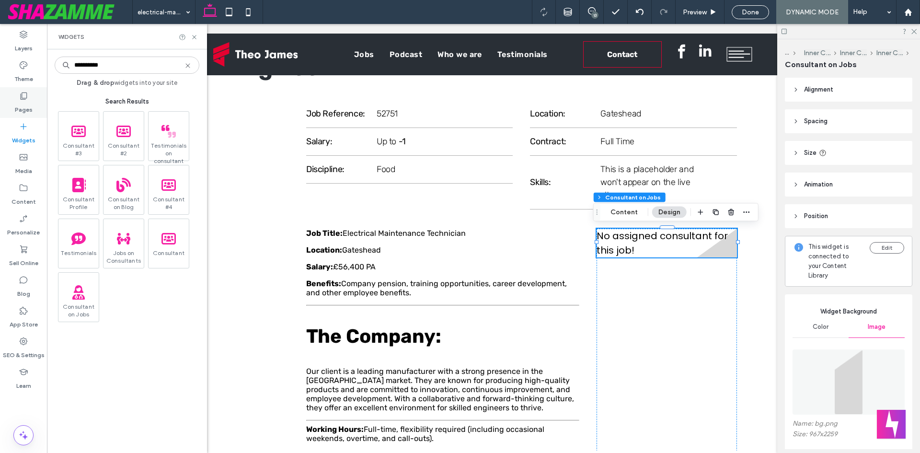
type input "**********"
click at [21, 112] on label "Pages" at bounding box center [24, 107] width 18 height 13
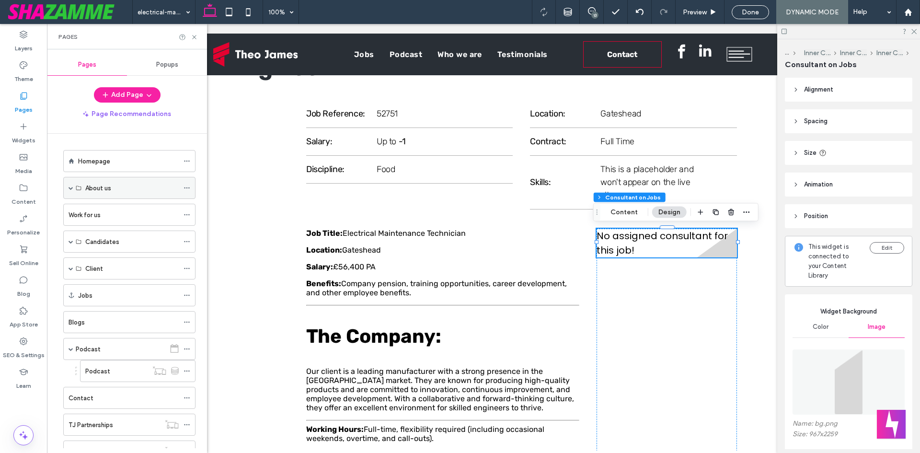
click at [70, 187] on span at bounding box center [71, 187] width 5 height 5
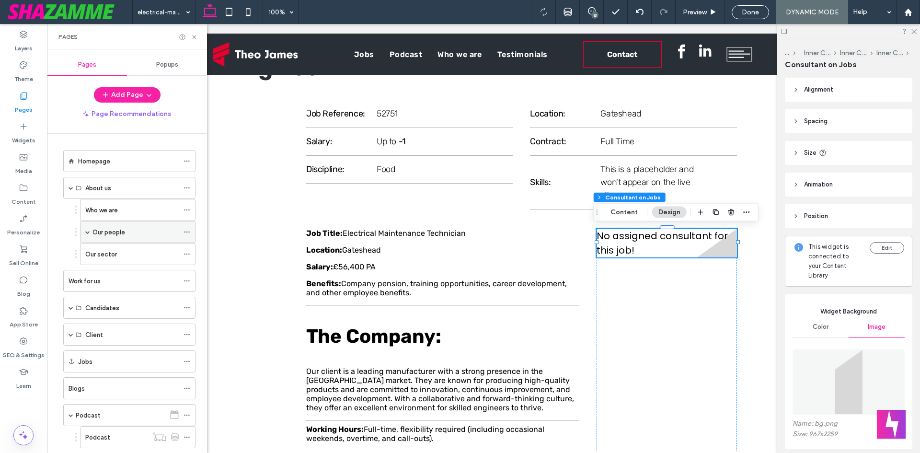
click at [85, 232] on span at bounding box center [87, 231] width 5 height 5
click at [120, 248] on div "Consultants" at bounding box center [125, 253] width 46 height 21
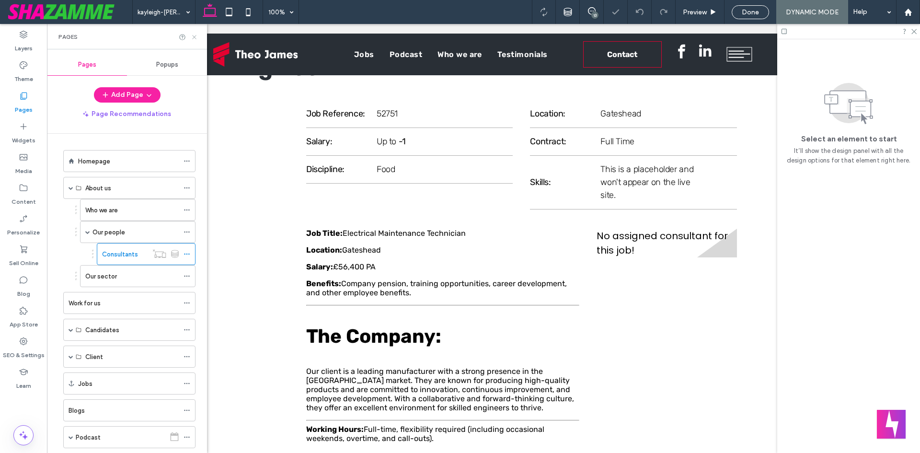
click at [195, 35] on icon at bounding box center [194, 37] width 7 height 7
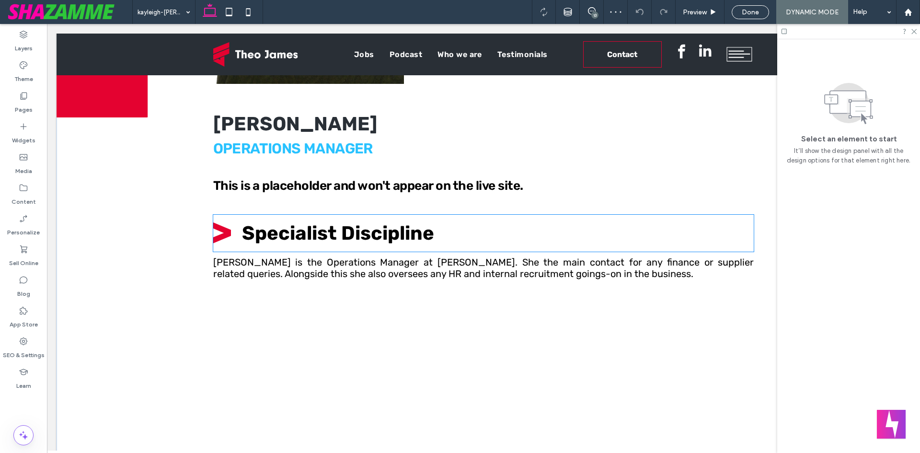
scroll to position [287, 0]
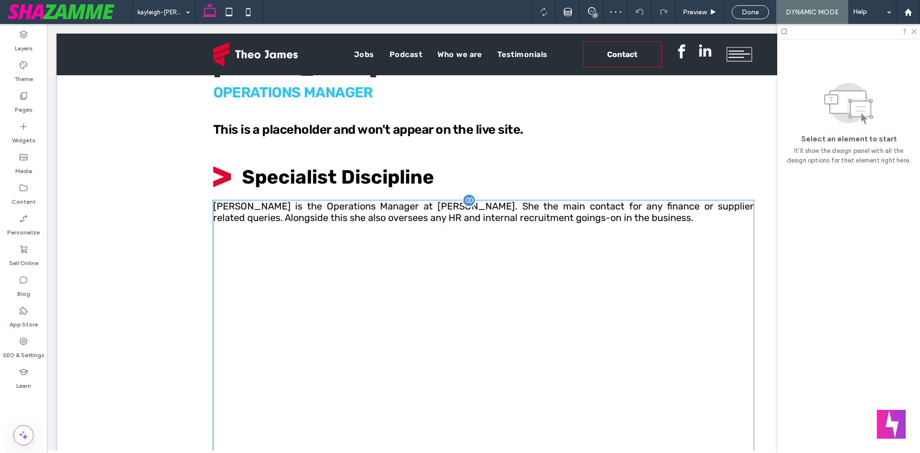
click at [380, 285] on div "Kayleigh is the Operations Manager at Theo James. She the main contact for any …" at bounding box center [483, 447] width 541 height 494
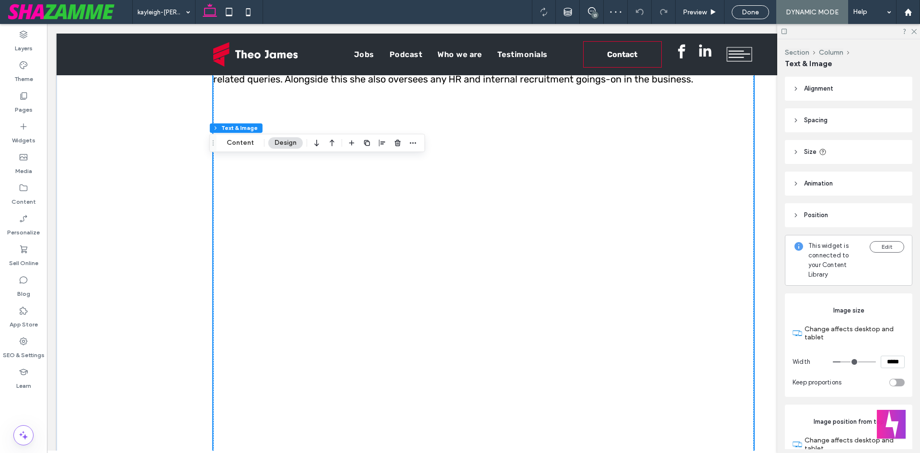
scroll to position [431, 0]
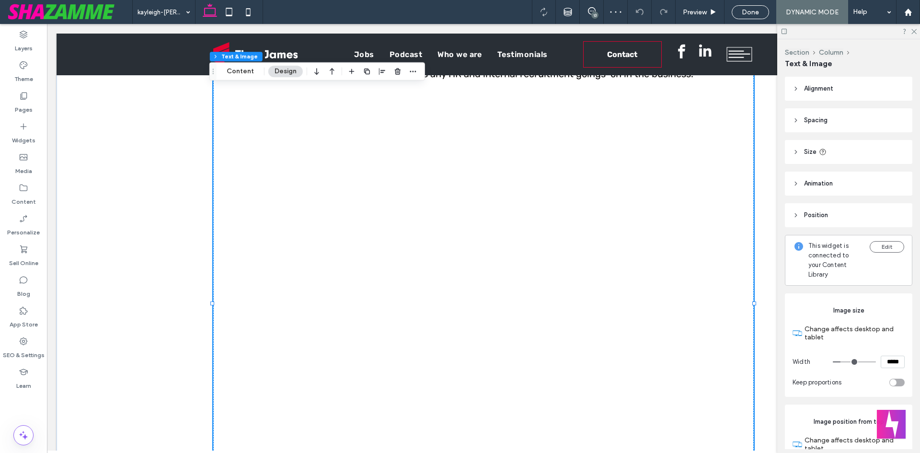
click at [394, 224] on div "Kayleigh is the Operations Manager at Theo James. She the main contact for any …" at bounding box center [483, 304] width 541 height 494
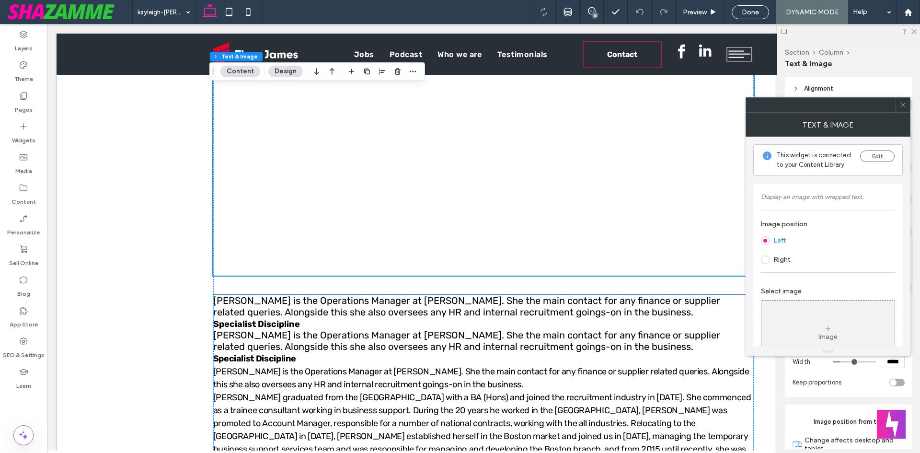
scroll to position [575, 0]
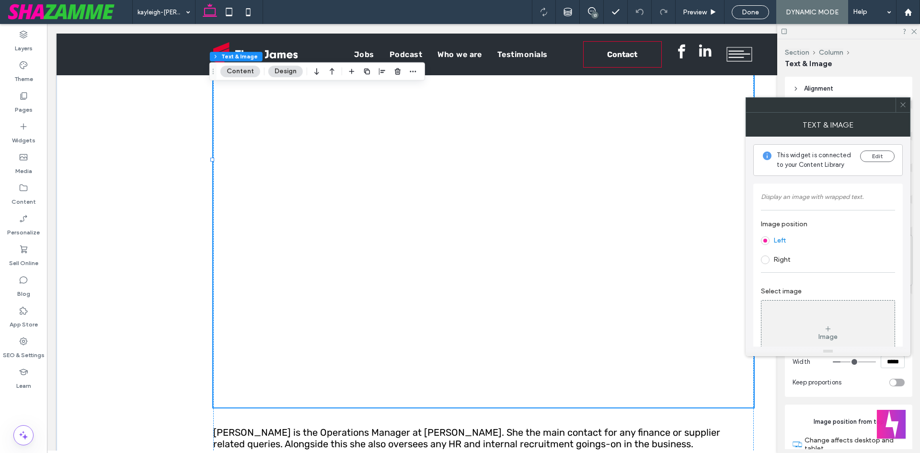
click at [902, 101] on span at bounding box center [902, 105] width 7 height 14
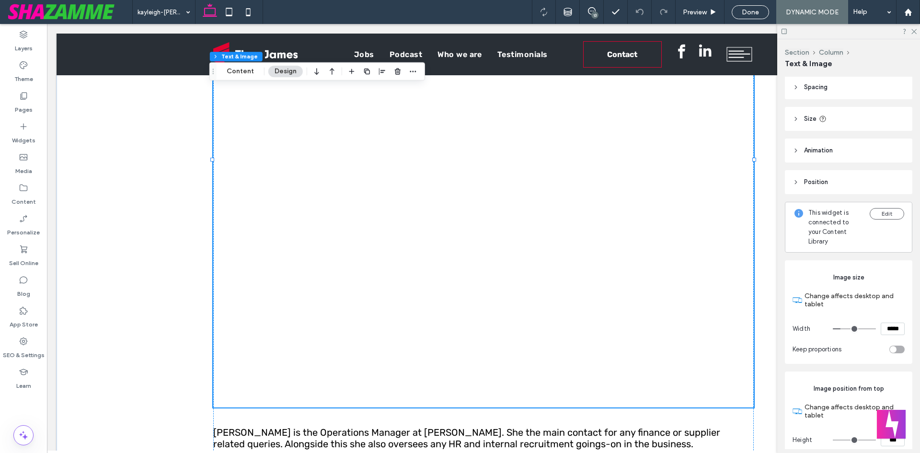
scroll to position [0, 0]
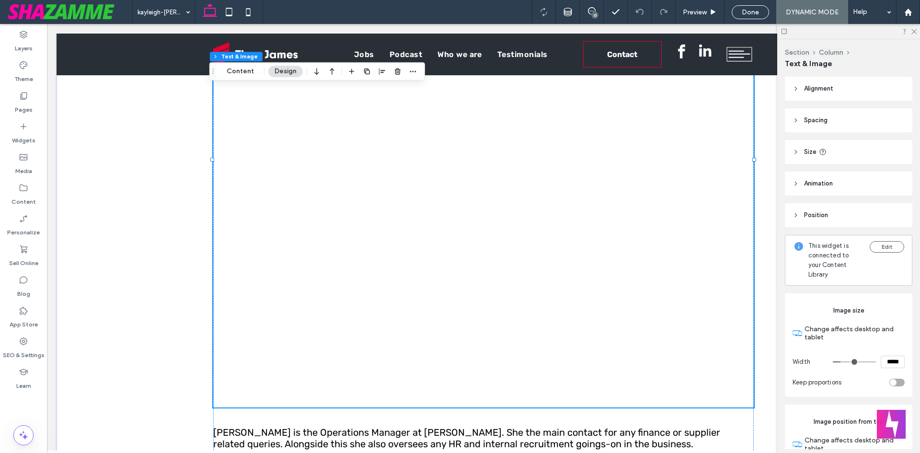
click at [800, 155] on header "Size" at bounding box center [848, 152] width 127 height 24
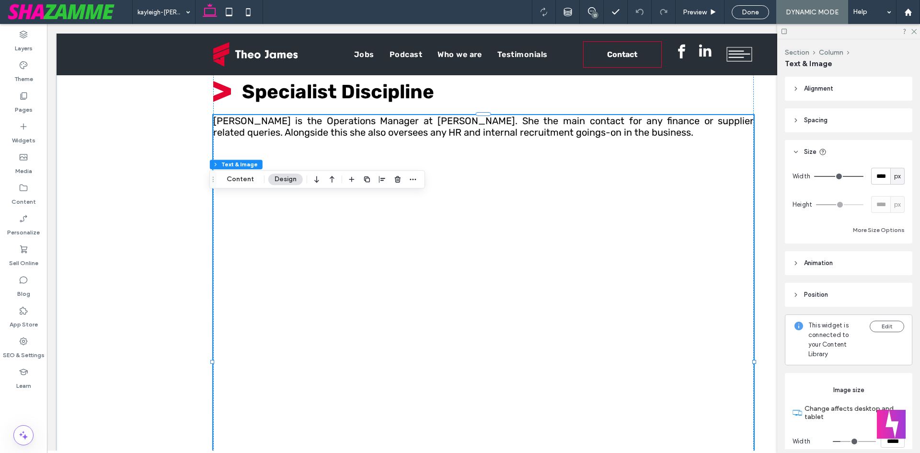
scroll to position [287, 0]
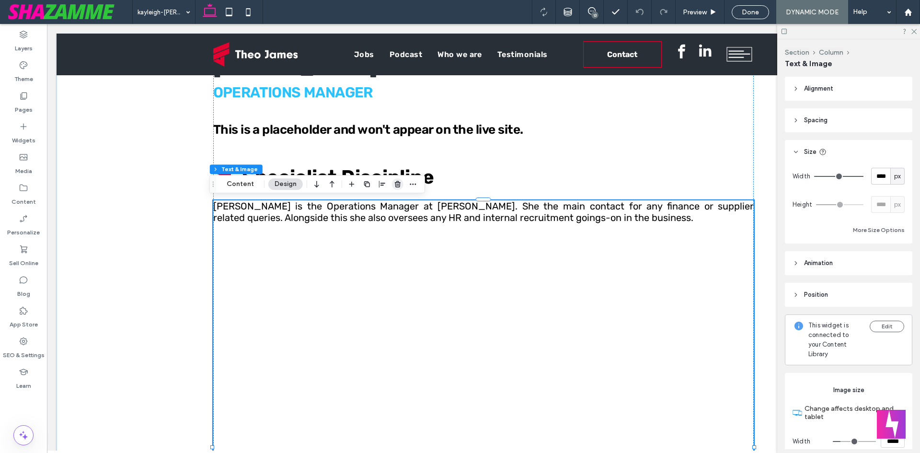
click at [392, 185] on span "button" at bounding box center [397, 183] width 11 height 11
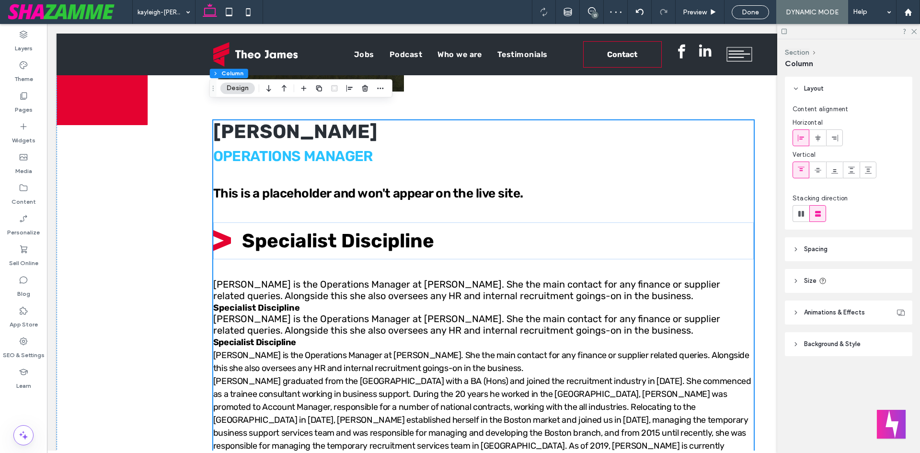
scroll to position [96, 0]
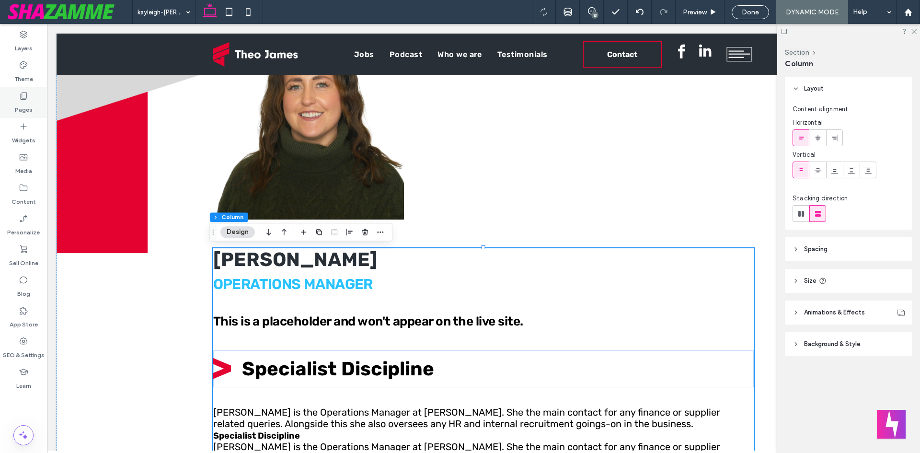
click at [21, 103] on label "Pages" at bounding box center [24, 107] width 18 height 13
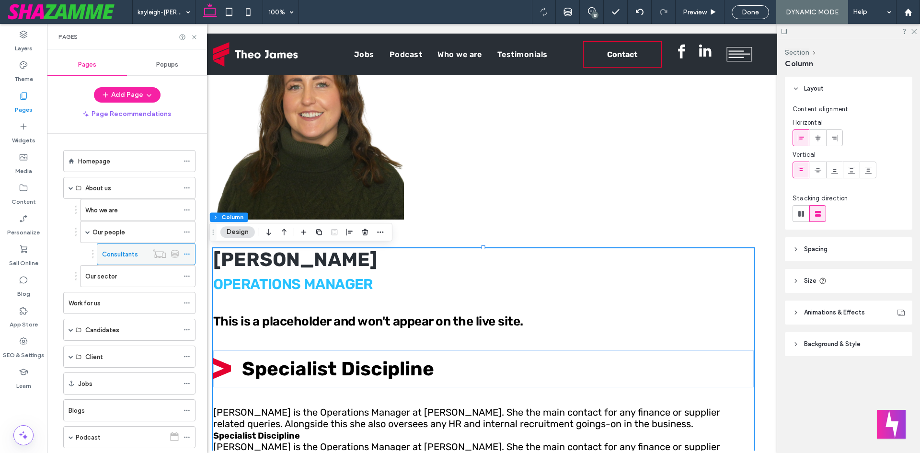
click at [188, 252] on icon at bounding box center [186, 254] width 7 height 7
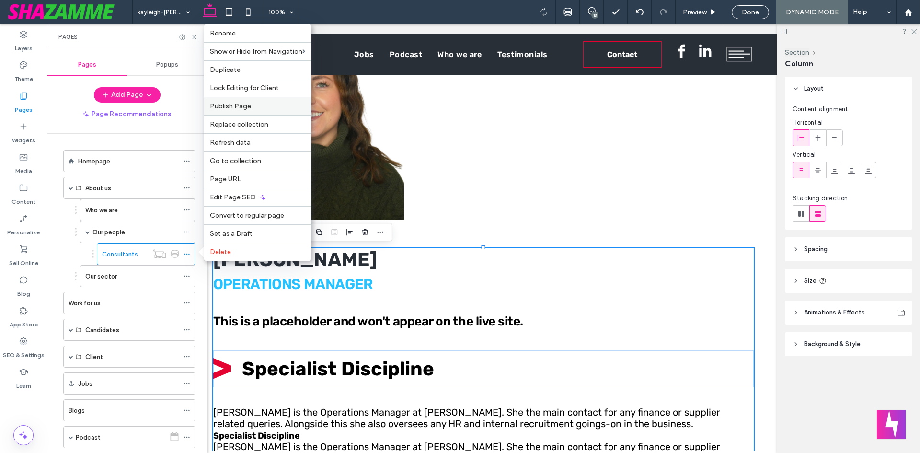
click at [239, 109] on span "Publish Page" at bounding box center [230, 106] width 41 height 8
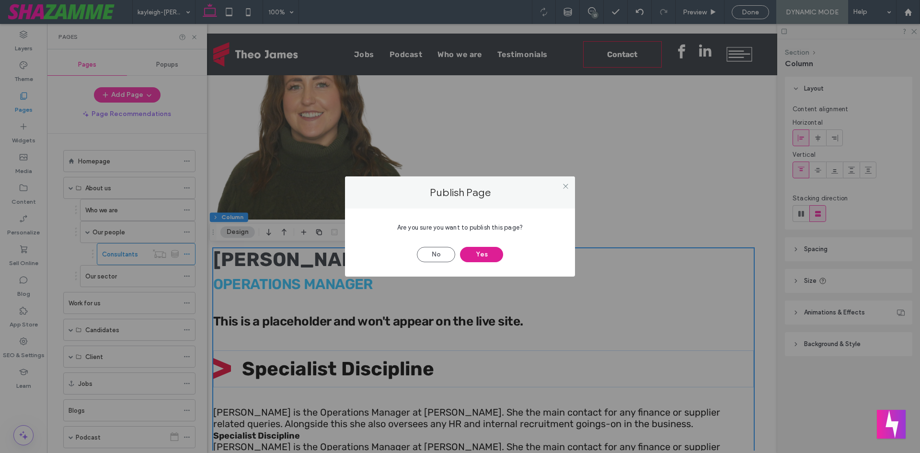
click at [489, 256] on button "Yes" at bounding box center [481, 254] width 43 height 15
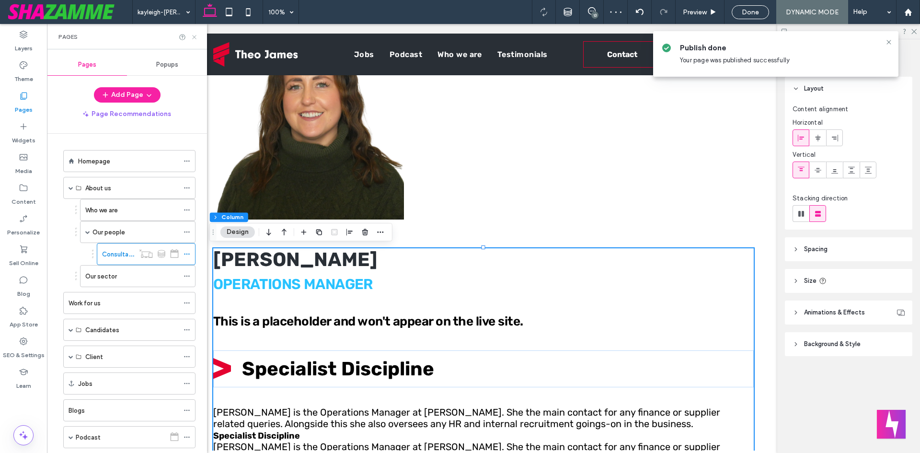
click at [194, 35] on icon at bounding box center [194, 37] width 7 height 7
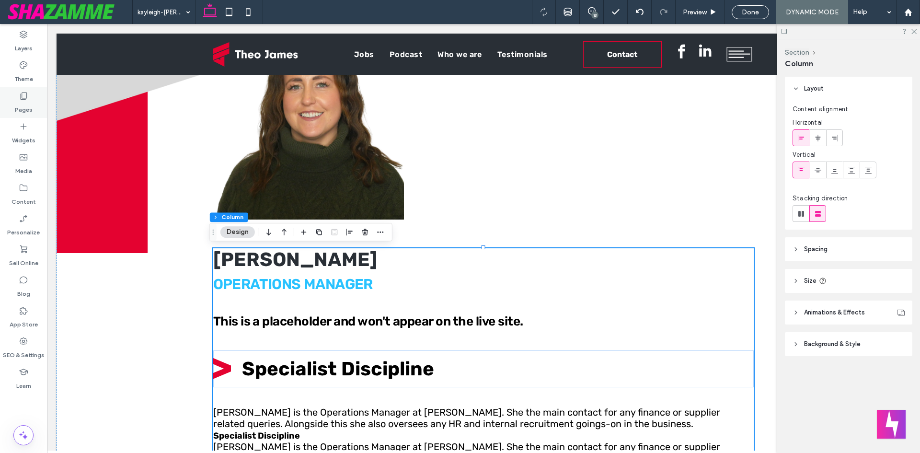
click at [17, 104] on label "Pages" at bounding box center [24, 107] width 18 height 13
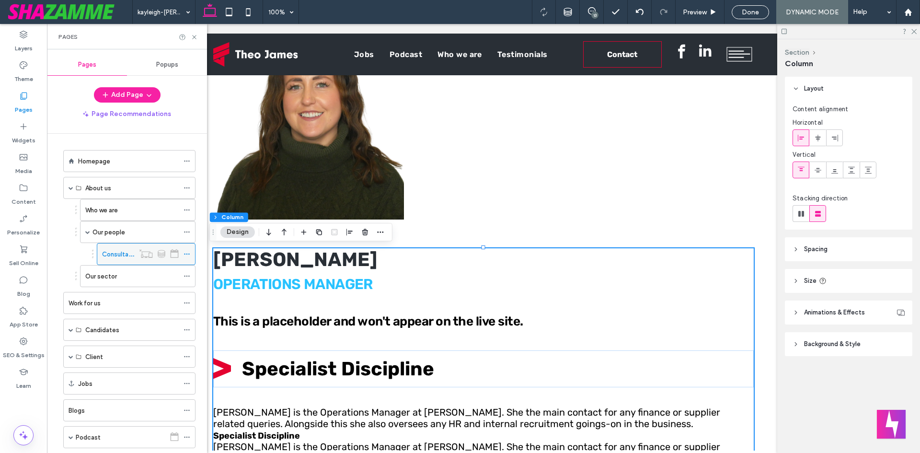
click at [189, 252] on icon at bounding box center [186, 254] width 7 height 7
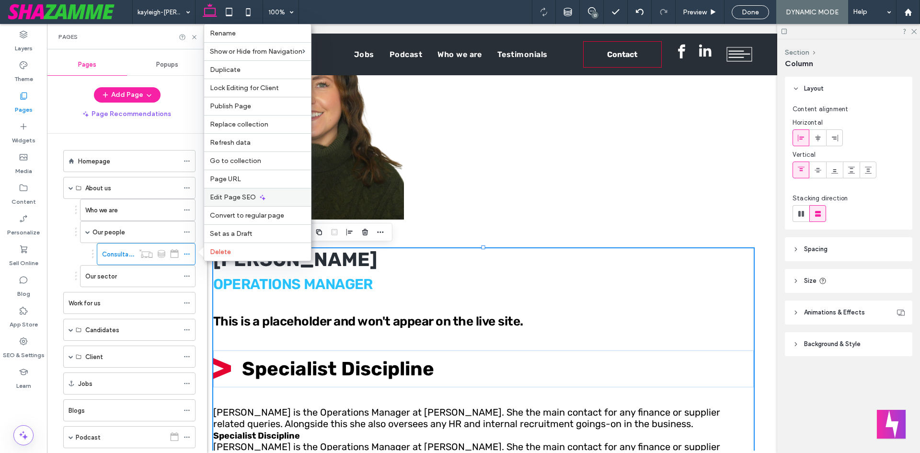
click at [238, 196] on span "Edit Page SEO" at bounding box center [233, 197] width 46 height 8
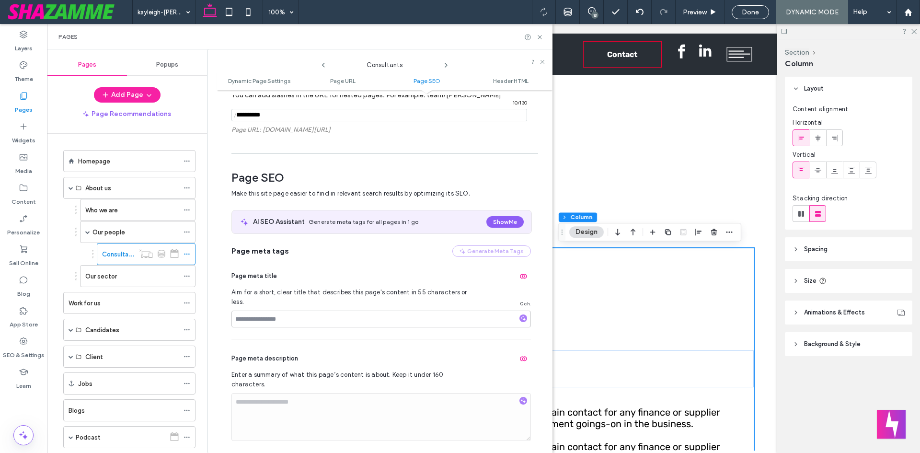
scroll to position [335, 0]
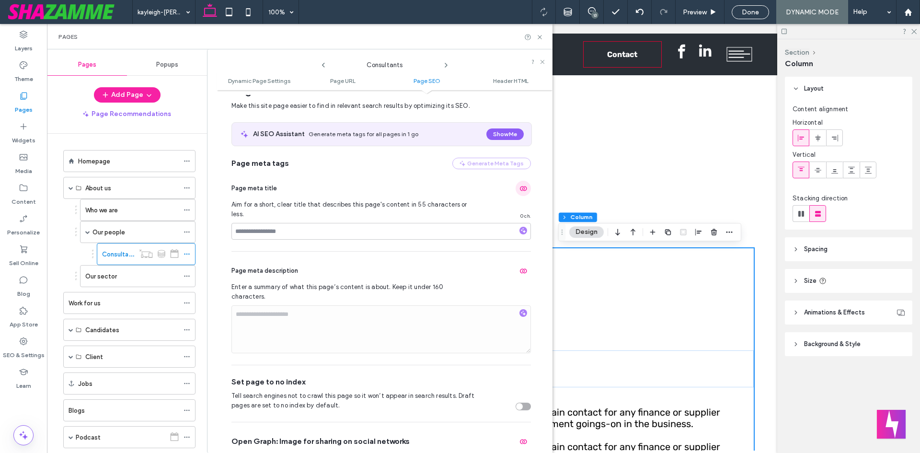
click at [520, 188] on use "button" at bounding box center [523, 188] width 7 height 5
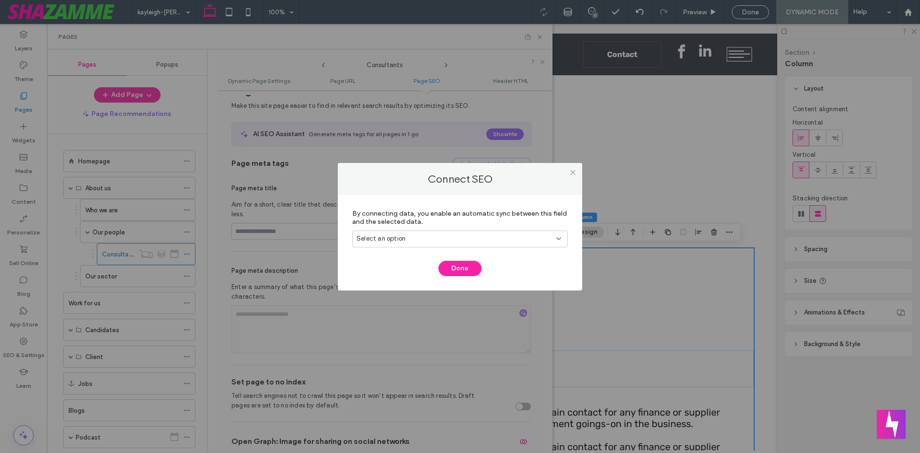
click at [408, 239] on div "Select an option" at bounding box center [453, 239] width 195 height 10
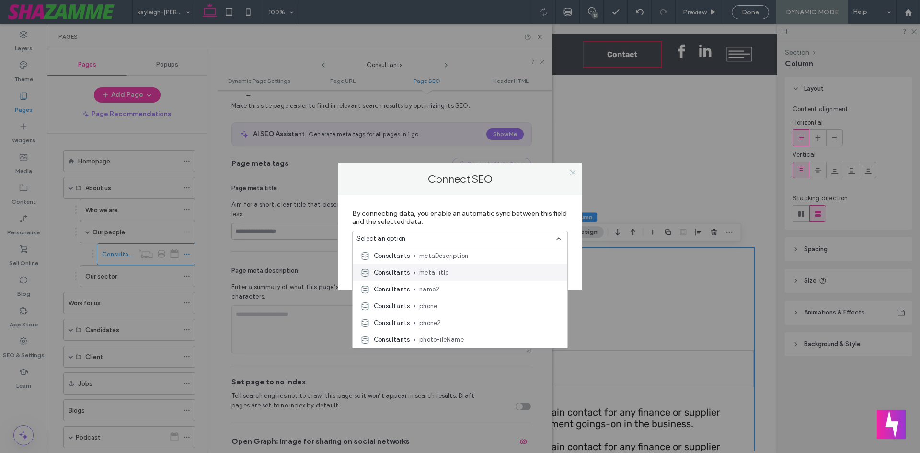
click at [451, 267] on div "Consultants metaTitle" at bounding box center [460, 272] width 215 height 17
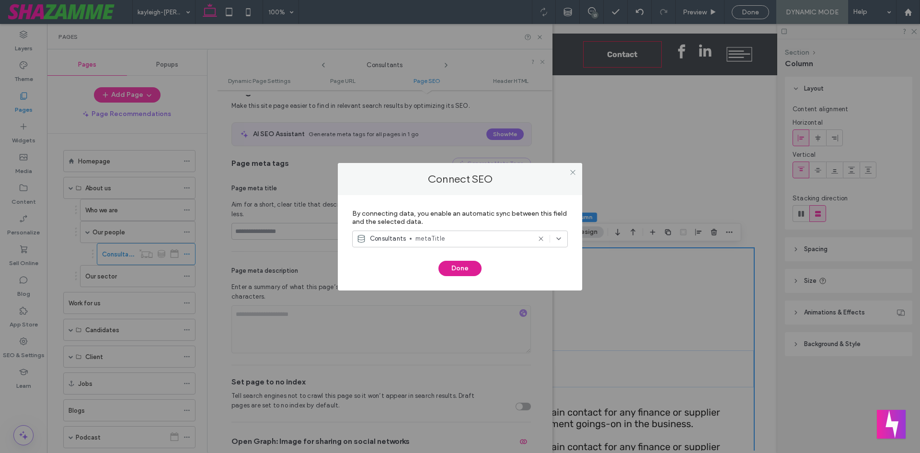
click at [463, 265] on button "Done" at bounding box center [459, 268] width 43 height 15
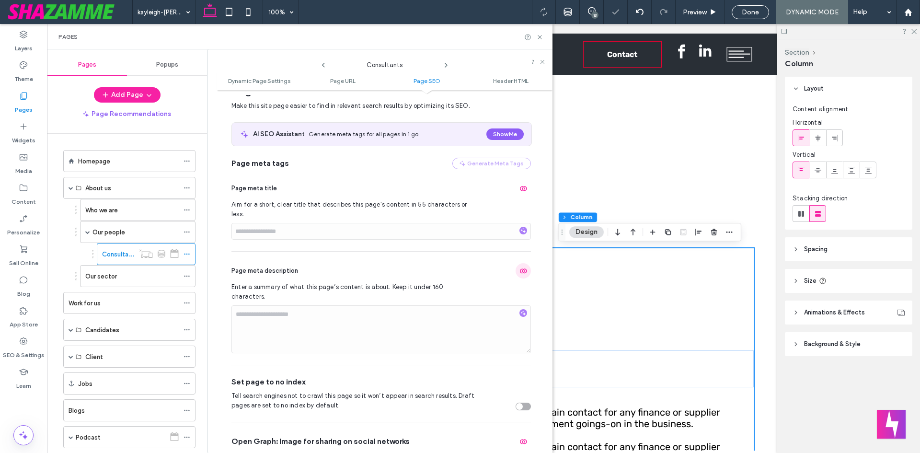
click at [520, 269] on use "button" at bounding box center [523, 271] width 7 height 5
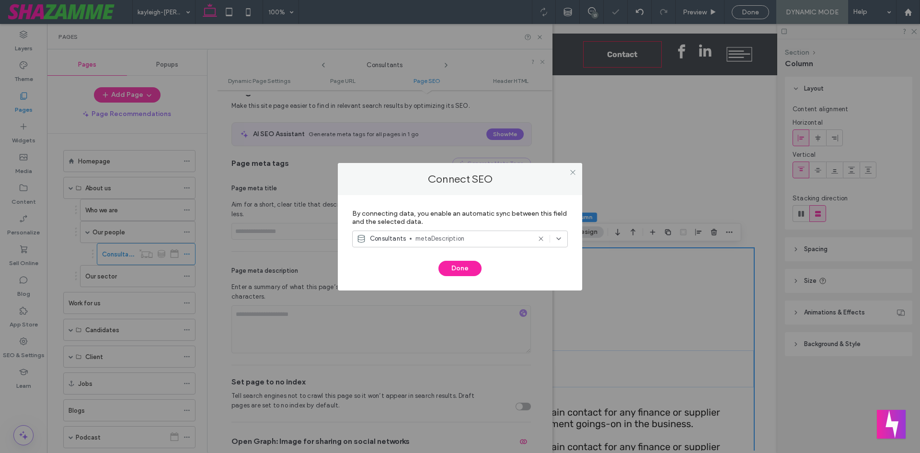
click at [442, 235] on span "metaDescription" at bounding box center [472, 239] width 115 height 10
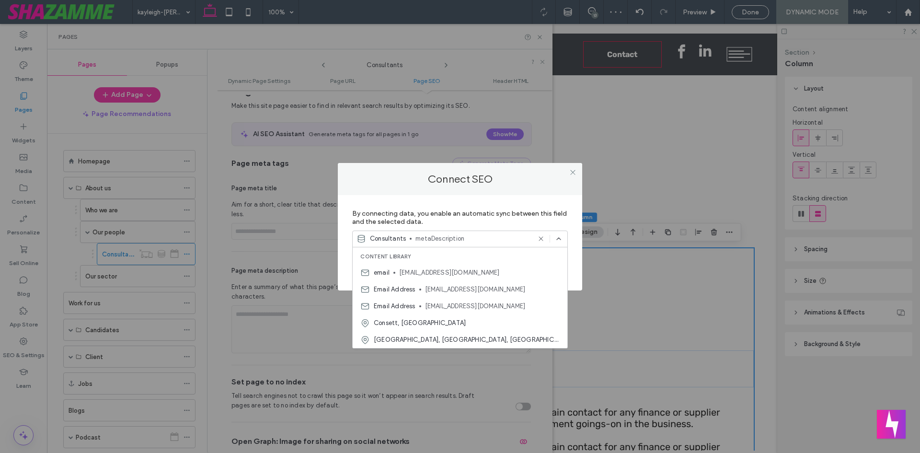
click at [469, 223] on label "By connecting data, you enable an automatic sync between this field and the sel…" at bounding box center [460, 218] width 216 height 26
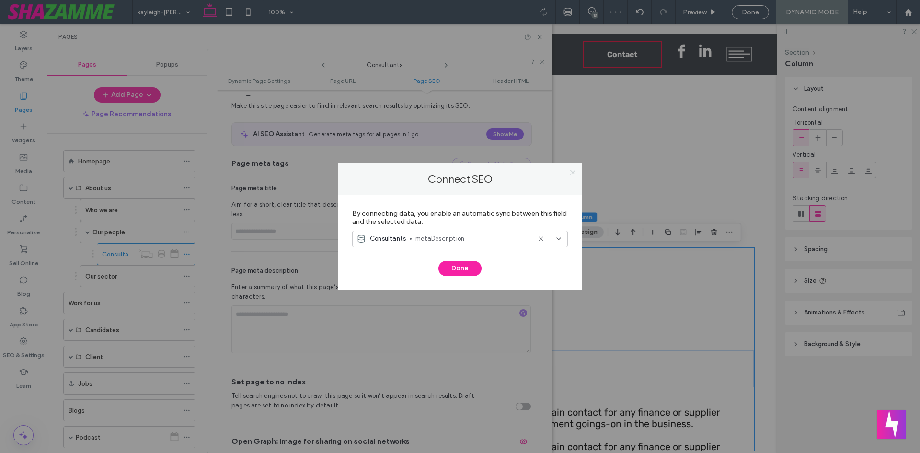
click at [573, 172] on use at bounding box center [572, 172] width 5 height 5
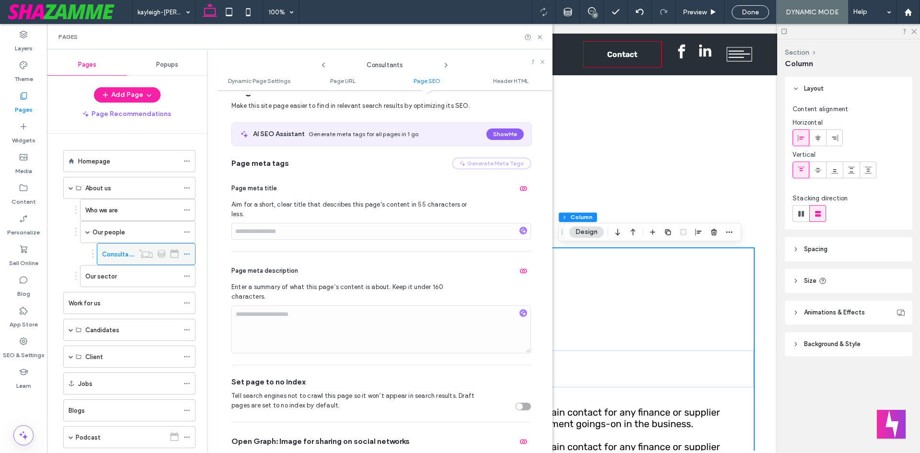
click at [185, 253] on icon at bounding box center [186, 254] width 7 height 7
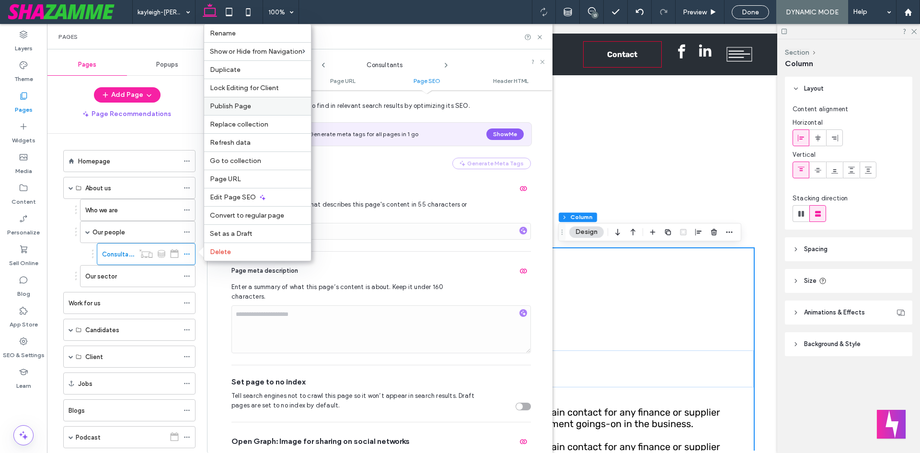
click at [237, 107] on span "Publish Page" at bounding box center [230, 106] width 41 height 8
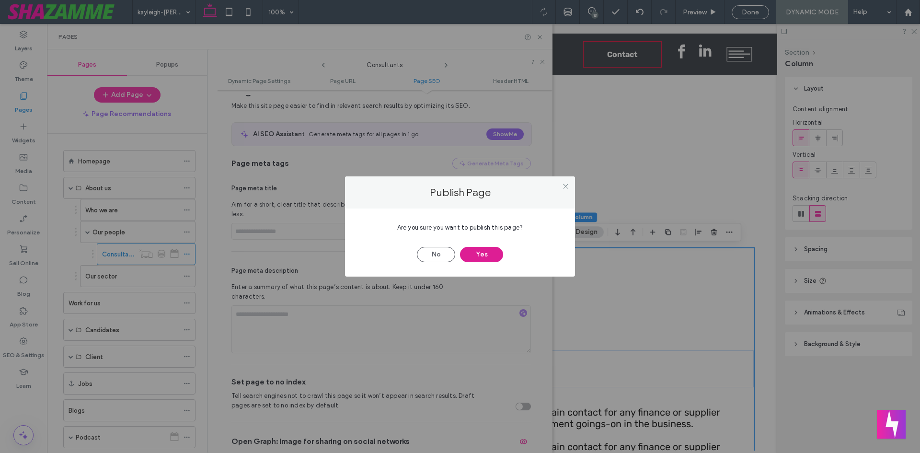
click at [478, 254] on button "Yes" at bounding box center [481, 254] width 43 height 15
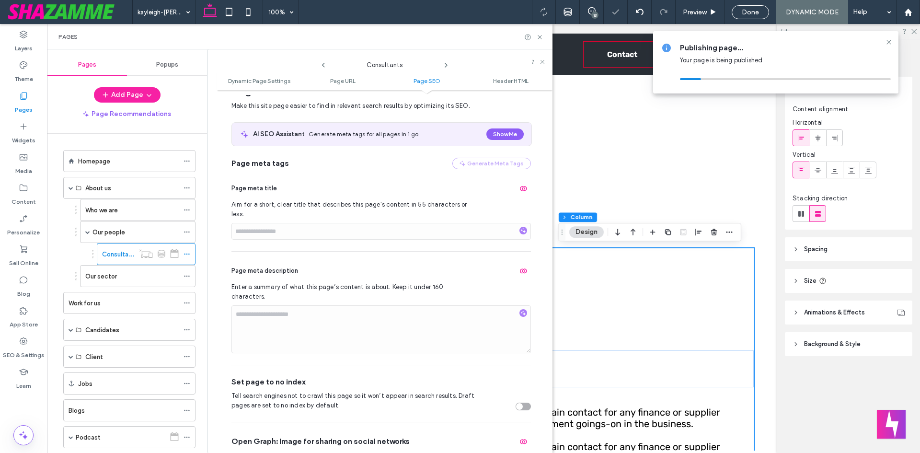
click at [347, 252] on div "Page meta description Enter a summary of what this page’s content is about. Kee…" at bounding box center [380, 308] width 299 height 113
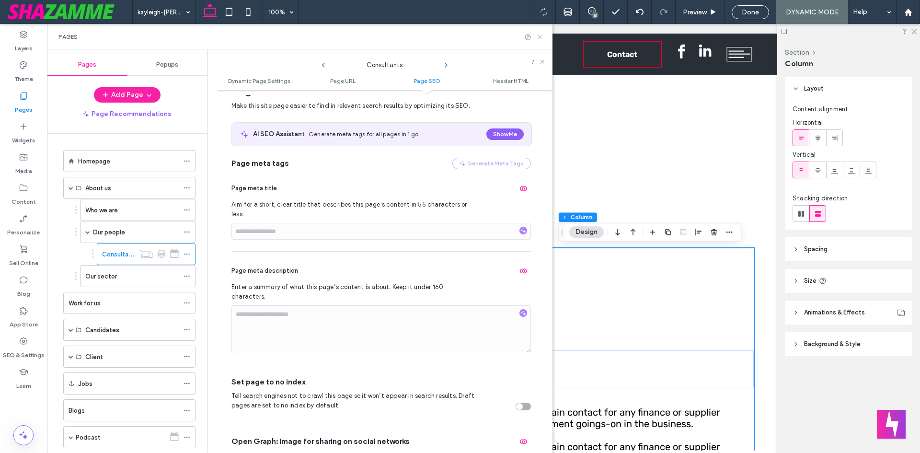
click at [541, 37] on icon at bounding box center [539, 37] width 7 height 7
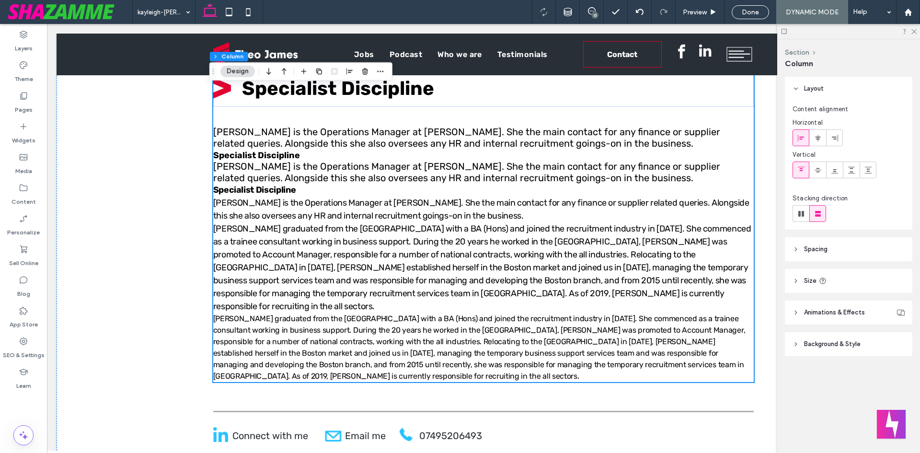
scroll to position [383, 0]
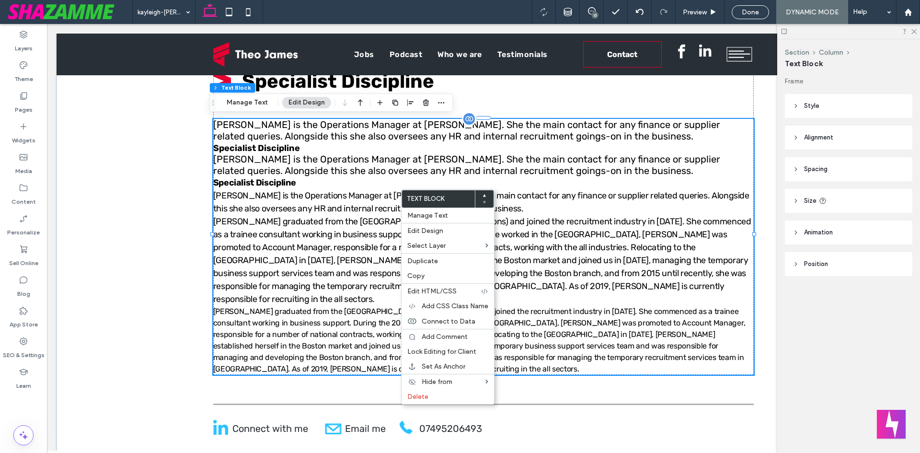
click at [347, 178] on p "Specialist Discipline" at bounding box center [483, 182] width 541 height 13
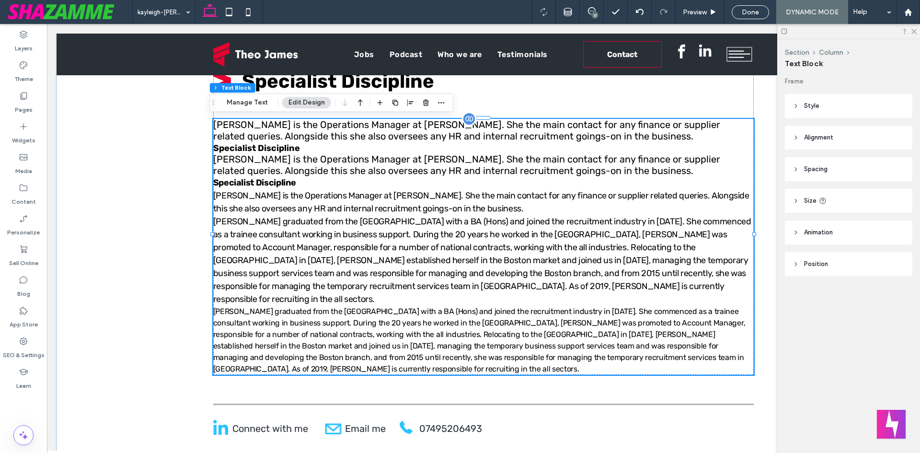
click at [347, 178] on p "Specialist Discipline" at bounding box center [483, 182] width 541 height 13
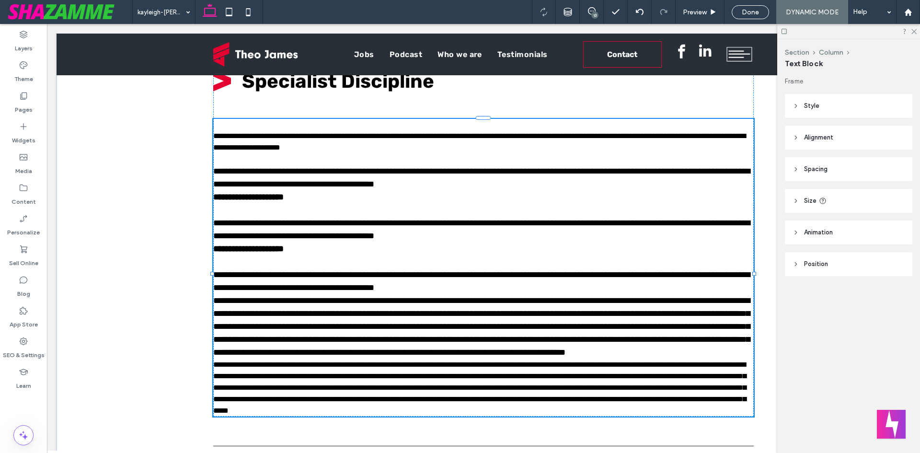
type input "*****"
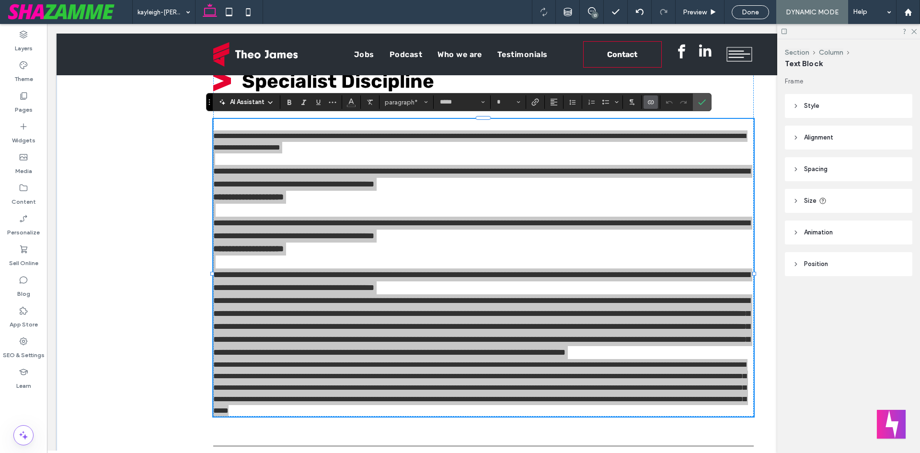
click at [653, 98] on icon "Connect To Data" at bounding box center [651, 102] width 8 height 8
click at [672, 43] on span "Change Connection" at bounding box center [681, 42] width 58 height 10
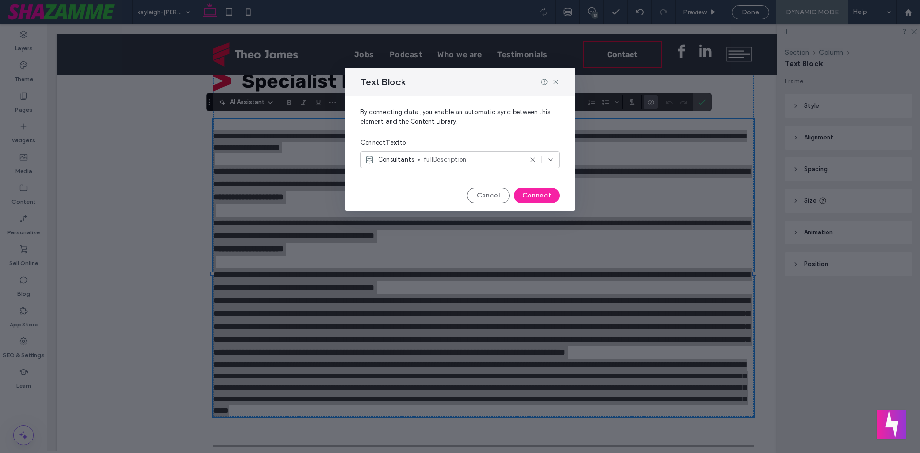
click at [447, 154] on div "Consultants fullDescription" at bounding box center [459, 159] width 199 height 17
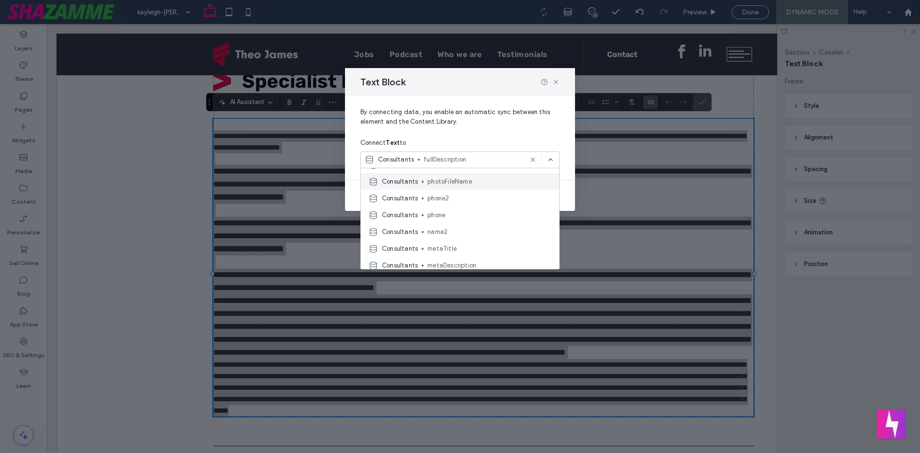
scroll to position [240, 0]
click at [452, 187] on span "fullDescription" at bounding box center [489, 189] width 124 height 10
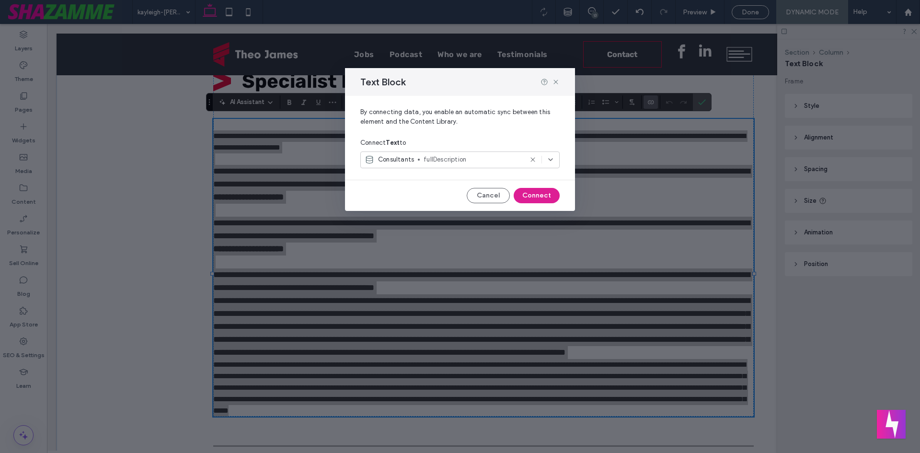
click at [542, 193] on button "Connect" at bounding box center [537, 195] width 46 height 15
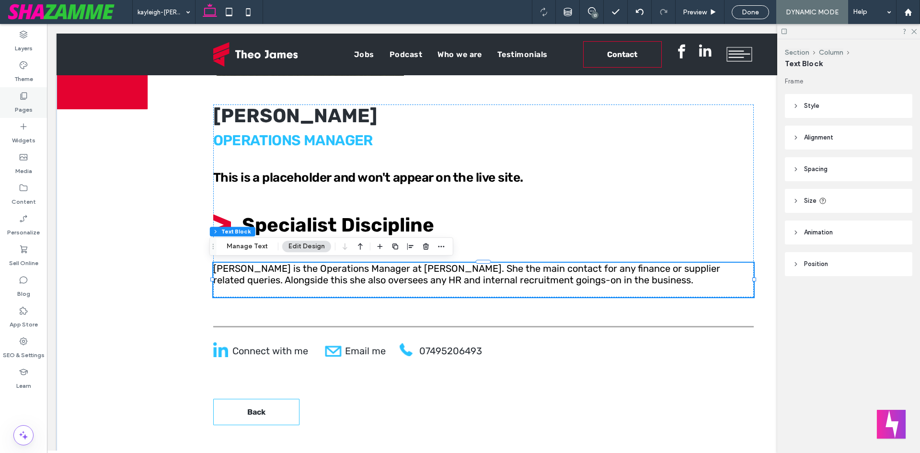
drag, startPoint x: 29, startPoint y: 97, endPoint x: 182, endPoint y: 190, distance: 178.2
click at [29, 97] on div "Pages" at bounding box center [23, 102] width 47 height 31
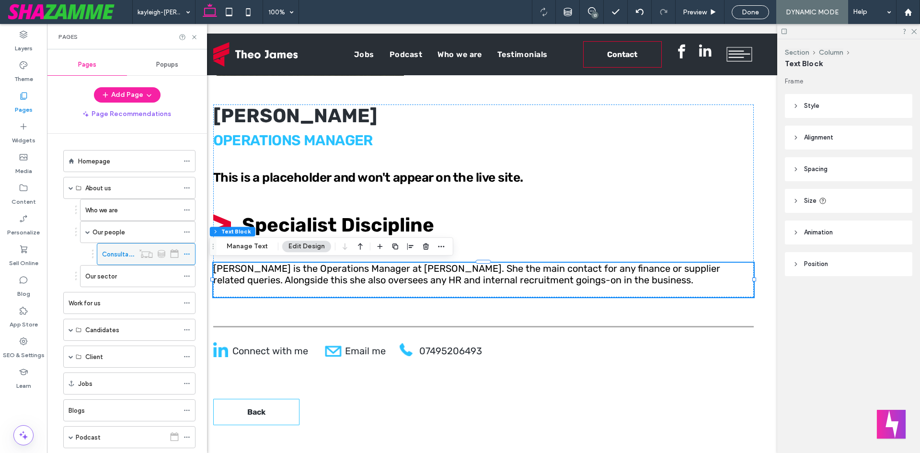
click at [188, 253] on icon at bounding box center [186, 254] width 7 height 7
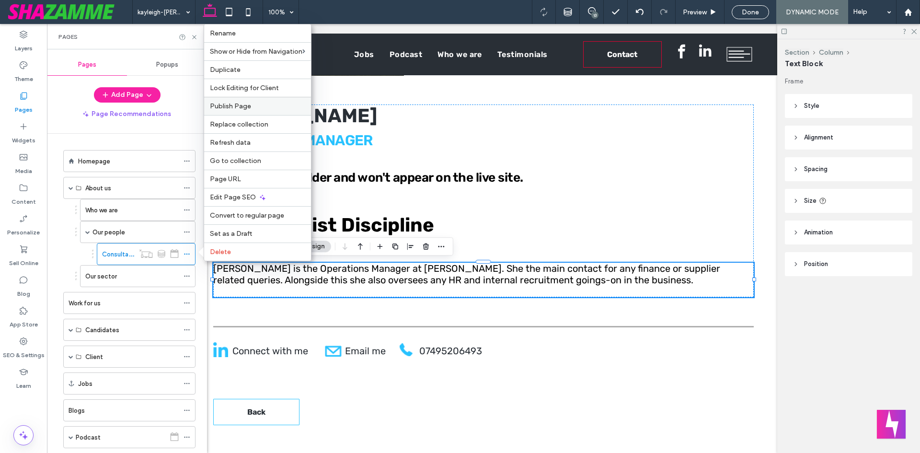
click at [239, 105] on span "Publish Page" at bounding box center [230, 106] width 41 height 8
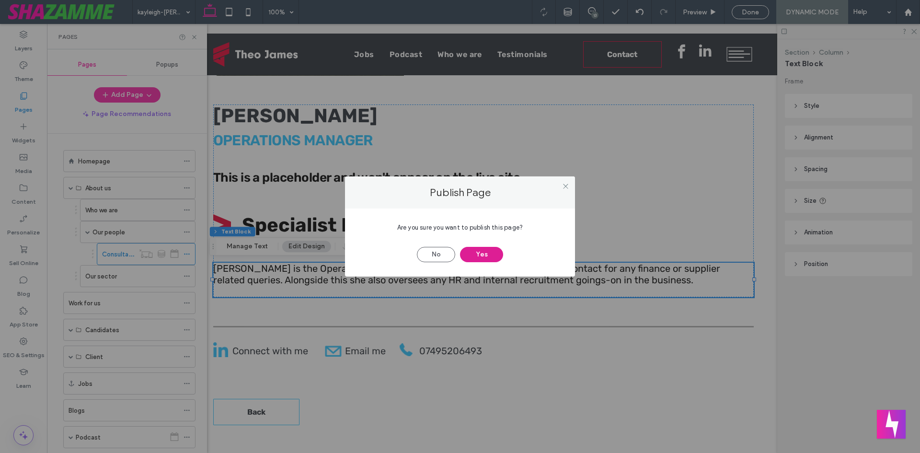
click at [488, 253] on button "Yes" at bounding box center [481, 254] width 43 height 15
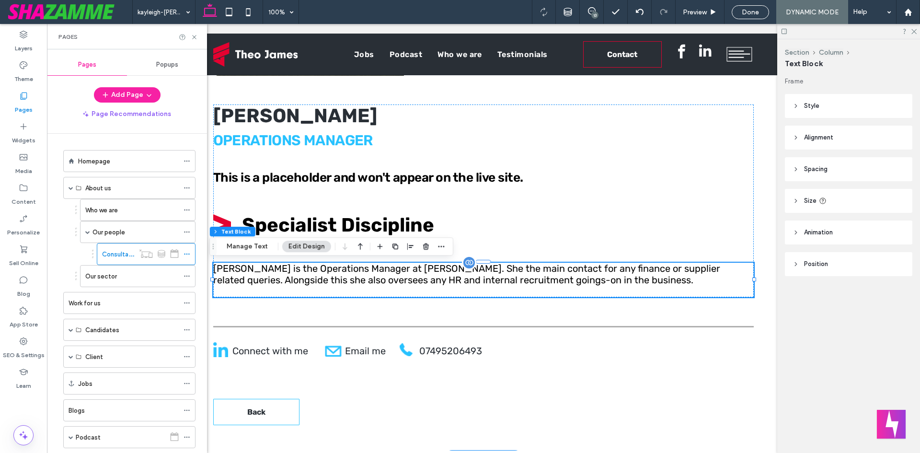
click at [344, 285] on div "[PERSON_NAME] is the Operations Manager at [PERSON_NAME]. She the main contact …" at bounding box center [483, 274] width 541 height 23
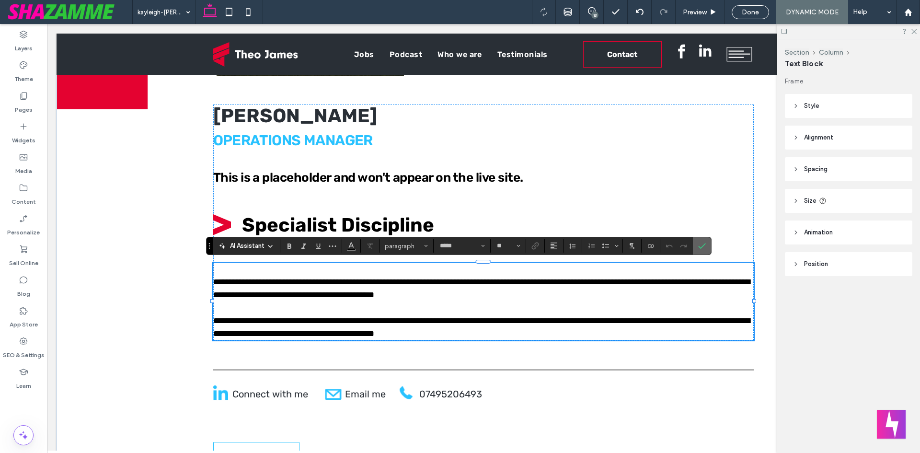
click at [699, 247] on use "Confirm" at bounding box center [702, 246] width 8 height 6
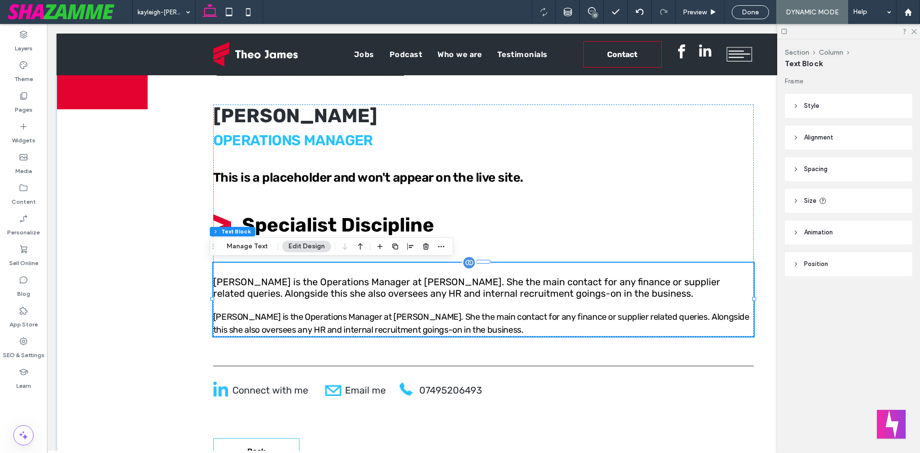
click at [487, 317] on span "[PERSON_NAME] is the Operations Manager at [PERSON_NAME]. She the main contact …" at bounding box center [481, 322] width 536 height 23
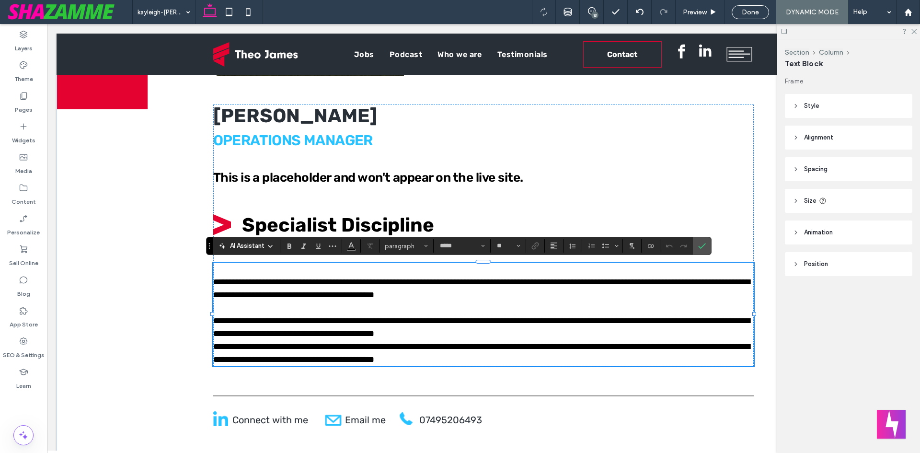
click at [481, 327] on p "**********" at bounding box center [483, 327] width 541 height 26
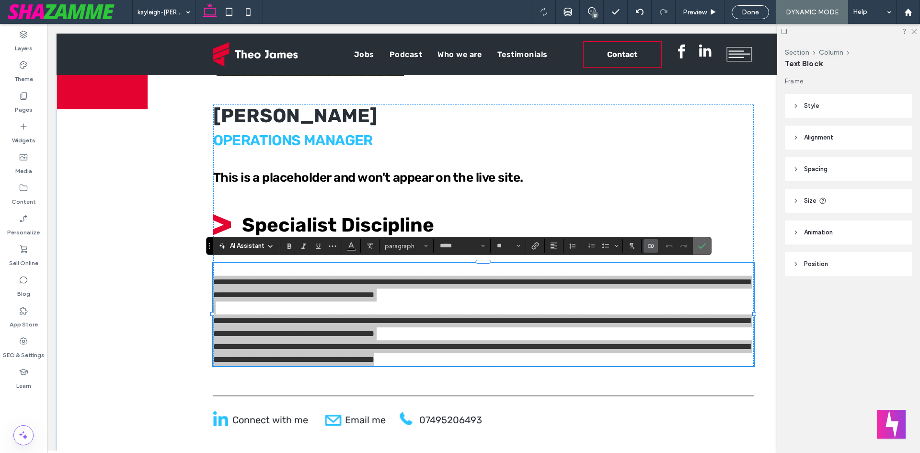
click at [703, 246] on use "Confirm" at bounding box center [702, 246] width 8 height 6
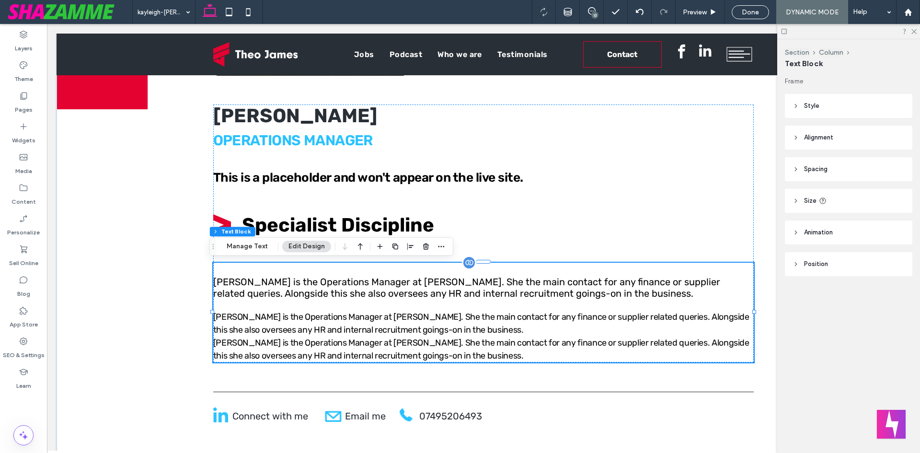
click at [237, 273] on p "﻿" at bounding box center [483, 269] width 541 height 13
type input "*****"
type input "**"
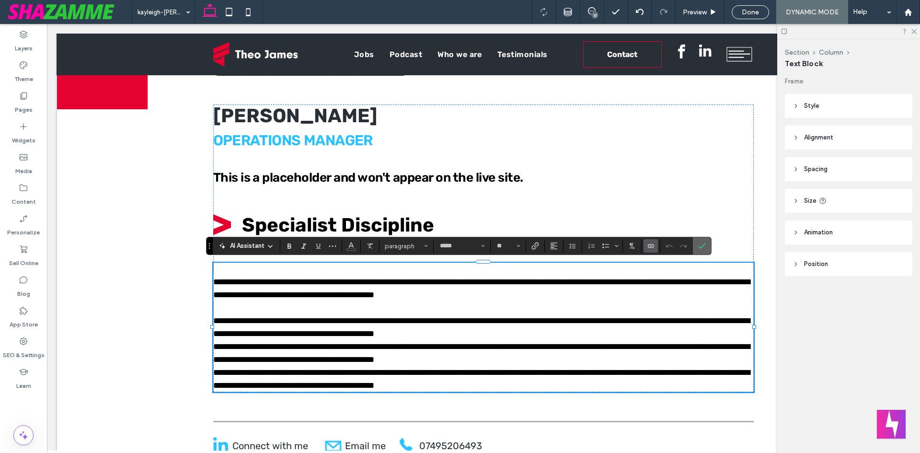
click at [701, 244] on icon "Confirm" at bounding box center [702, 246] width 8 height 8
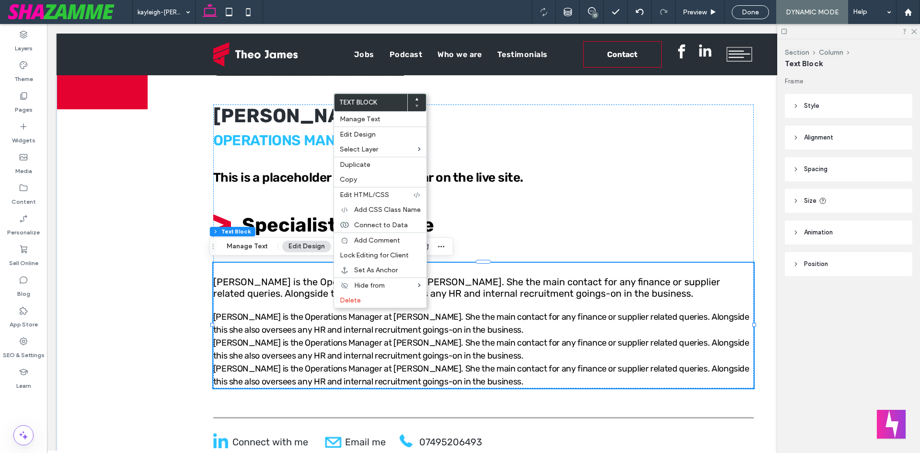
click at [367, 308] on div "Text Block Manage Text Edit Design Select Layer Duplicate Copy Edit HTML/CSS Ad…" at bounding box center [379, 200] width 93 height 215
click at [364, 303] on label "Delete" at bounding box center [380, 300] width 81 height 8
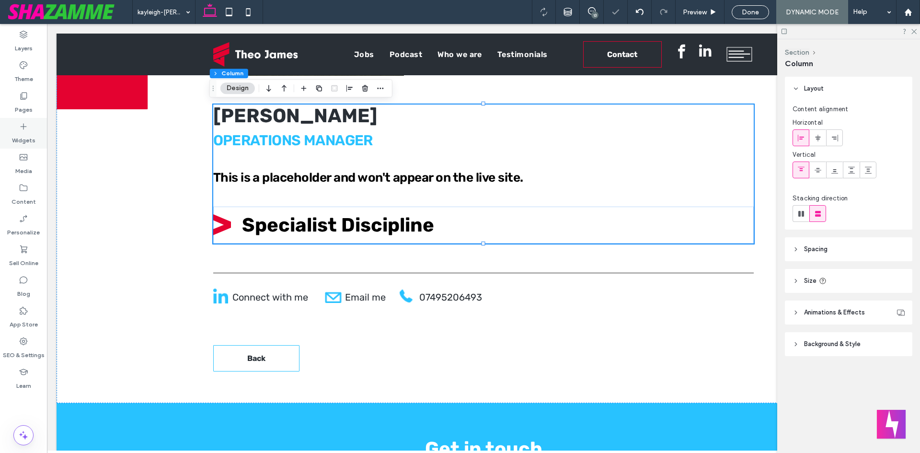
click at [21, 127] on icon at bounding box center [24, 127] width 10 height 10
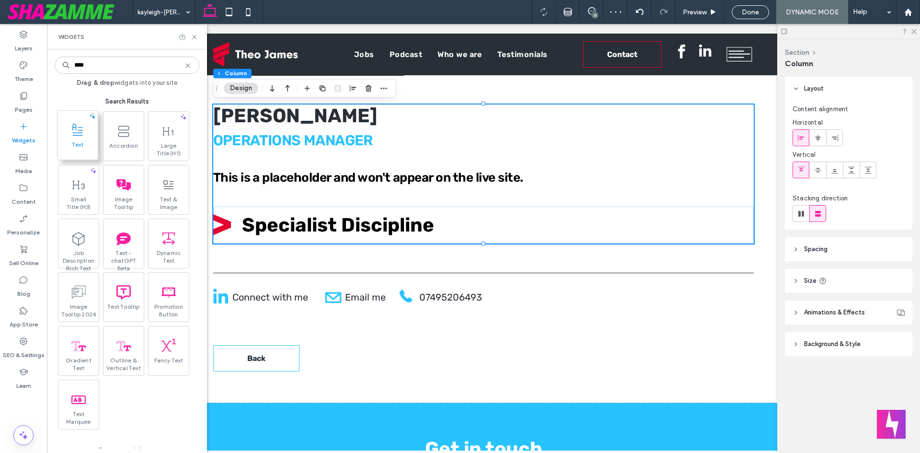
type input "****"
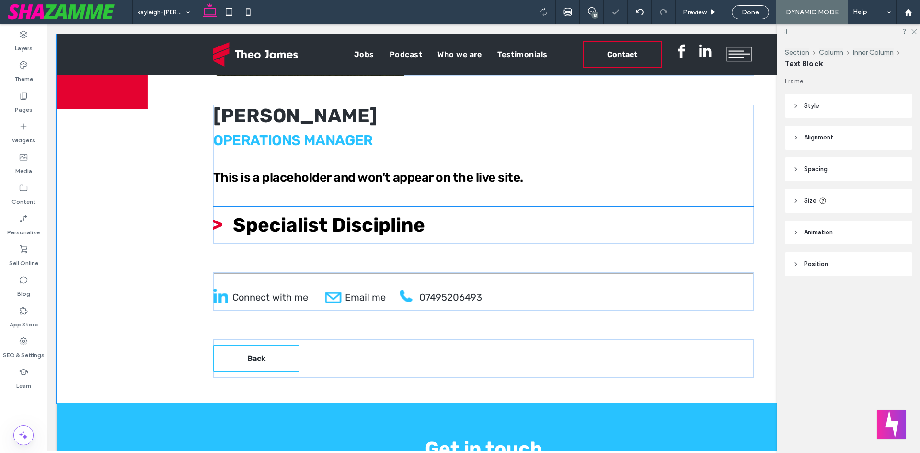
type input "*****"
type input "**"
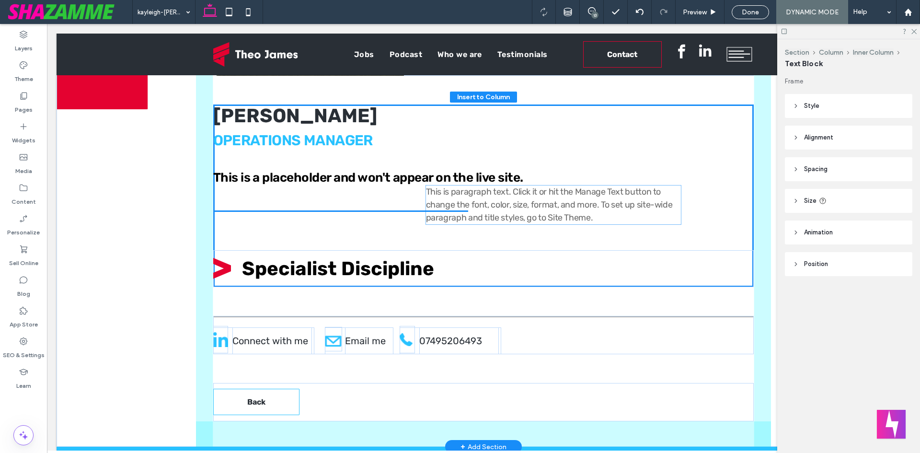
drag, startPoint x: 556, startPoint y: 218, endPoint x: 487, endPoint y: 197, distance: 72.5
type input "**"
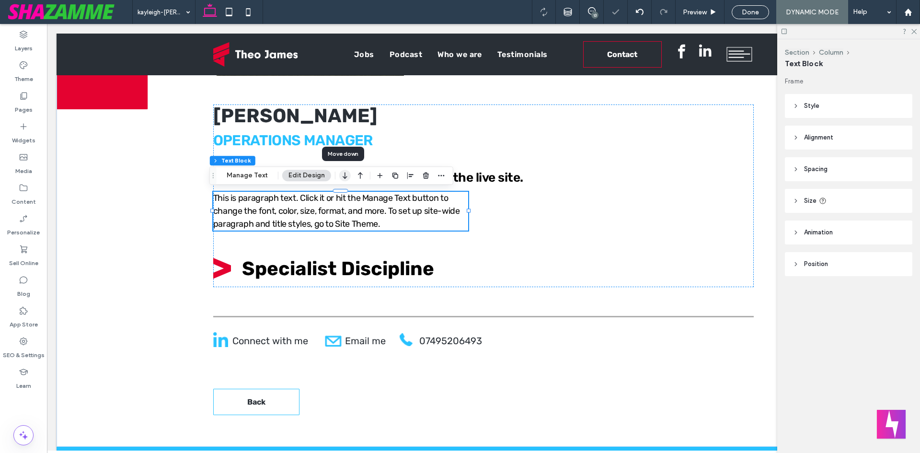
click at [347, 179] on icon "button" at bounding box center [344, 175] width 11 height 17
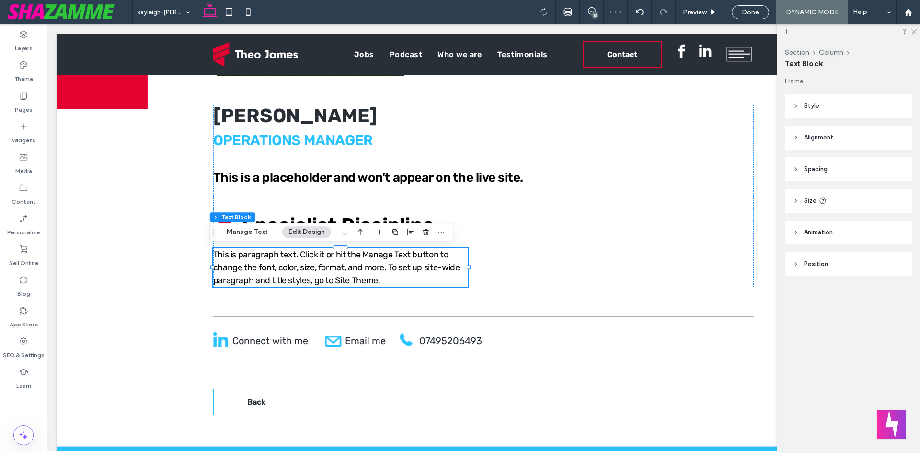
click at [805, 200] on span "Size" at bounding box center [810, 201] width 12 height 10
click at [902, 229] on div "%" at bounding box center [898, 225] width 10 height 10
click at [871, 226] on input "****" at bounding box center [880, 225] width 19 height 17
type input "***"
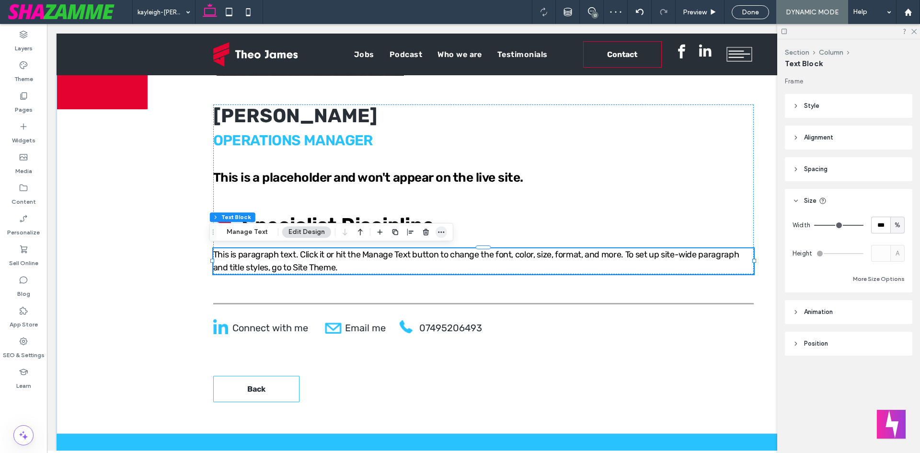
click at [440, 233] on icon "button" at bounding box center [441, 232] width 8 height 8
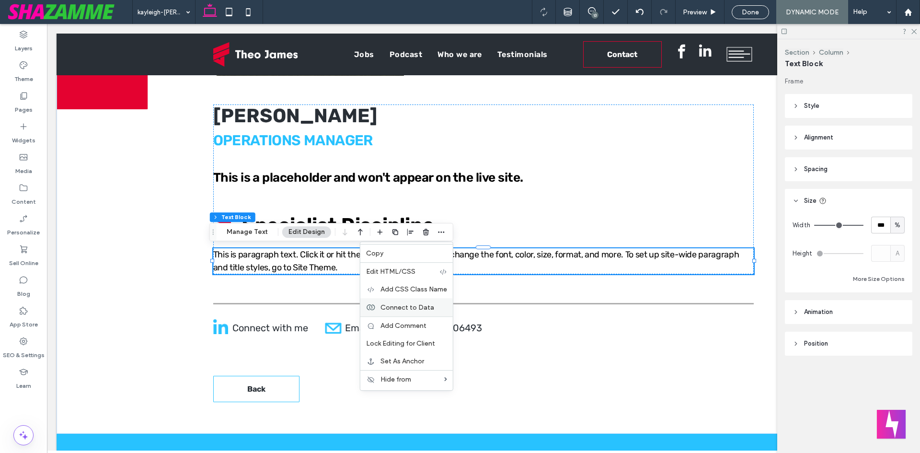
click at [407, 306] on span "Connect to Data" at bounding box center [407, 307] width 54 height 8
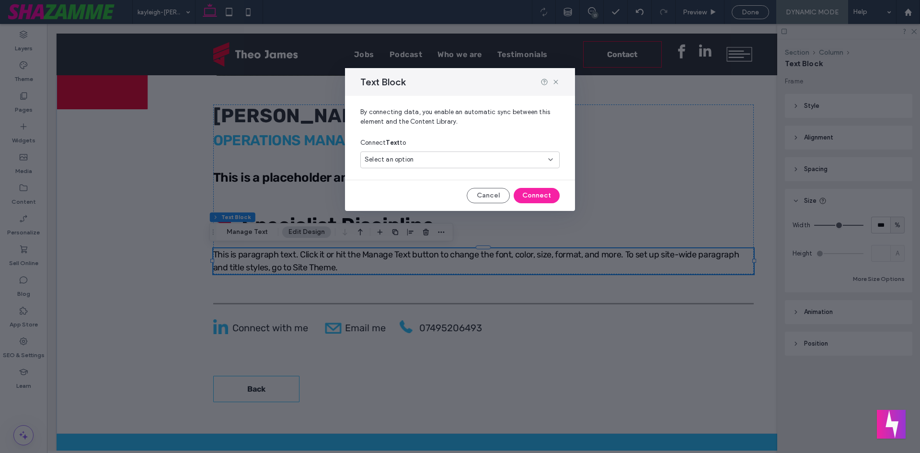
click at [407, 159] on span "Select an option" at bounding box center [389, 160] width 49 height 10
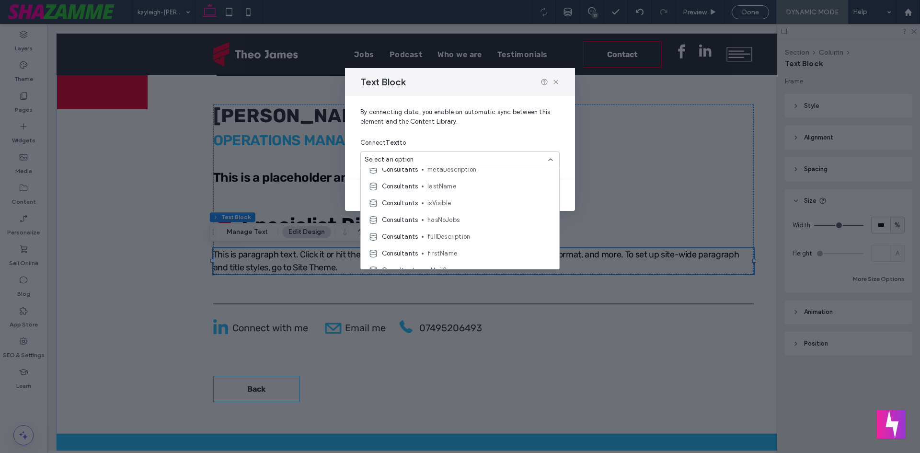
scroll to position [240, 0]
click at [474, 186] on span "fullDescription" at bounding box center [489, 189] width 124 height 10
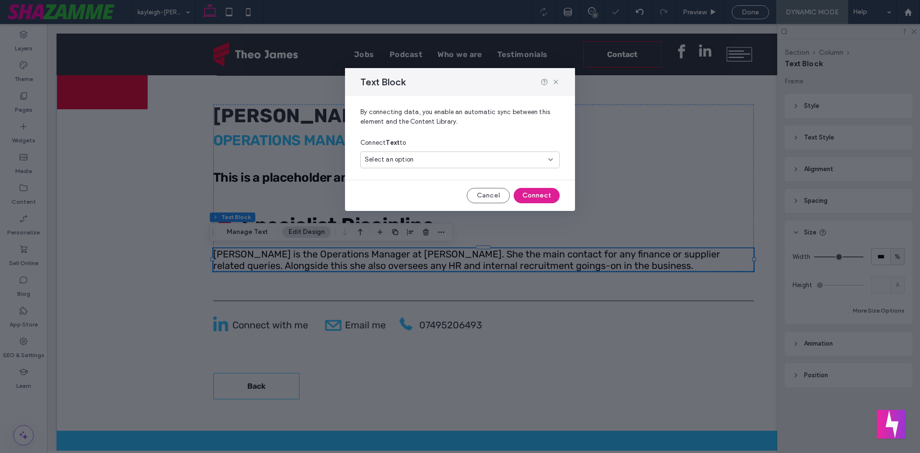
click at [535, 197] on button "Connect" at bounding box center [537, 195] width 46 height 15
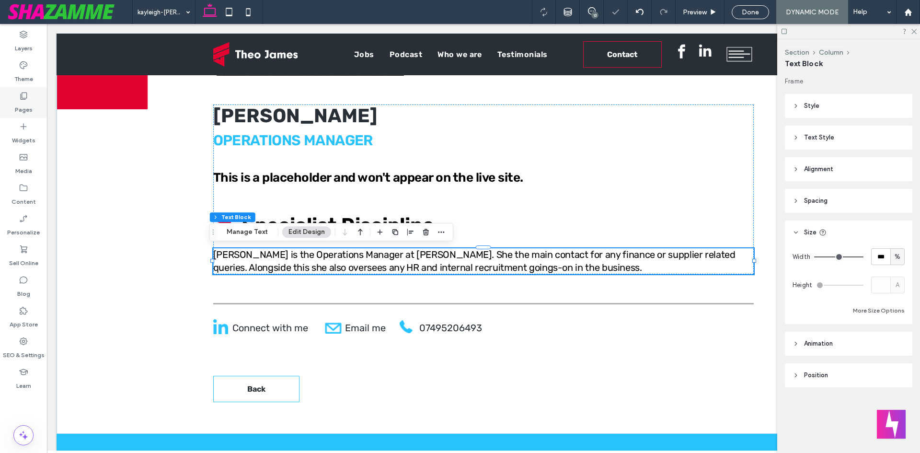
click at [11, 97] on div "Pages" at bounding box center [23, 102] width 47 height 31
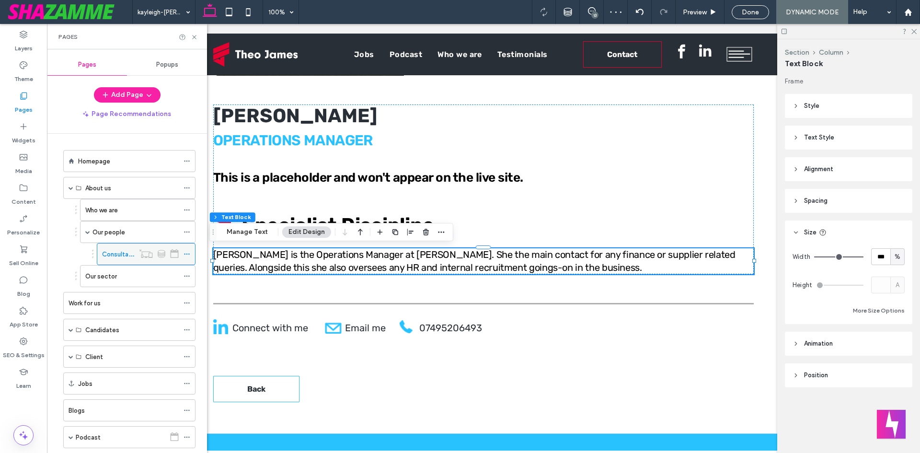
click at [189, 254] on use at bounding box center [186, 253] width 5 height 1
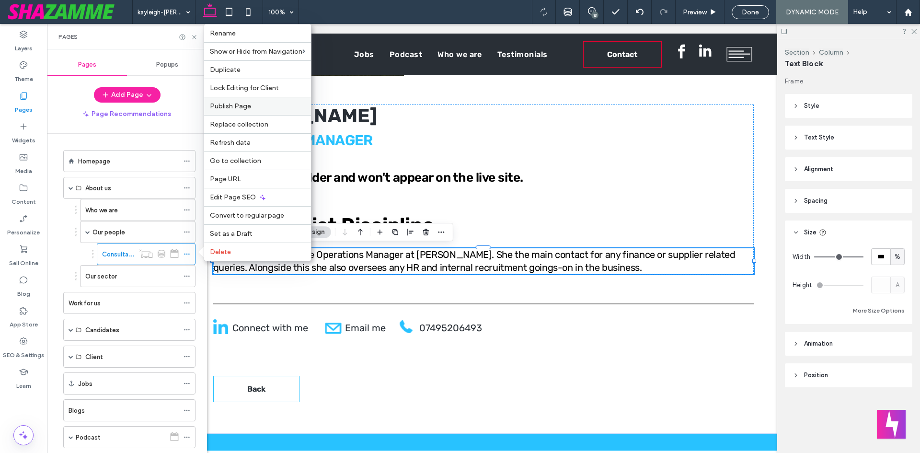
click at [251, 104] on label "Publish Page" at bounding box center [257, 106] width 95 height 8
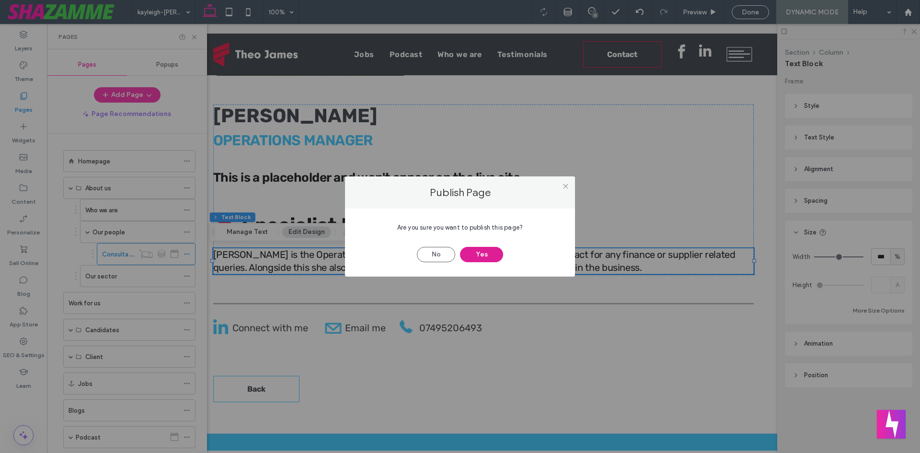
click at [485, 252] on button "Yes" at bounding box center [481, 254] width 43 height 15
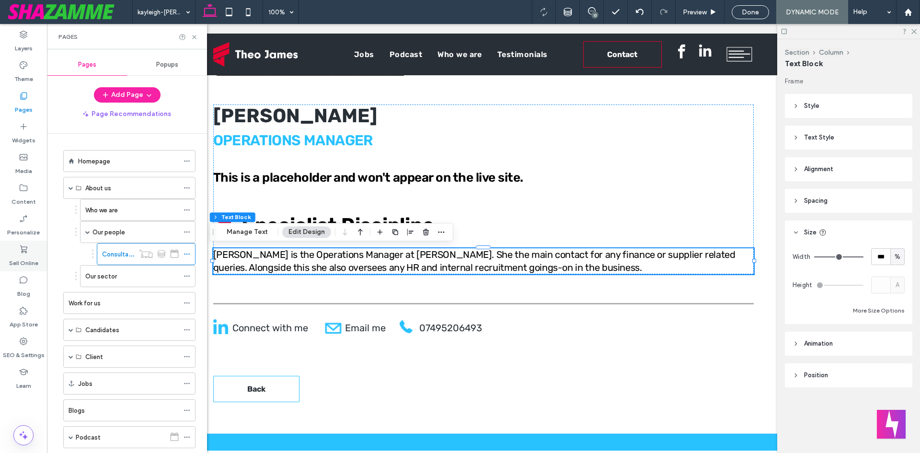
drag, startPoint x: 69, startPoint y: 259, endPoint x: 46, endPoint y: 242, distance: 28.6
click at [69, 259] on ol "Who we are Our people Consultants Our sector" at bounding box center [131, 243] width 127 height 88
click at [23, 195] on label "Content" at bounding box center [23, 199] width 24 height 13
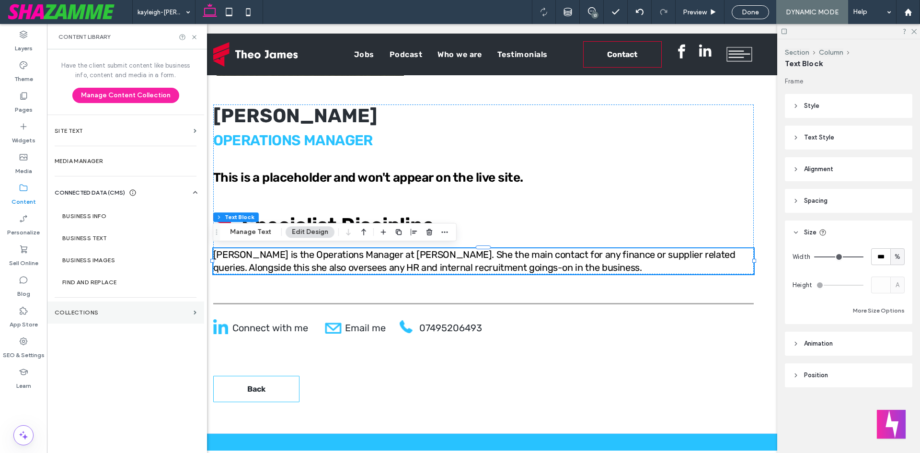
click at [115, 305] on section "Collections" at bounding box center [125, 312] width 157 height 22
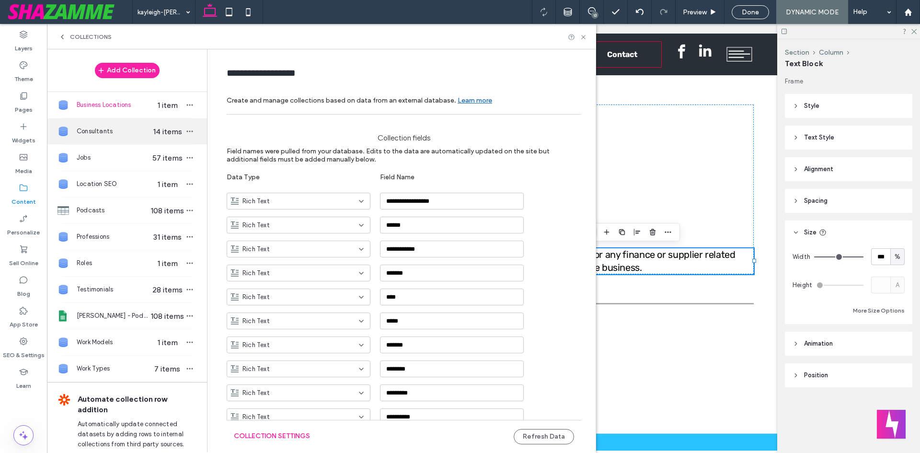
click at [108, 128] on span "Consultants" at bounding box center [114, 131] width 74 height 10
type input "**********"
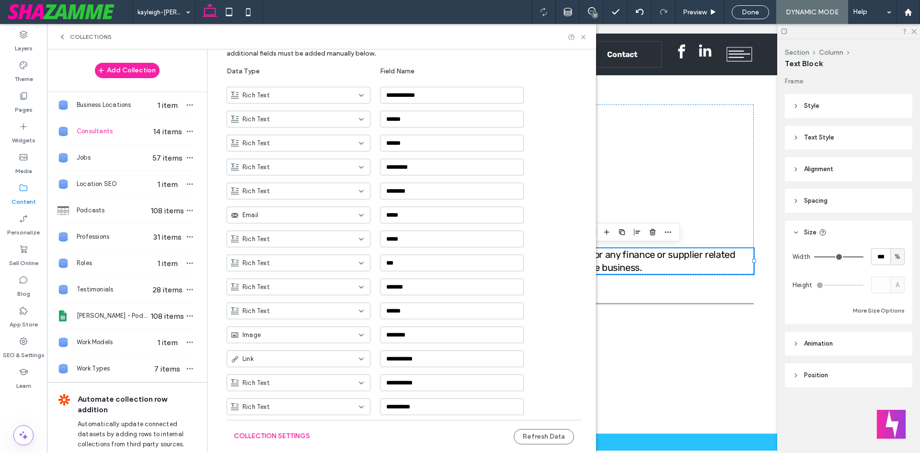
scroll to position [144, 0]
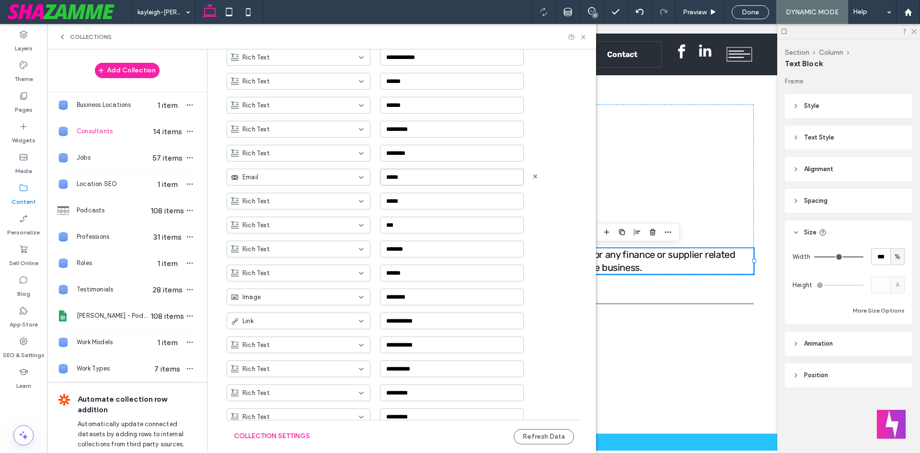
click at [465, 177] on input "*****" at bounding box center [452, 177] width 144 height 17
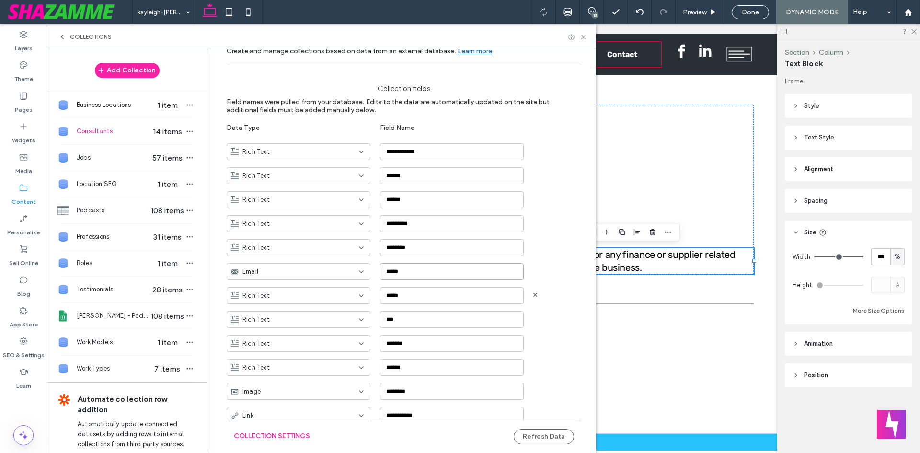
scroll to position [96, 0]
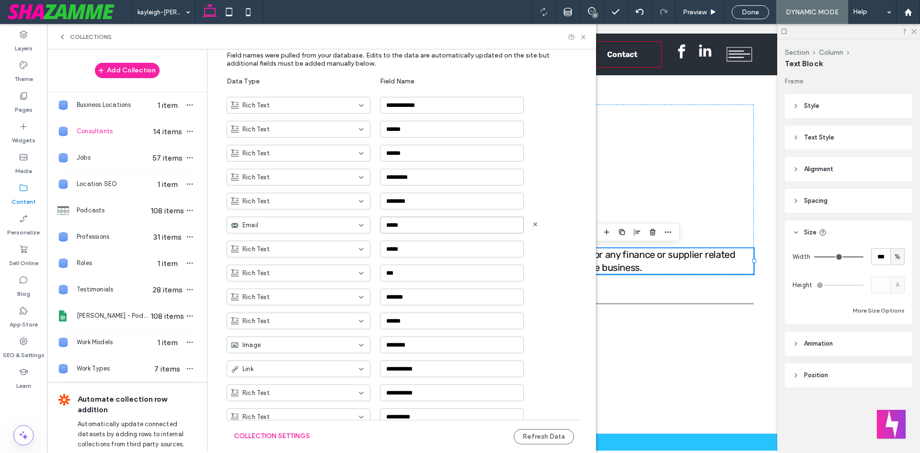
click at [389, 225] on input "*****" at bounding box center [452, 225] width 144 height 17
type input "*****"
click at [553, 291] on div "Rich Text *******" at bounding box center [411, 293] width 369 height 24
click at [555, 437] on button "Refresh Data" at bounding box center [544, 436] width 60 height 15
click at [22, 113] on label "Pages" at bounding box center [24, 107] width 18 height 13
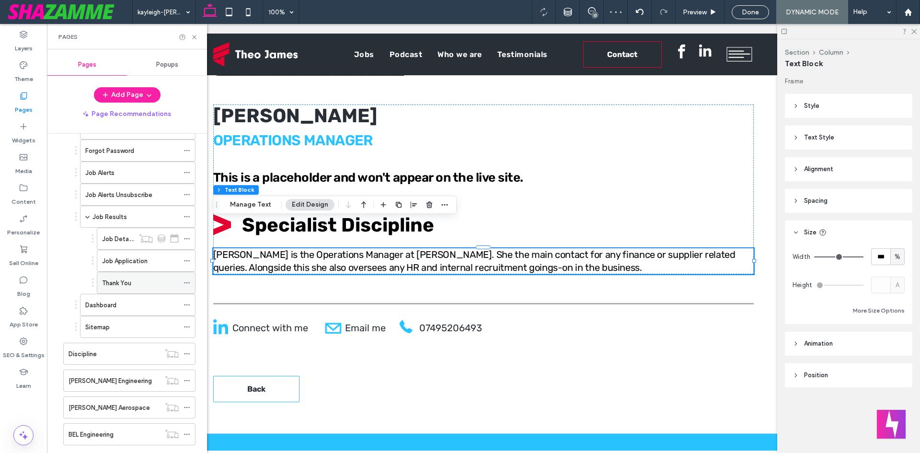
scroll to position [575, 0]
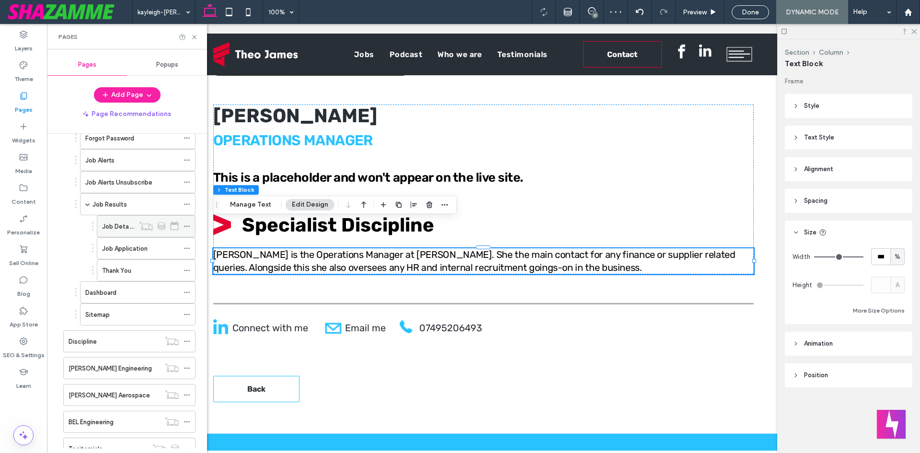
click at [117, 230] on label "Job Details" at bounding box center [118, 226] width 33 height 17
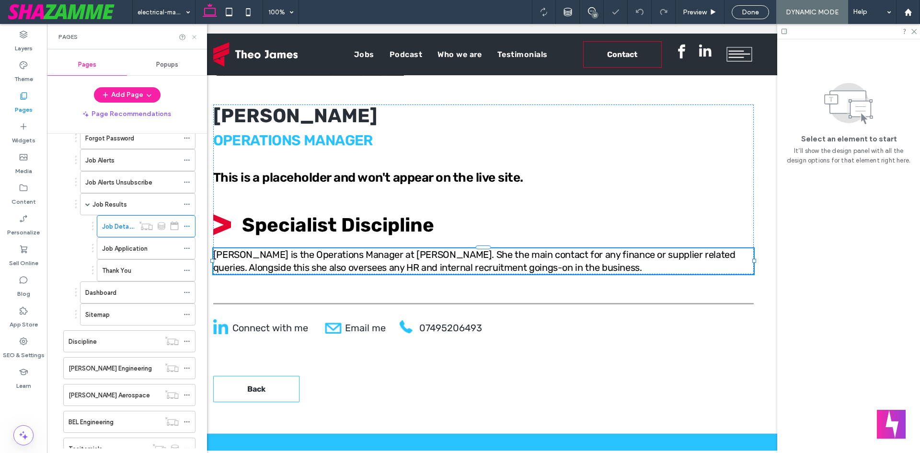
click at [193, 38] on use at bounding box center [194, 37] width 4 height 4
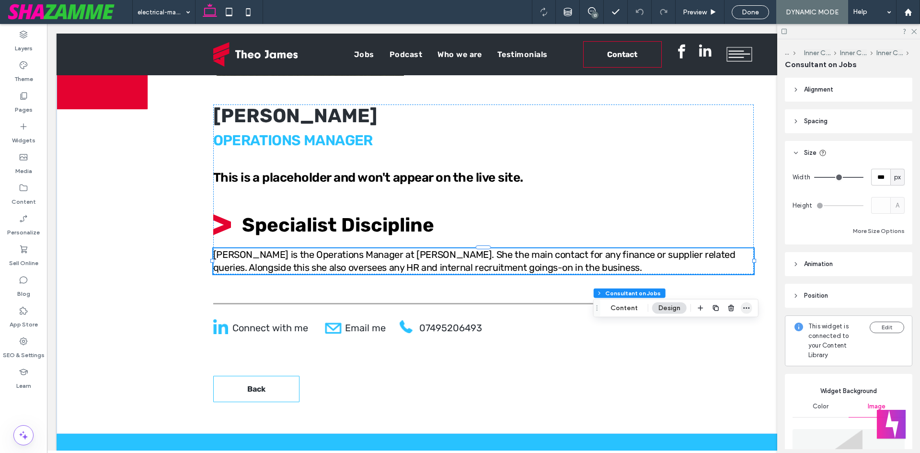
click at [743, 312] on span "button" at bounding box center [746, 307] width 11 height 11
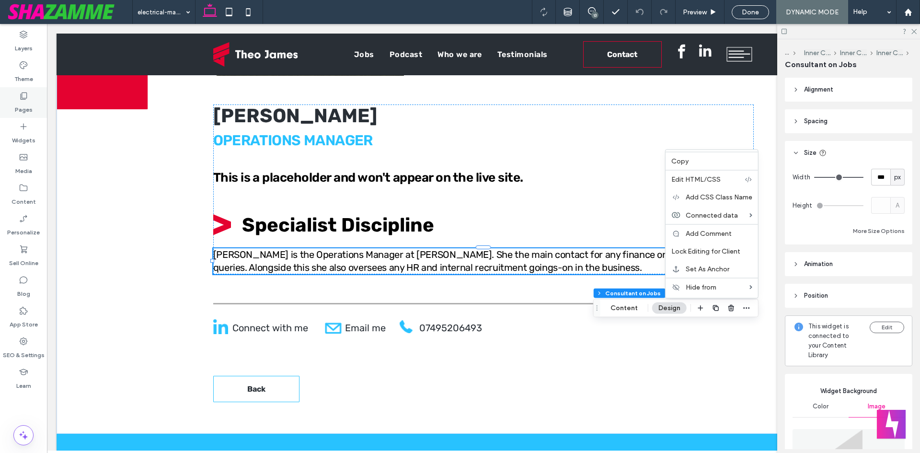
click at [23, 106] on label "Pages" at bounding box center [24, 107] width 18 height 13
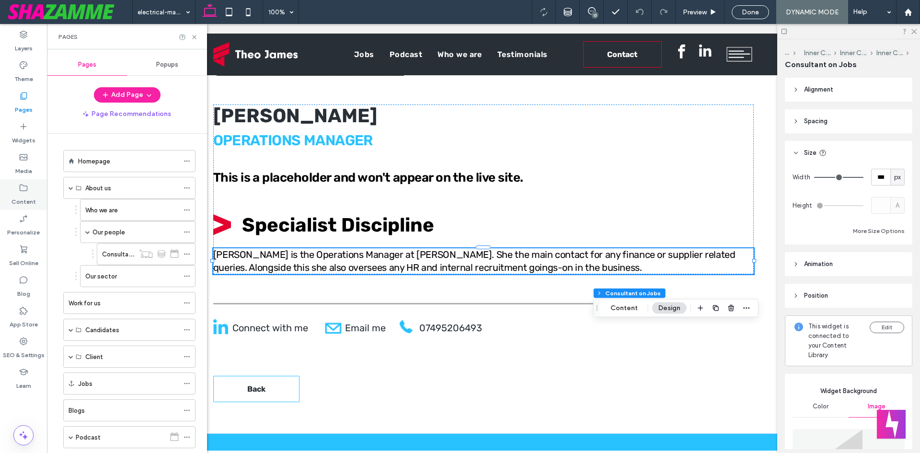
click at [17, 185] on div "Content" at bounding box center [23, 194] width 47 height 31
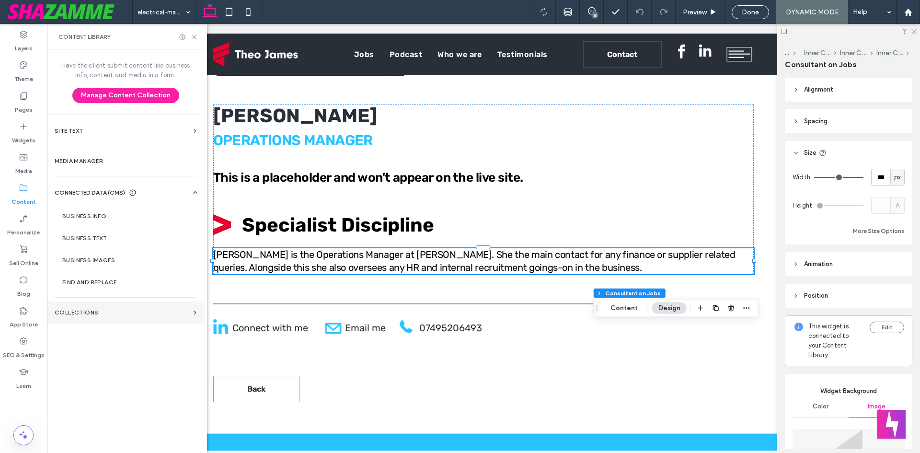
click at [67, 322] on section "Collections" at bounding box center [125, 312] width 157 height 22
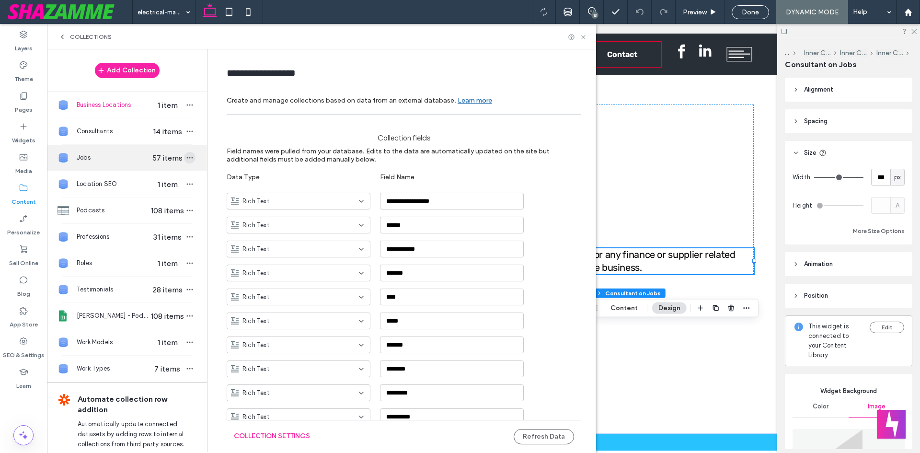
click at [186, 157] on icon "button" at bounding box center [190, 158] width 8 height 8
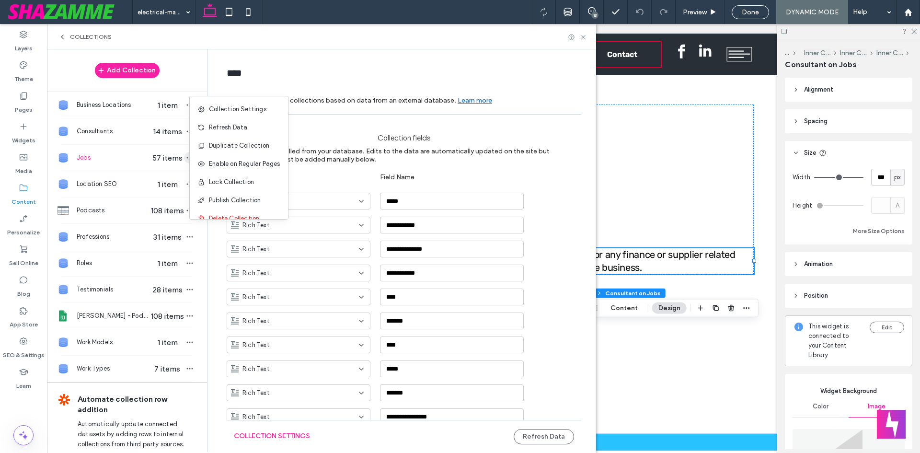
type input "****"
click at [225, 129] on span "Refresh Data" at bounding box center [228, 128] width 38 height 10
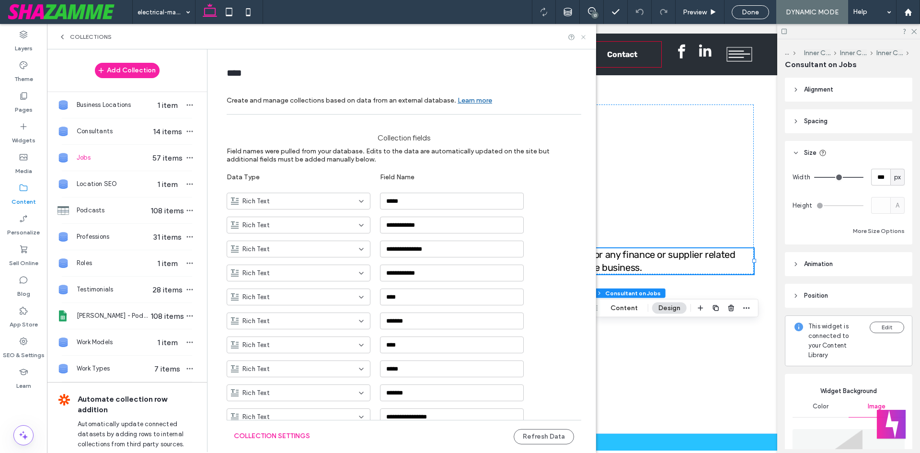
click at [585, 34] on icon at bounding box center [583, 37] width 7 height 7
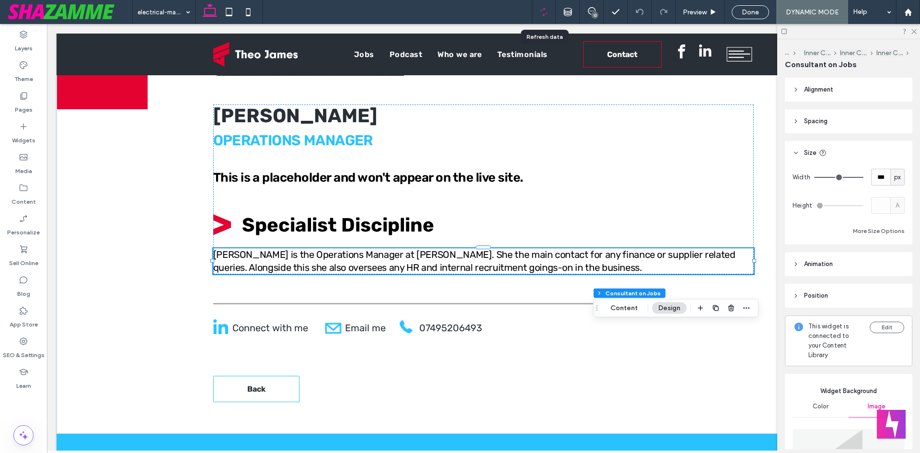
click at [545, 8] on icon at bounding box center [543, 12] width 9 height 9
click at [21, 199] on label "Content" at bounding box center [23, 199] width 24 height 13
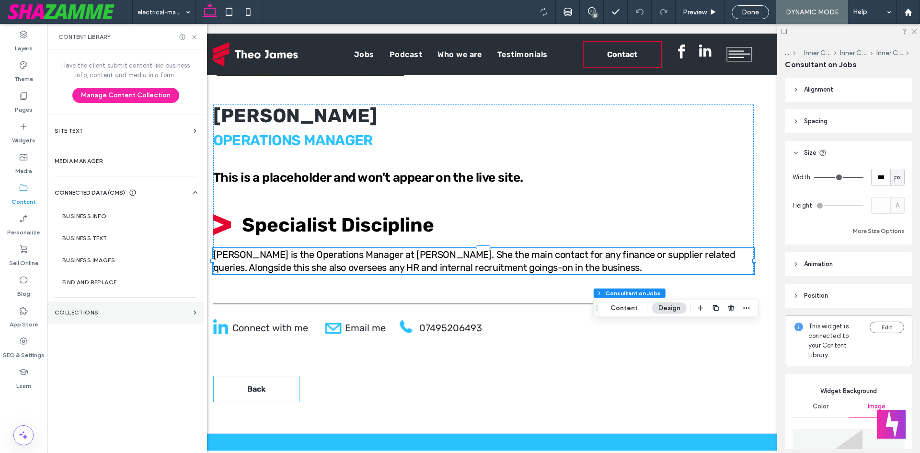
click at [93, 323] on section "Collections" at bounding box center [125, 312] width 157 height 22
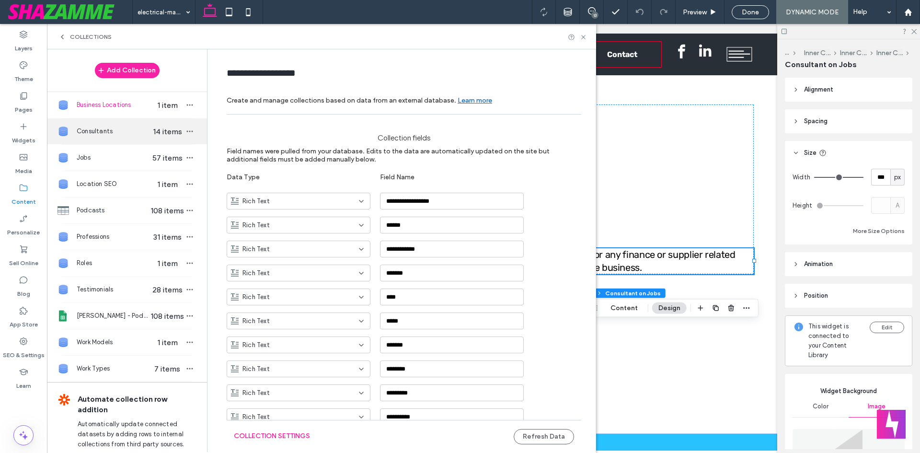
click at [99, 137] on div "Consultants 14 items" at bounding box center [127, 131] width 160 height 26
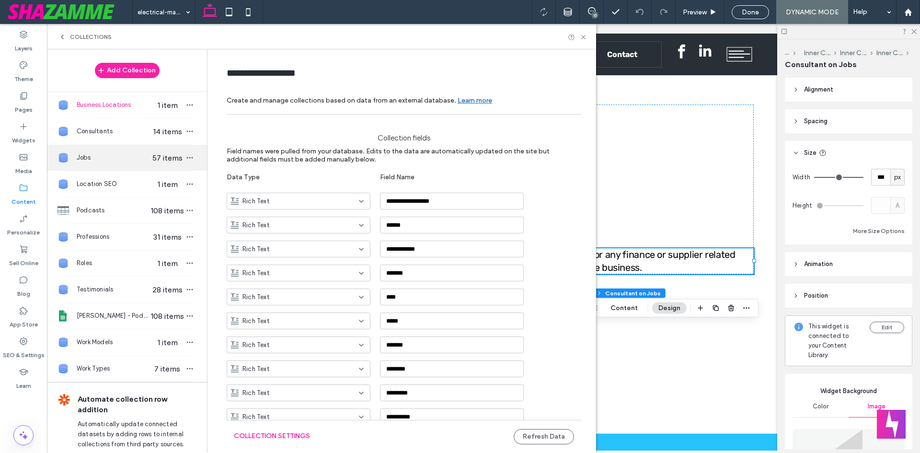
type input "**********"
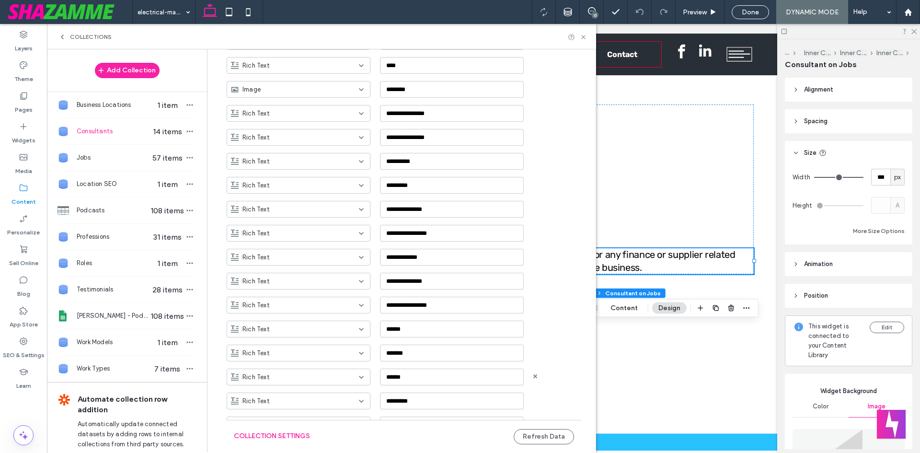
scroll to position [821, 0]
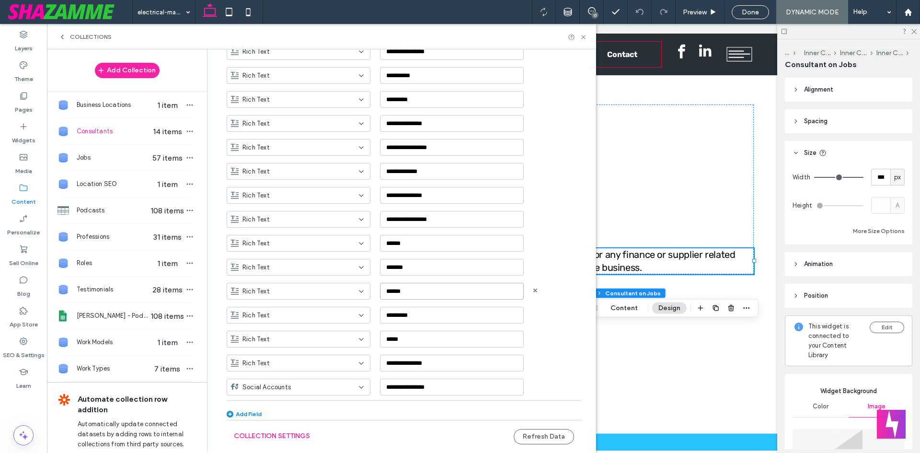
click at [401, 288] on input "******" at bounding box center [452, 291] width 144 height 17
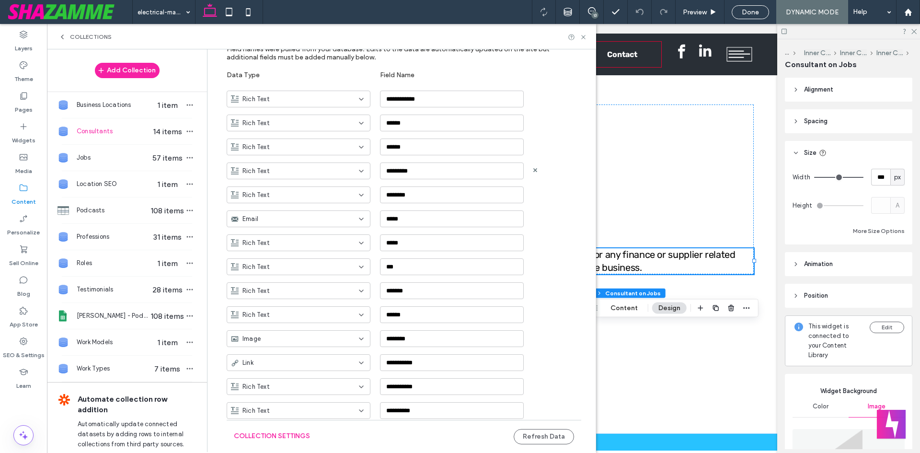
scroll to position [54, 0]
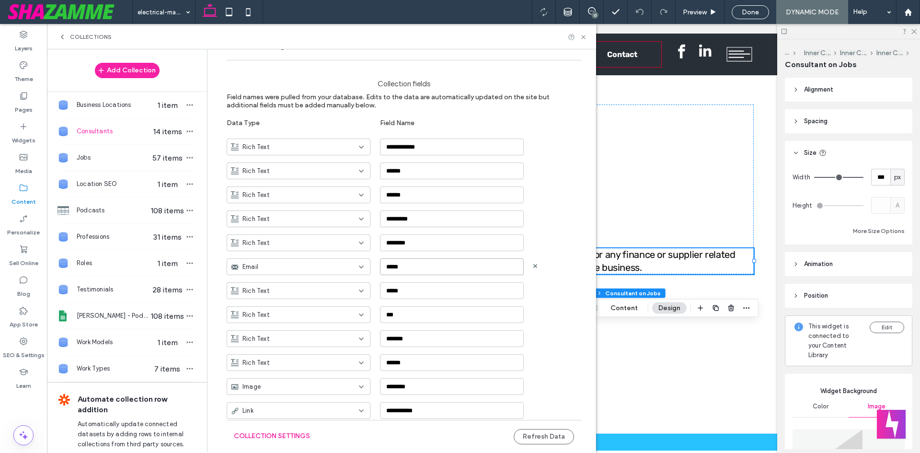
click at [388, 267] on input "*****" at bounding box center [452, 266] width 144 height 17
type input "*****"
click at [258, 271] on div "Email" at bounding box center [293, 267] width 124 height 10
click at [258, 301] on span "Rich Text" at bounding box center [251, 301] width 27 height 10
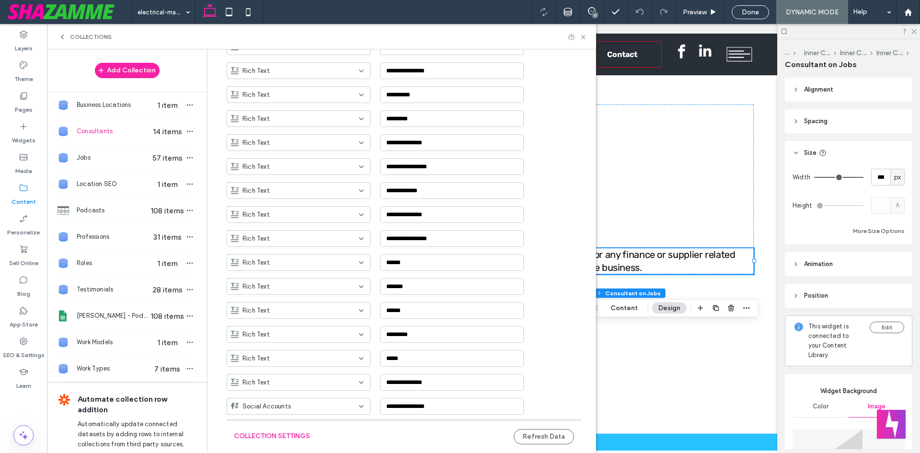
scroll to position [821, 0]
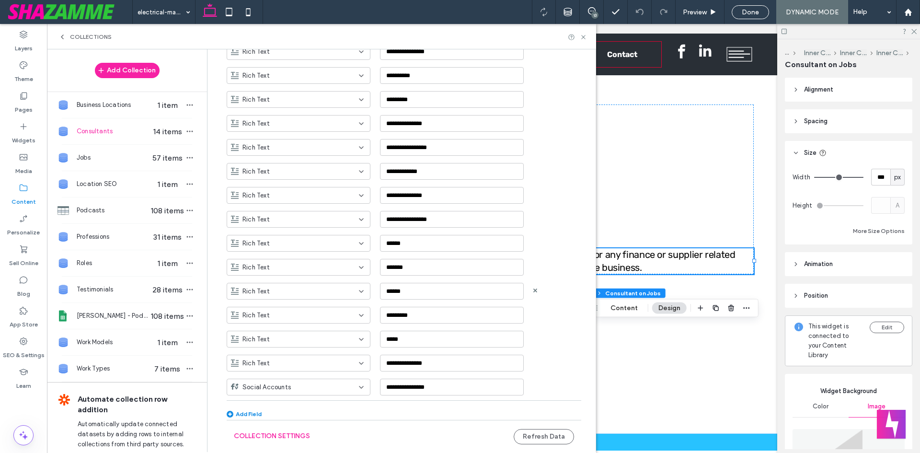
click at [334, 295] on div "Rich Text" at bounding box center [293, 292] width 124 height 10
click at [270, 356] on div "Email" at bounding box center [293, 362] width 143 height 17
click at [537, 435] on button "Refresh Data" at bounding box center [544, 436] width 60 height 15
click at [20, 94] on icon at bounding box center [24, 96] width 10 height 10
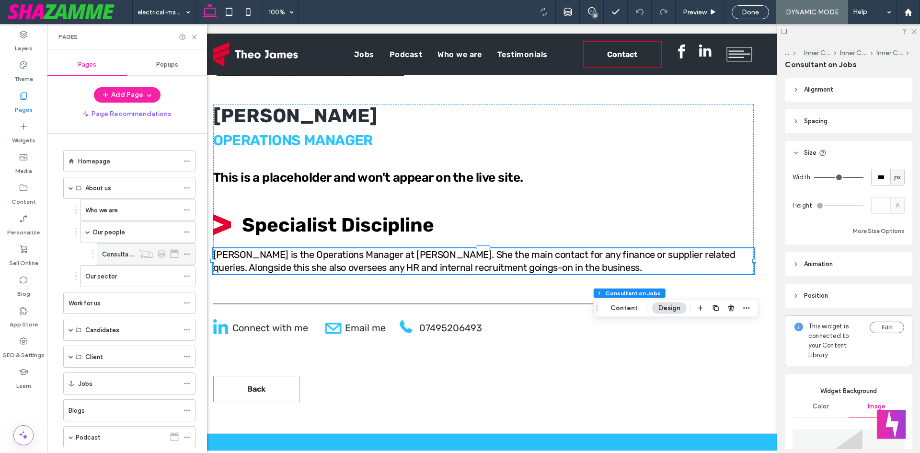
click at [115, 262] on div "Consultants" at bounding box center [118, 253] width 32 height 21
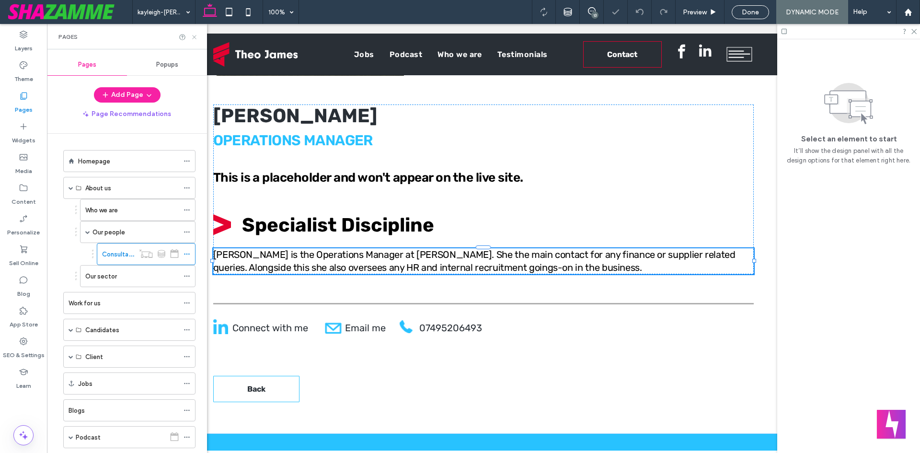
click at [194, 34] on icon at bounding box center [194, 37] width 7 height 7
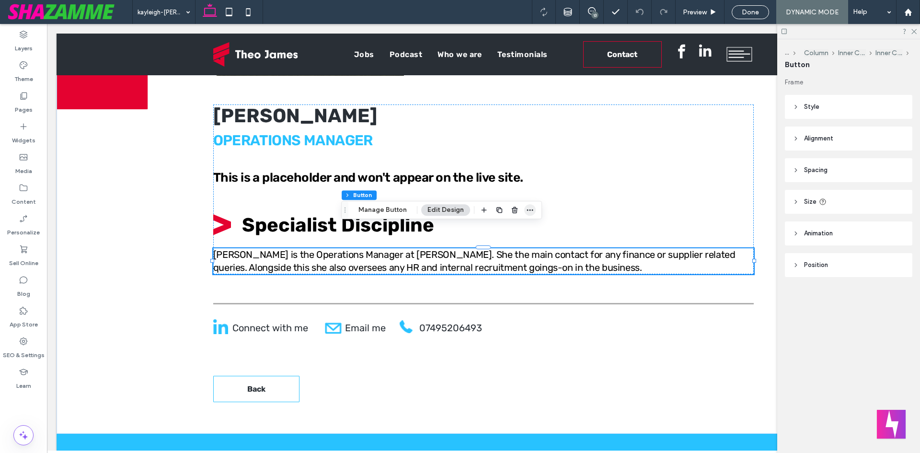
click at [527, 207] on icon "button" at bounding box center [530, 210] width 8 height 8
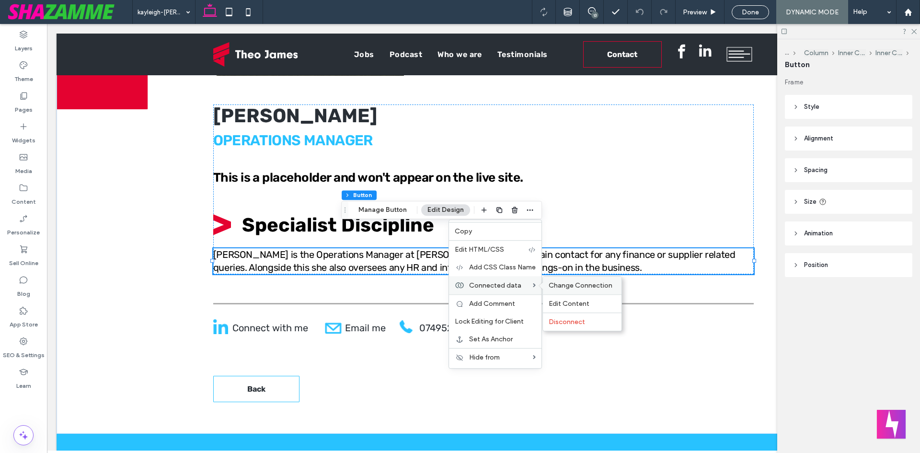
click at [584, 281] on div "Change Connection" at bounding box center [582, 285] width 79 height 18
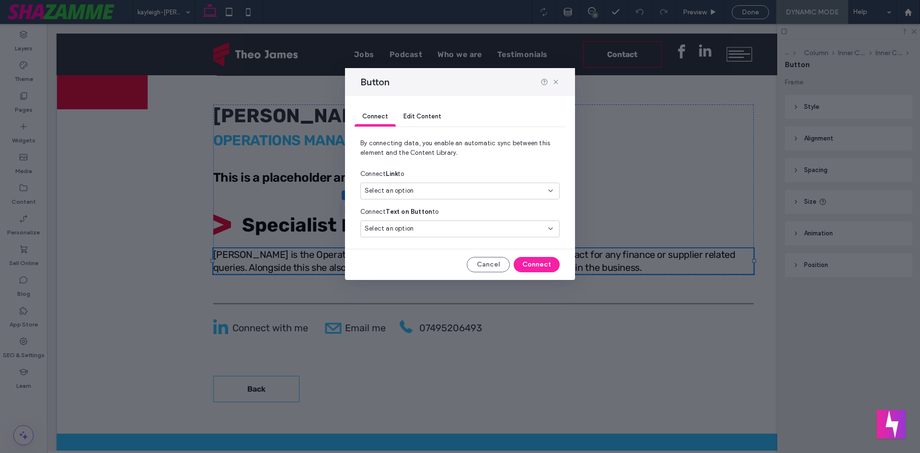
click at [428, 192] on div "Select an option" at bounding box center [454, 191] width 179 height 10
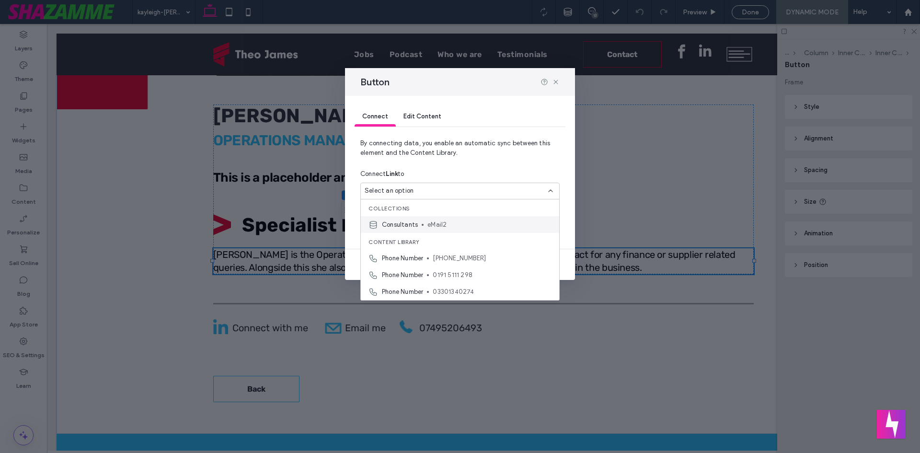
click at [439, 224] on span "eMail2" at bounding box center [489, 225] width 124 height 10
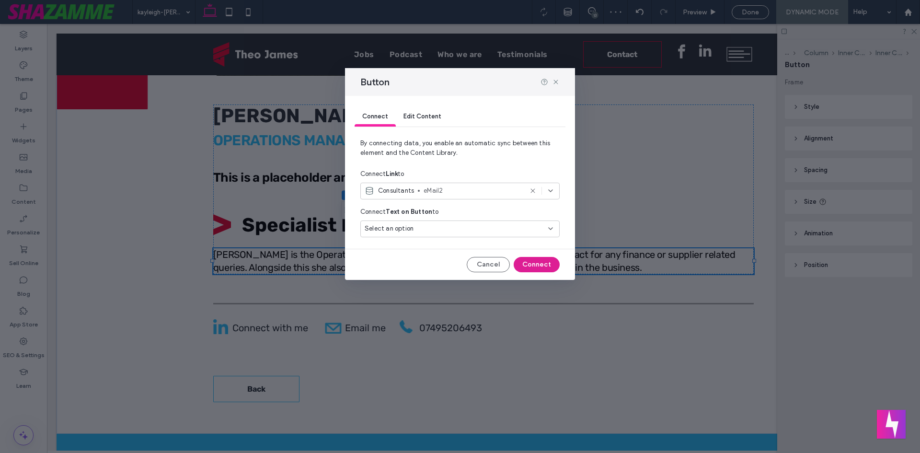
click at [533, 260] on button "Connect" at bounding box center [537, 264] width 46 height 15
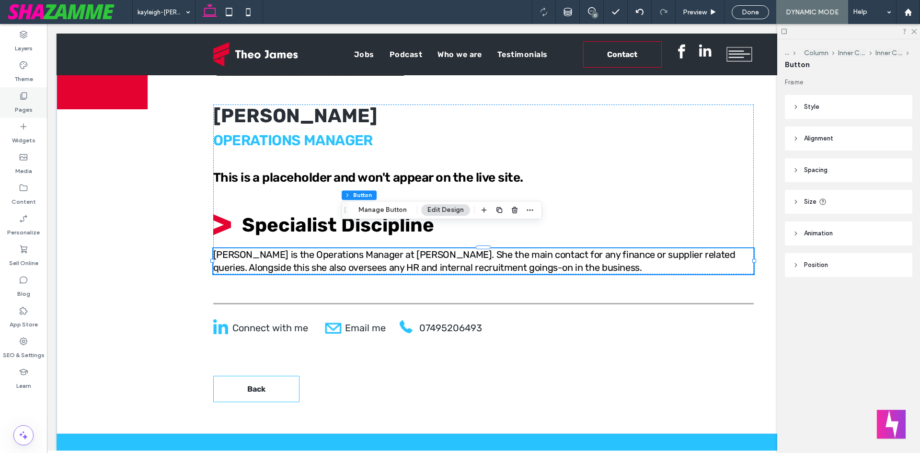
click at [27, 107] on label "Pages" at bounding box center [24, 107] width 18 height 13
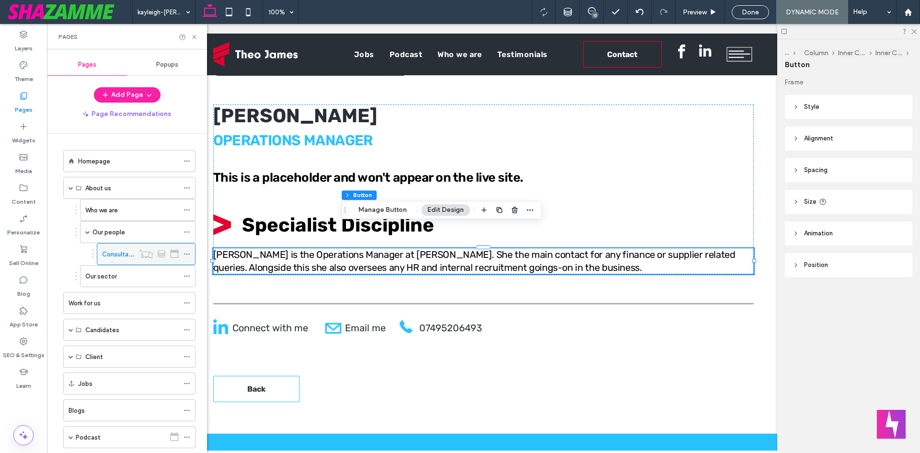
click at [186, 254] on use at bounding box center [186, 253] width 5 height 1
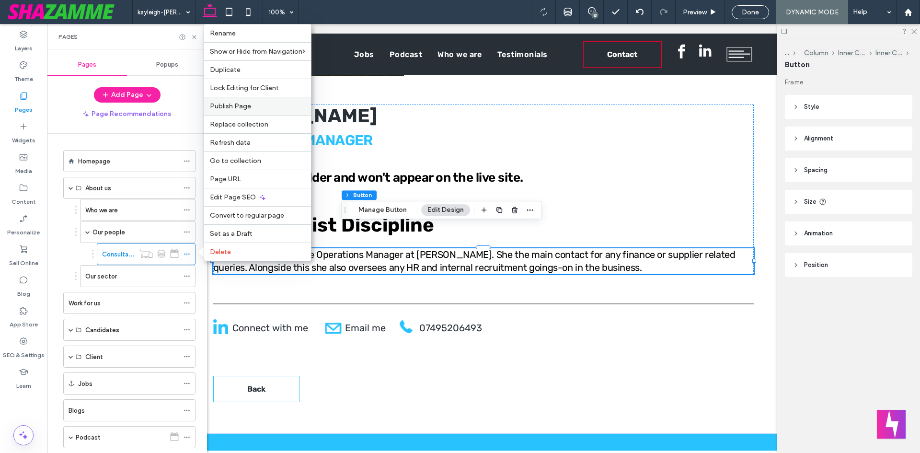
click at [236, 108] on span "Publish Page" at bounding box center [230, 106] width 41 height 8
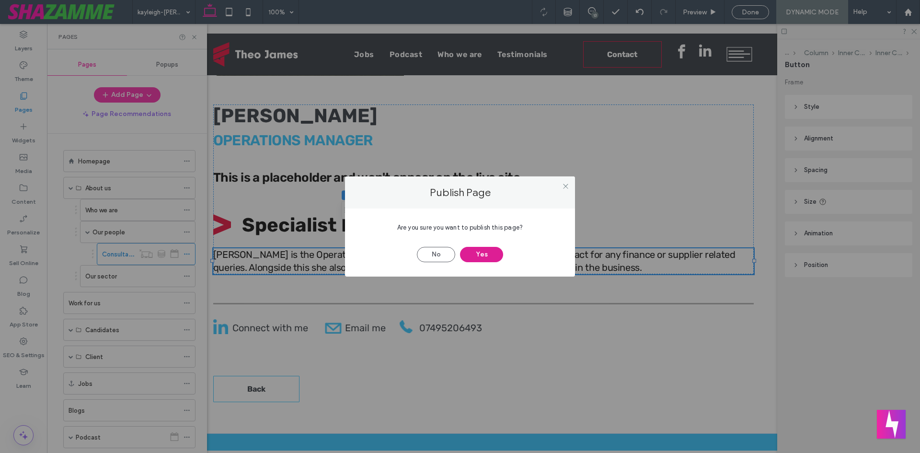
click at [480, 256] on button "Yes" at bounding box center [481, 254] width 43 height 15
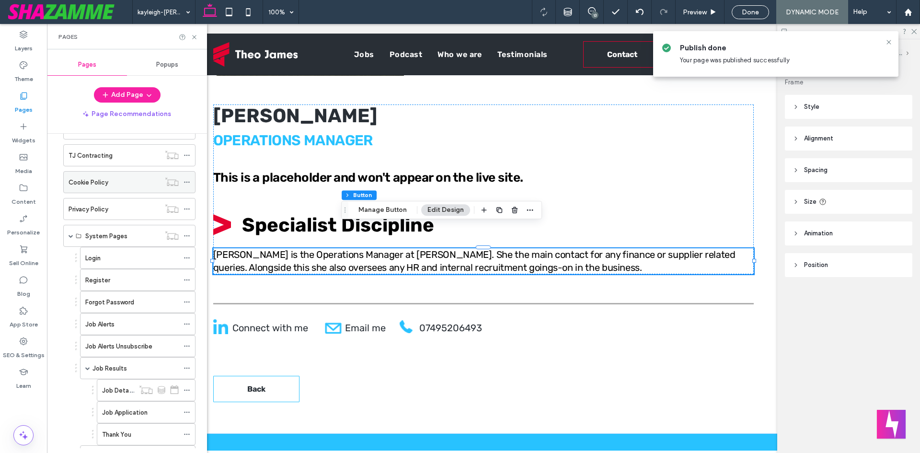
scroll to position [479, 0]
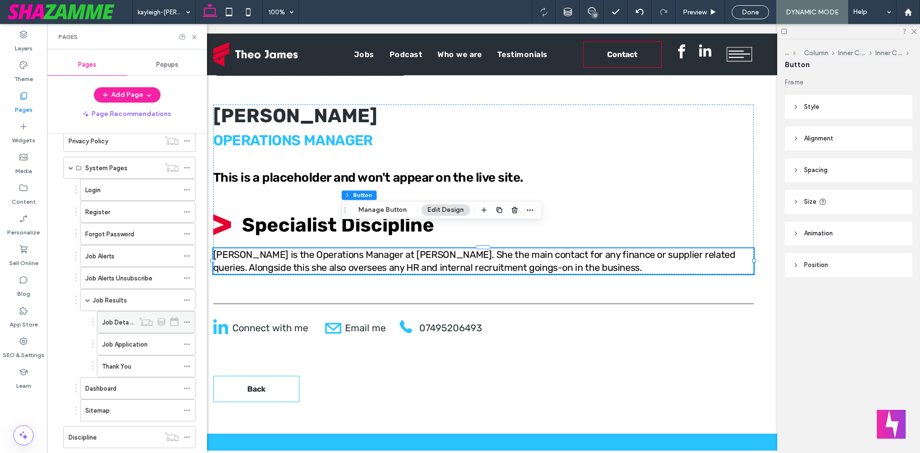
click at [112, 319] on label "Job Details" at bounding box center [118, 322] width 33 height 17
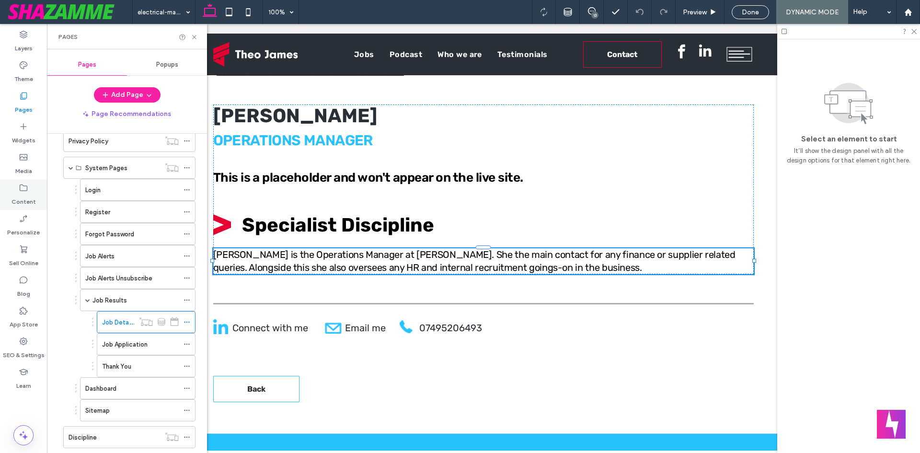
click at [20, 194] on label "Content" at bounding box center [23, 199] width 24 height 13
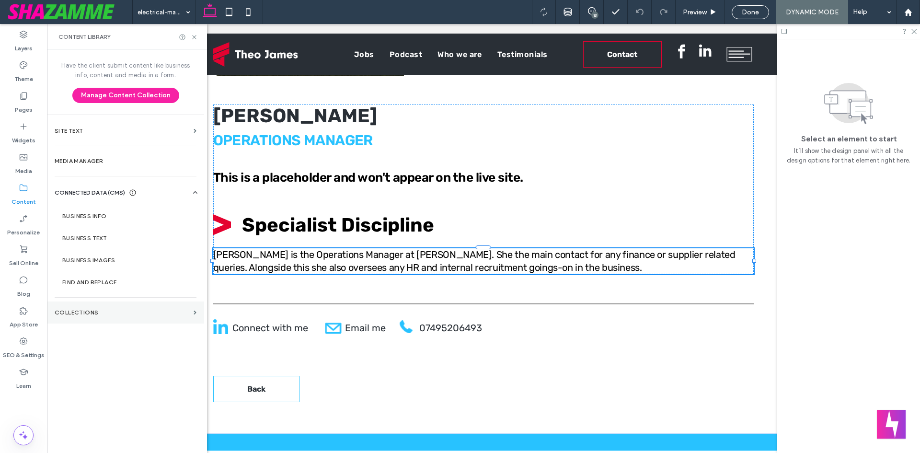
click at [89, 318] on section "Collections" at bounding box center [125, 312] width 157 height 22
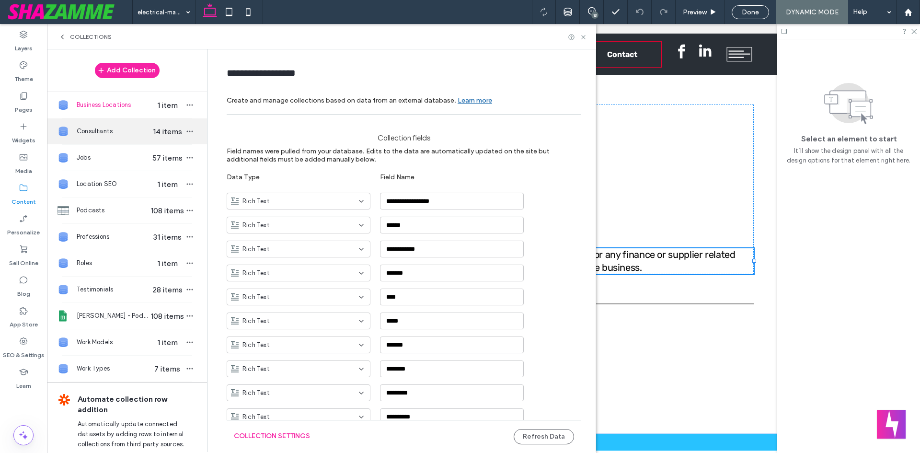
click at [102, 137] on div "Consultants 14 items" at bounding box center [127, 131] width 160 height 26
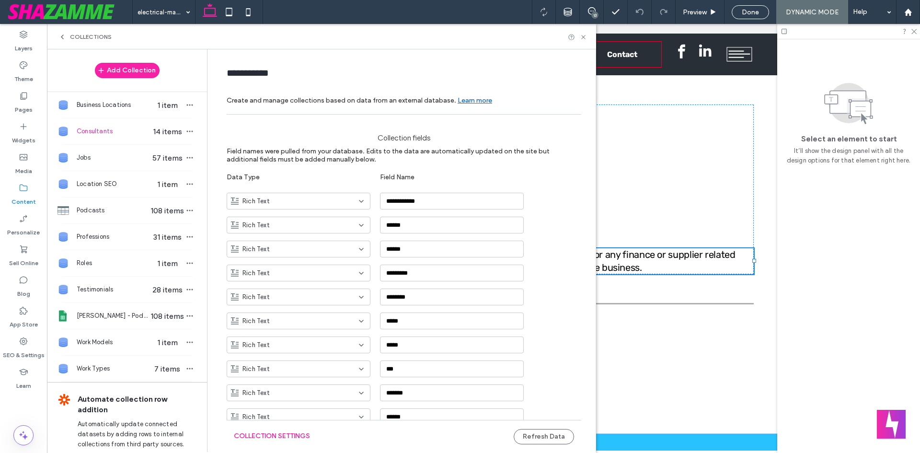
type input "**********"
drag, startPoint x: 413, startPoint y: 323, endPoint x: 370, endPoint y: 322, distance: 42.6
click at [370, 322] on div "Rich Text *****" at bounding box center [411, 317] width 369 height 24
click at [312, 322] on div "Rich Text" at bounding box center [293, 321] width 124 height 10
click at [298, 308] on div "Rich Text *****" at bounding box center [411, 317] width 369 height 24
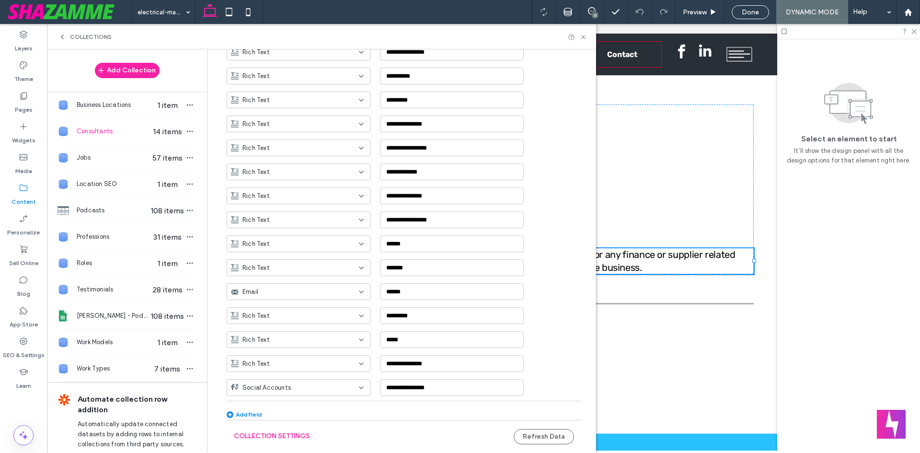
scroll to position [821, 0]
click at [436, 286] on input "******" at bounding box center [452, 291] width 144 height 17
click at [16, 102] on label "Pages" at bounding box center [24, 107] width 18 height 13
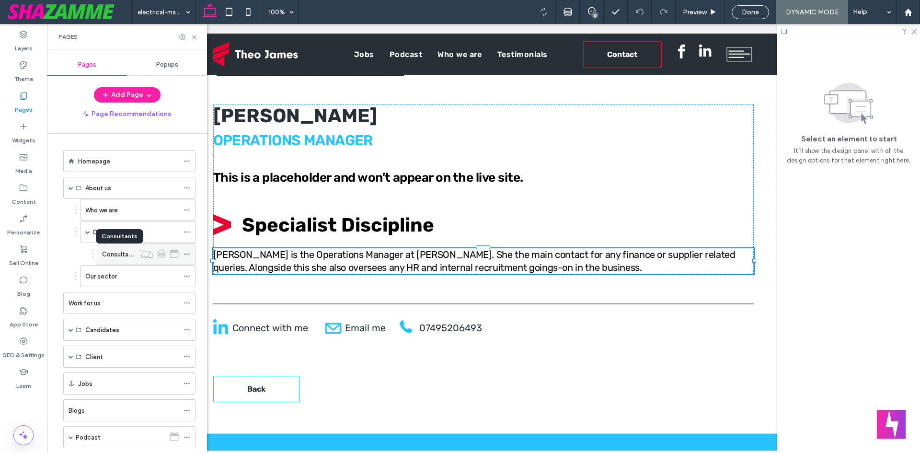
click at [115, 252] on label "Consultants" at bounding box center [120, 254] width 36 height 17
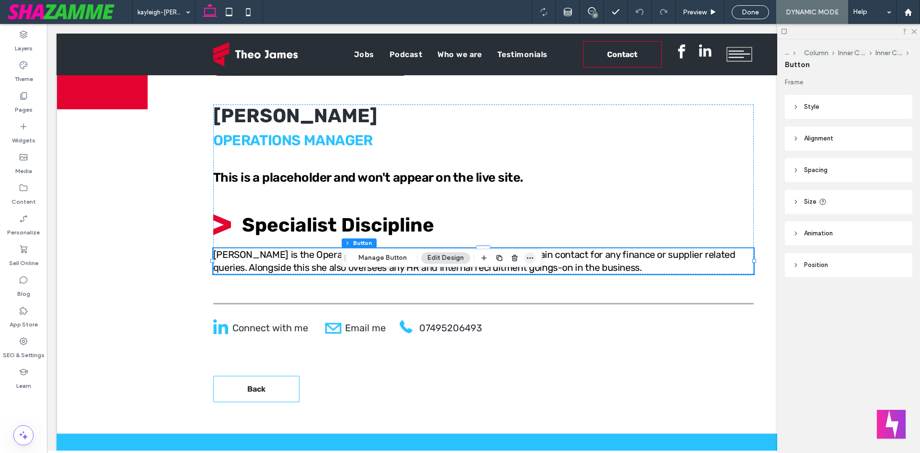
click at [531, 260] on icon "button" at bounding box center [530, 258] width 8 height 8
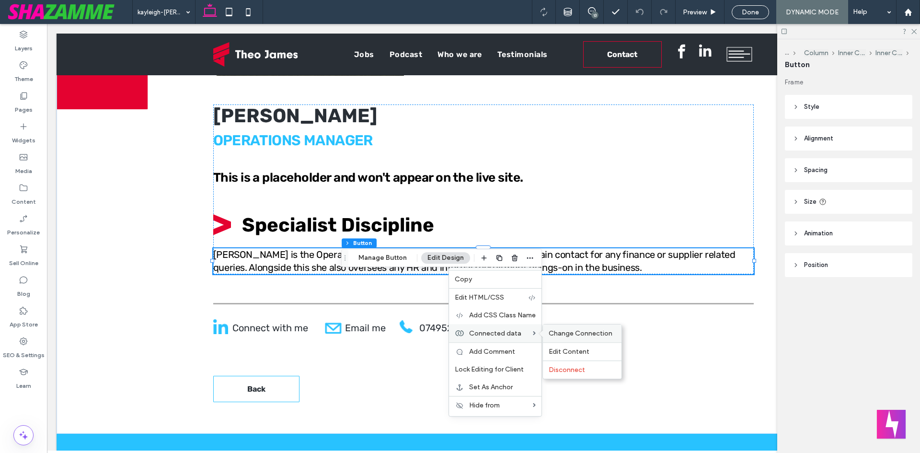
click at [583, 331] on span "Change Connection" at bounding box center [581, 333] width 64 height 8
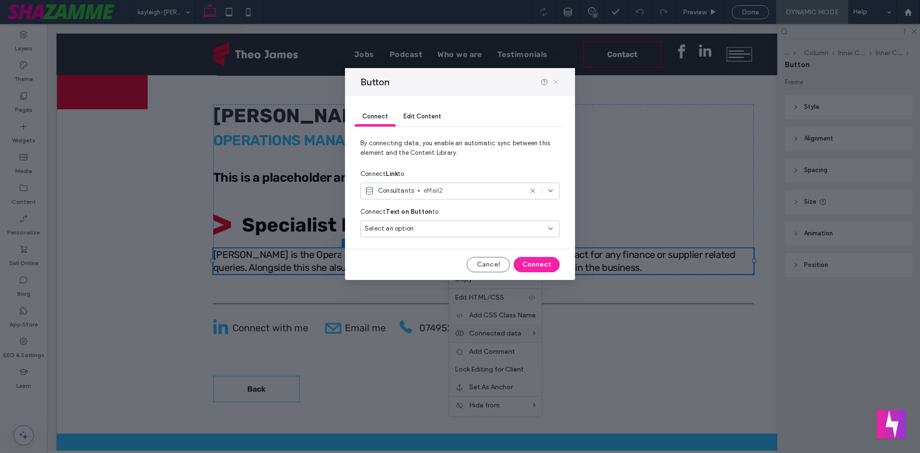
click at [554, 82] on icon at bounding box center [556, 82] width 8 height 8
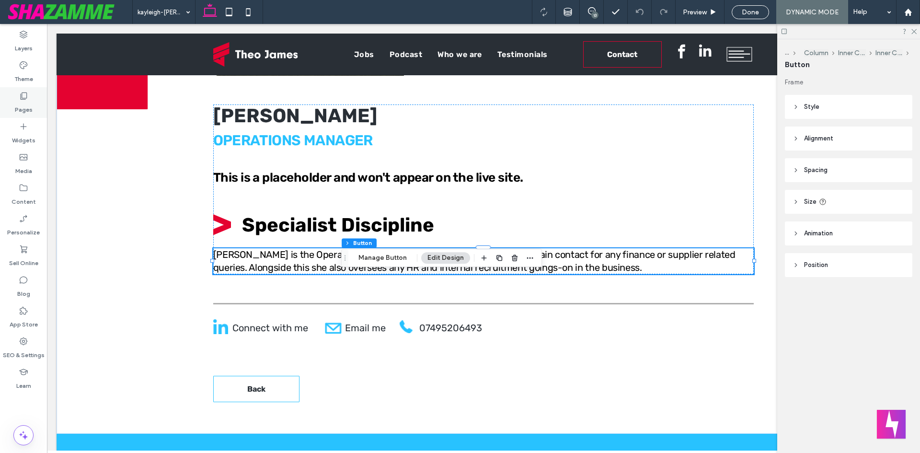
click at [13, 100] on div "Pages" at bounding box center [23, 102] width 47 height 31
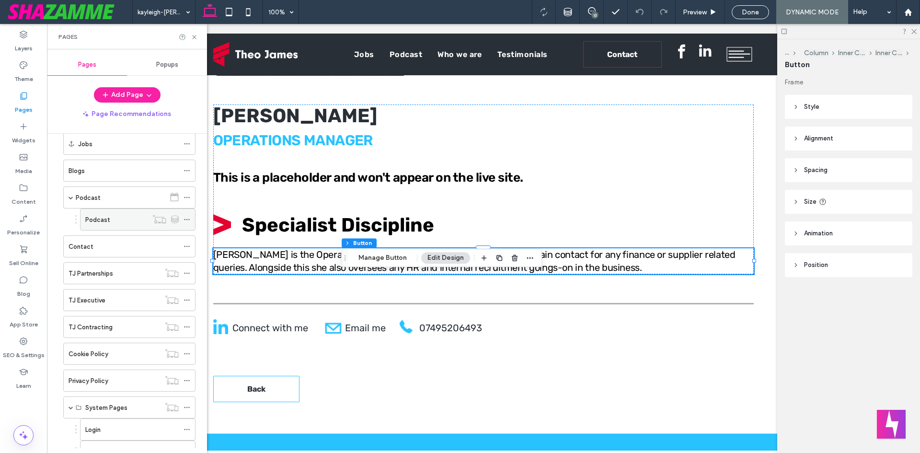
scroll to position [431, 0]
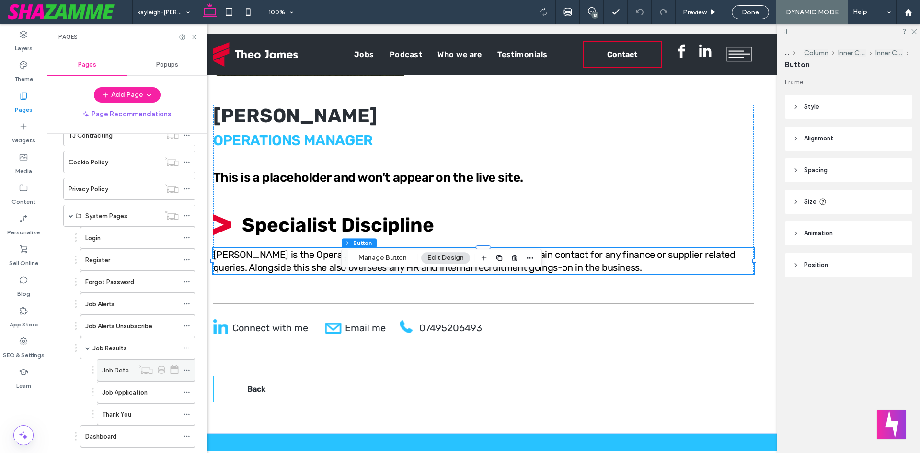
click at [126, 371] on label "Job Details" at bounding box center [118, 370] width 33 height 17
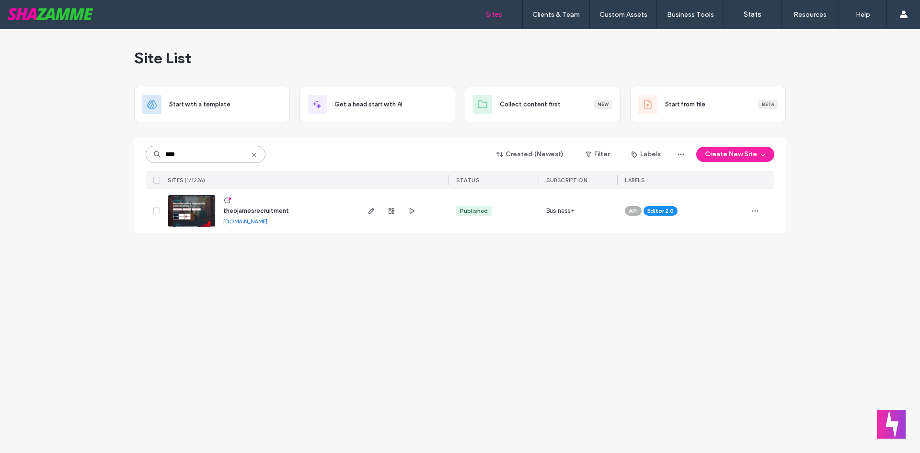
click at [201, 149] on input "****" at bounding box center [206, 154] width 120 height 17
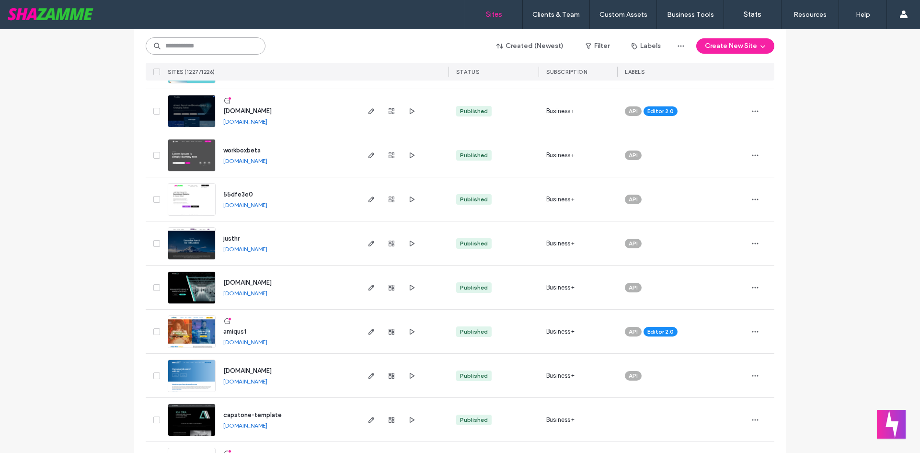
scroll to position [2108, 0]
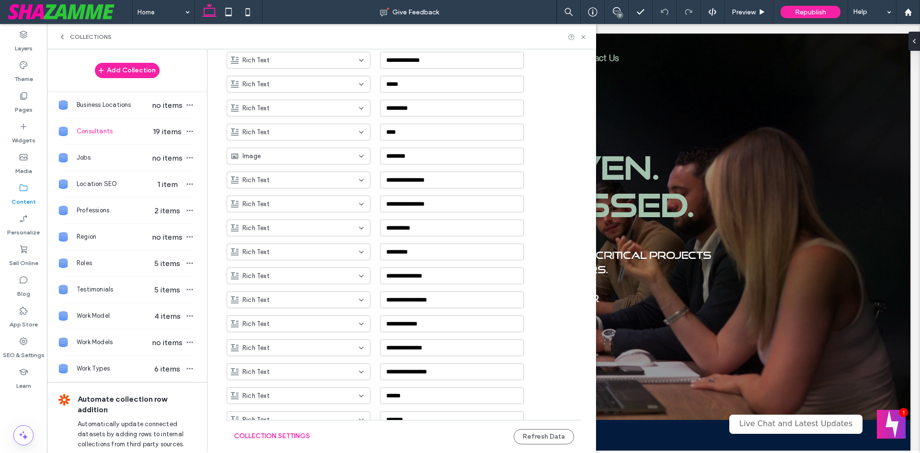
scroll to position [719, 0]
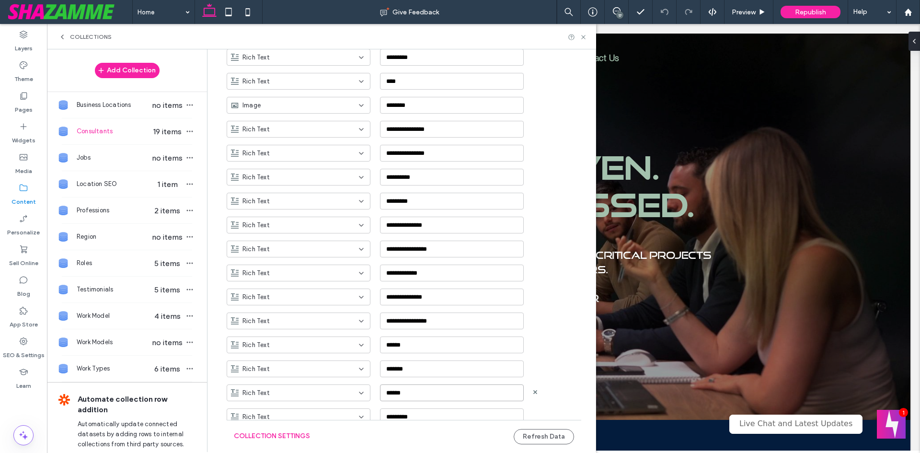
click at [443, 386] on input "******" at bounding box center [452, 392] width 144 height 17
click at [582, 34] on icon at bounding box center [583, 37] width 7 height 7
